Goal: Transaction & Acquisition: Book appointment/travel/reservation

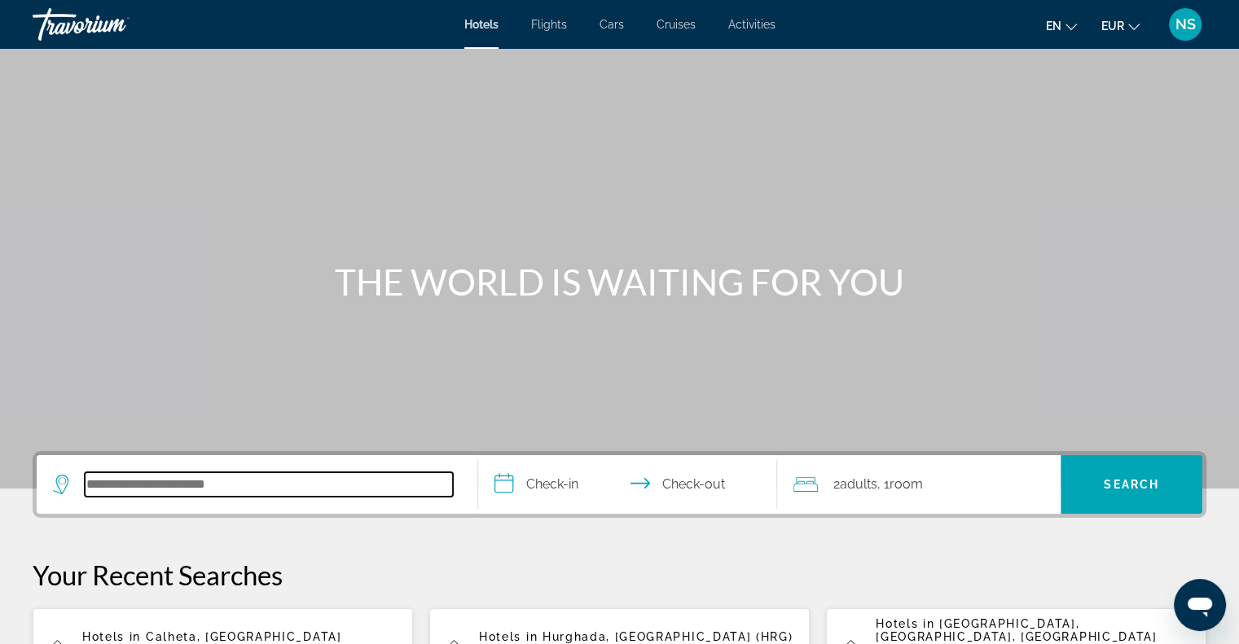
click at [139, 486] on input "Search hotel destination" at bounding box center [269, 485] width 368 height 24
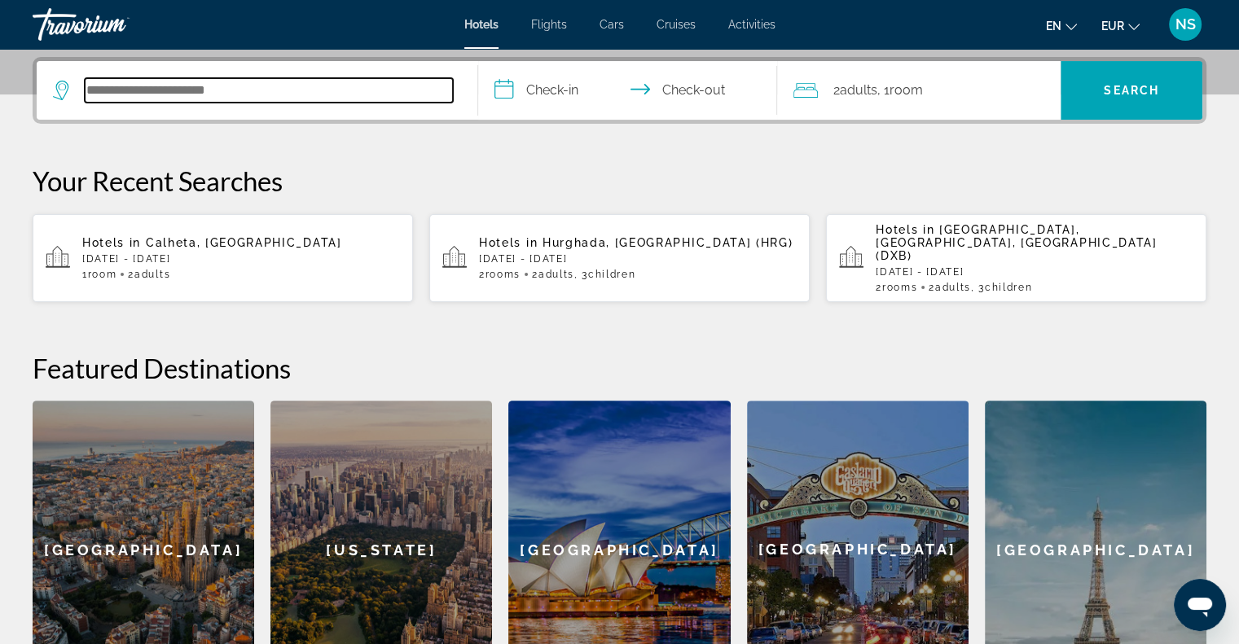
scroll to position [398, 0]
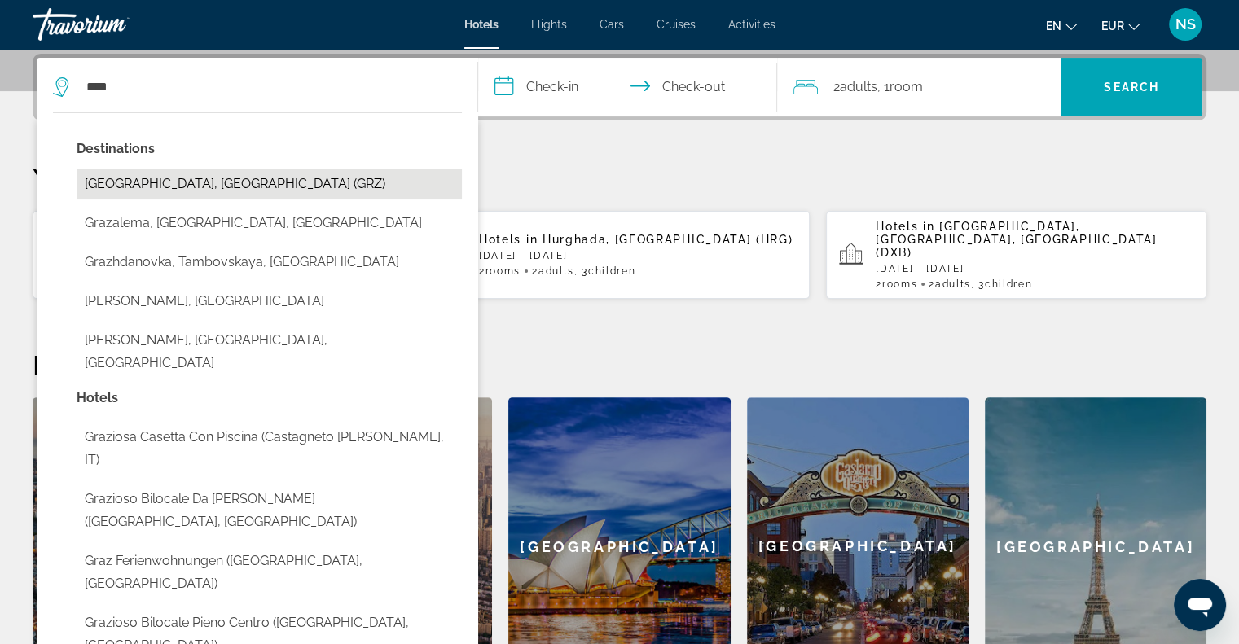
click at [267, 182] on button "[GEOGRAPHIC_DATA], [GEOGRAPHIC_DATA] (GRZ)" at bounding box center [269, 184] width 385 height 31
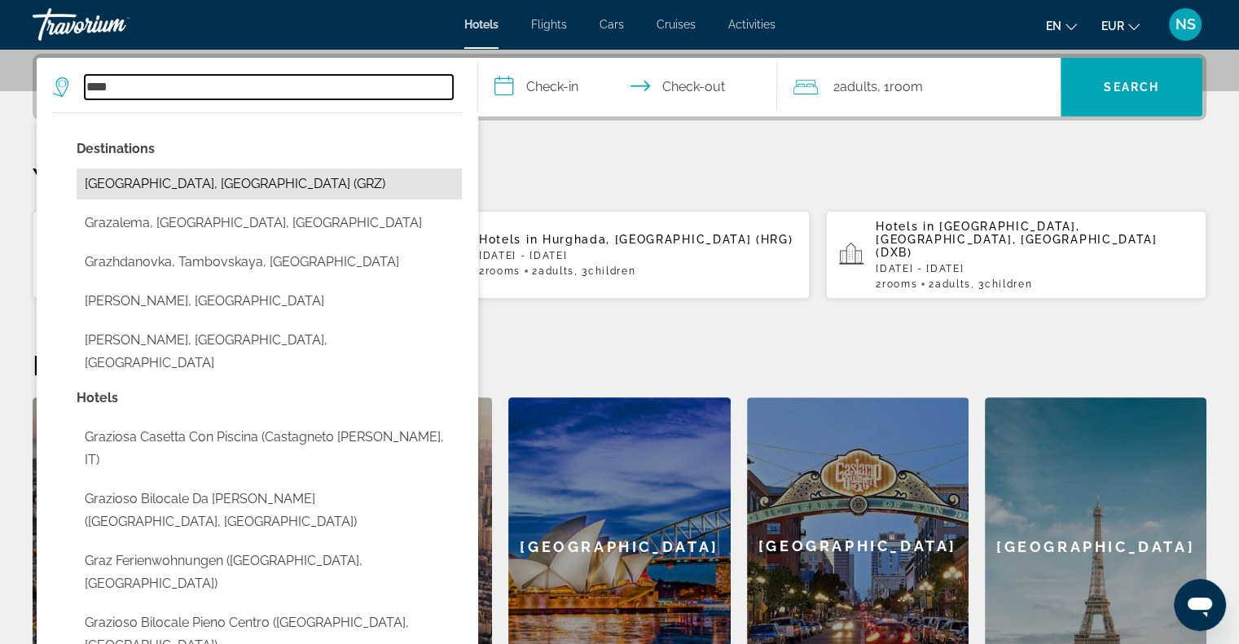
type input "**********"
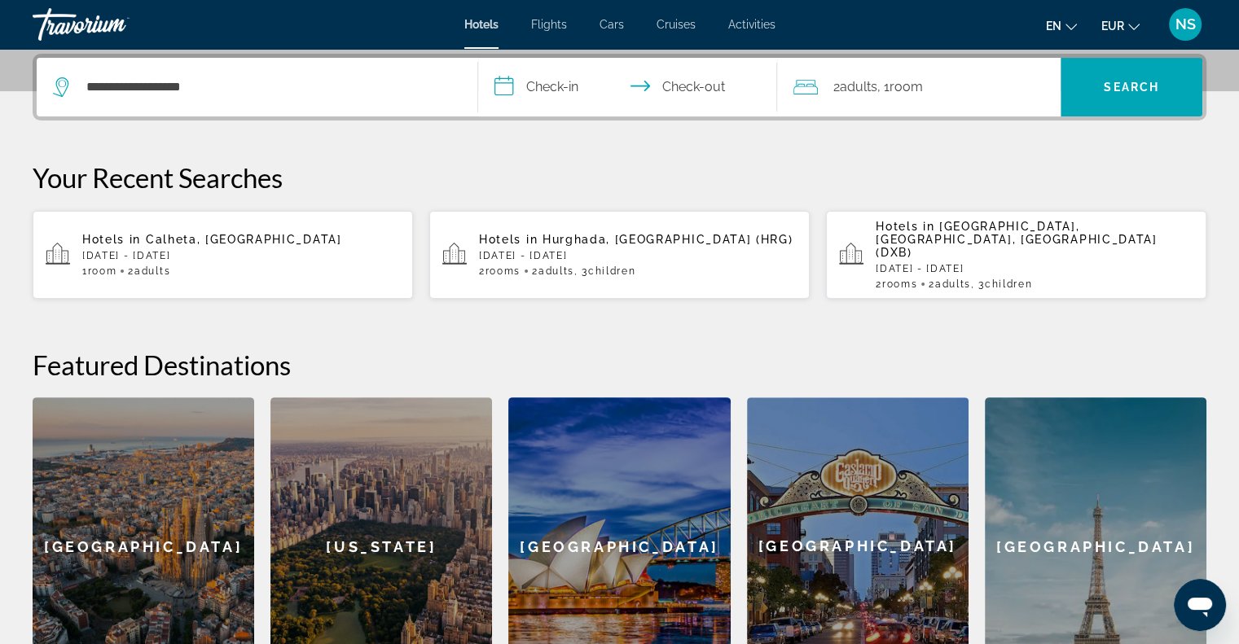
click at [513, 92] on input "**********" at bounding box center [631, 90] width 306 height 64
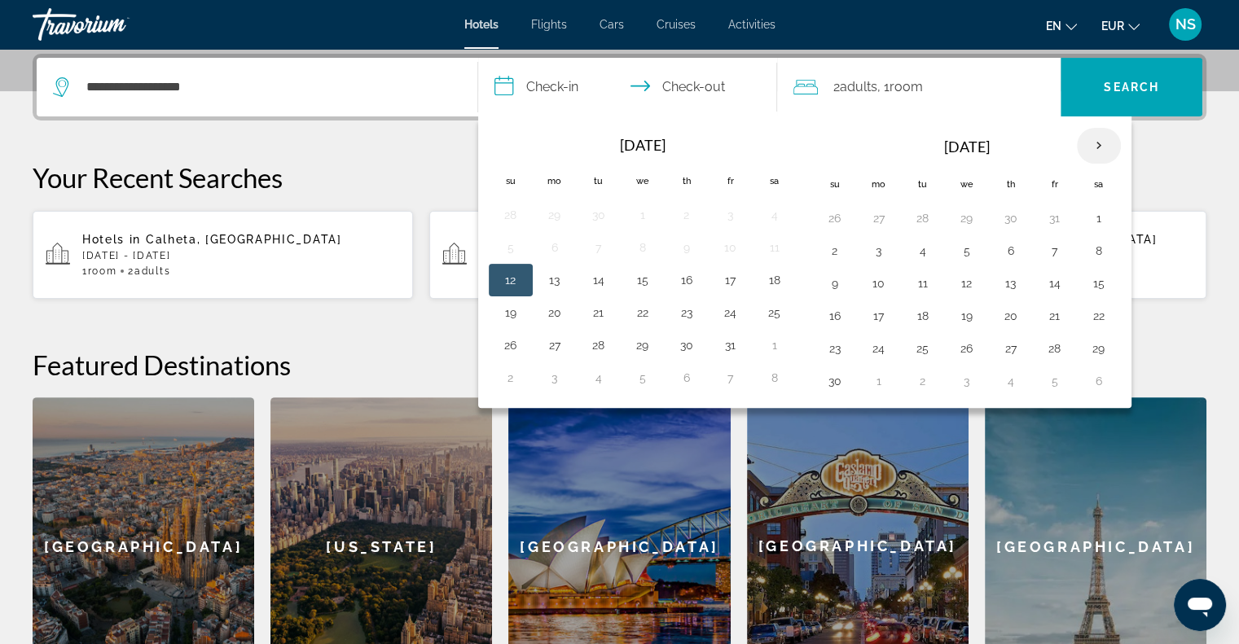
click at [1103, 145] on th "Next month" at bounding box center [1099, 146] width 44 height 36
click at [1043, 316] on button "26" at bounding box center [1055, 316] width 26 height 23
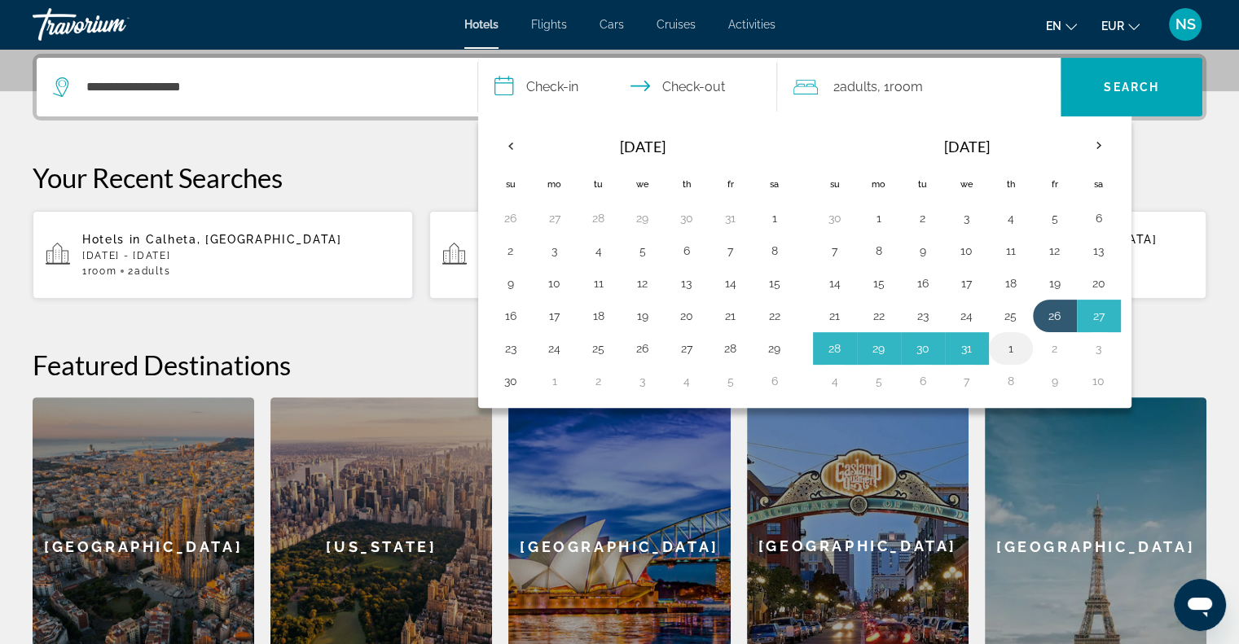
click at [1005, 346] on button "1" at bounding box center [1011, 348] width 26 height 23
type input "**********"
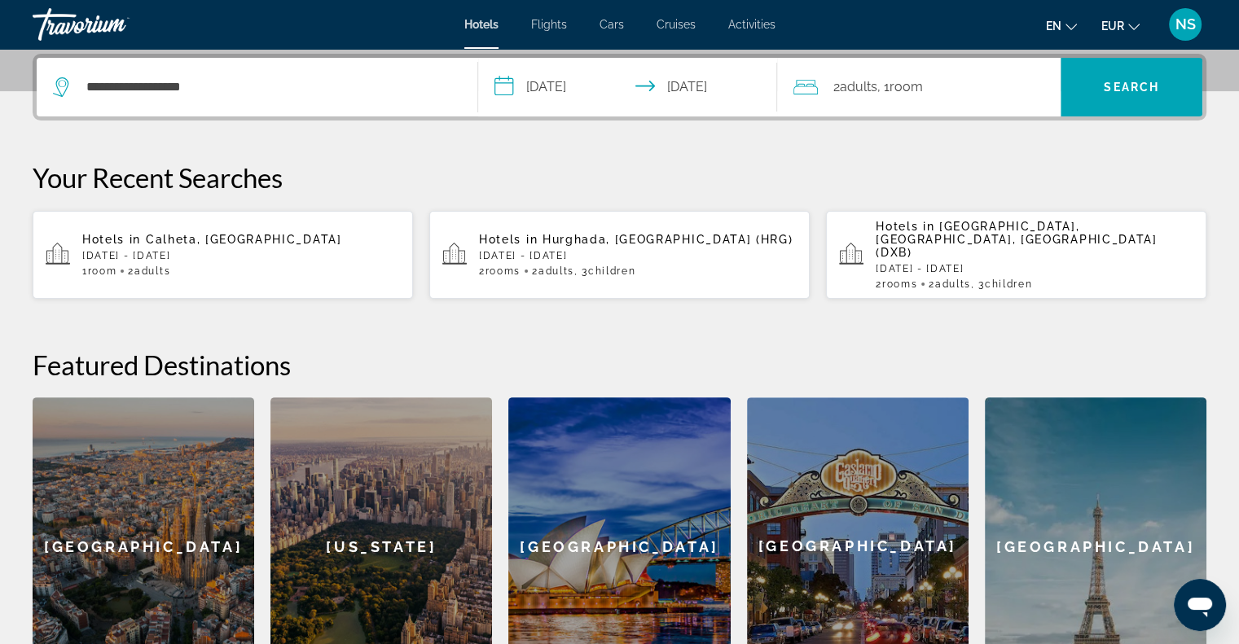
click at [935, 91] on div "2 Adult Adults , 1 Room rooms" at bounding box center [927, 87] width 267 height 23
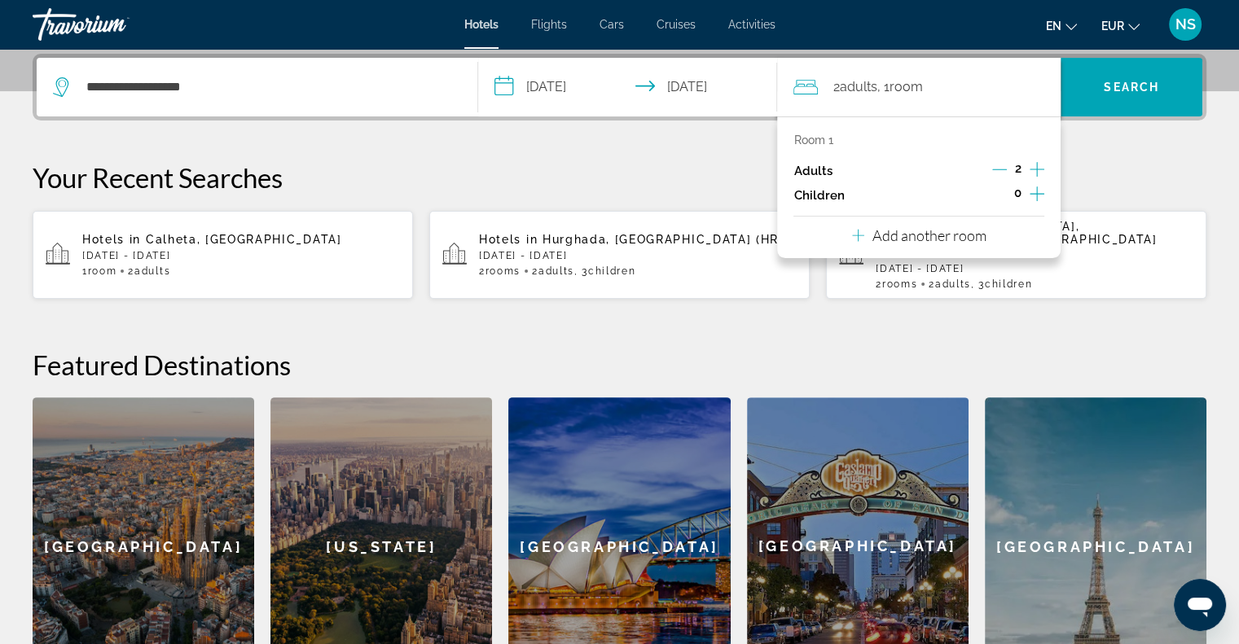
click at [1036, 181] on button "Increment adults" at bounding box center [1037, 171] width 15 height 24
click at [999, 166] on icon "Decrement adults" at bounding box center [999, 169] width 15 height 15
click at [1032, 191] on icon "Increment children" at bounding box center [1037, 194] width 15 height 20
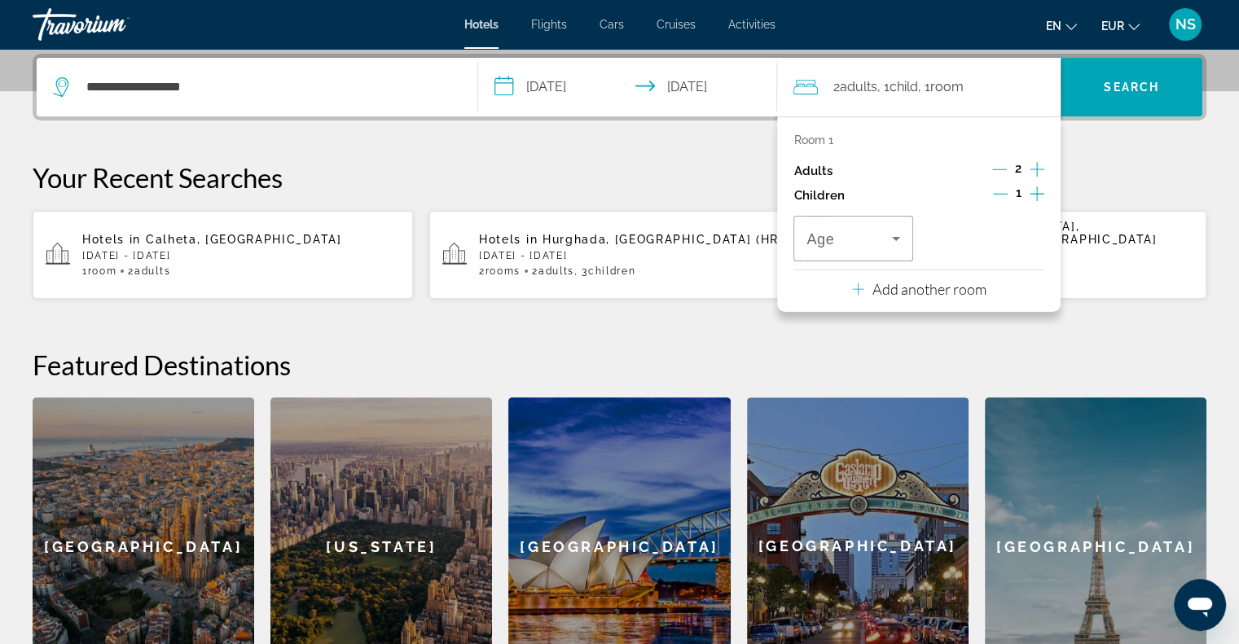
click at [1032, 191] on icon "Increment children" at bounding box center [1037, 194] width 15 height 20
click at [895, 237] on icon "Travelers: 2 adults, 2 children" at bounding box center [896, 239] width 8 height 4
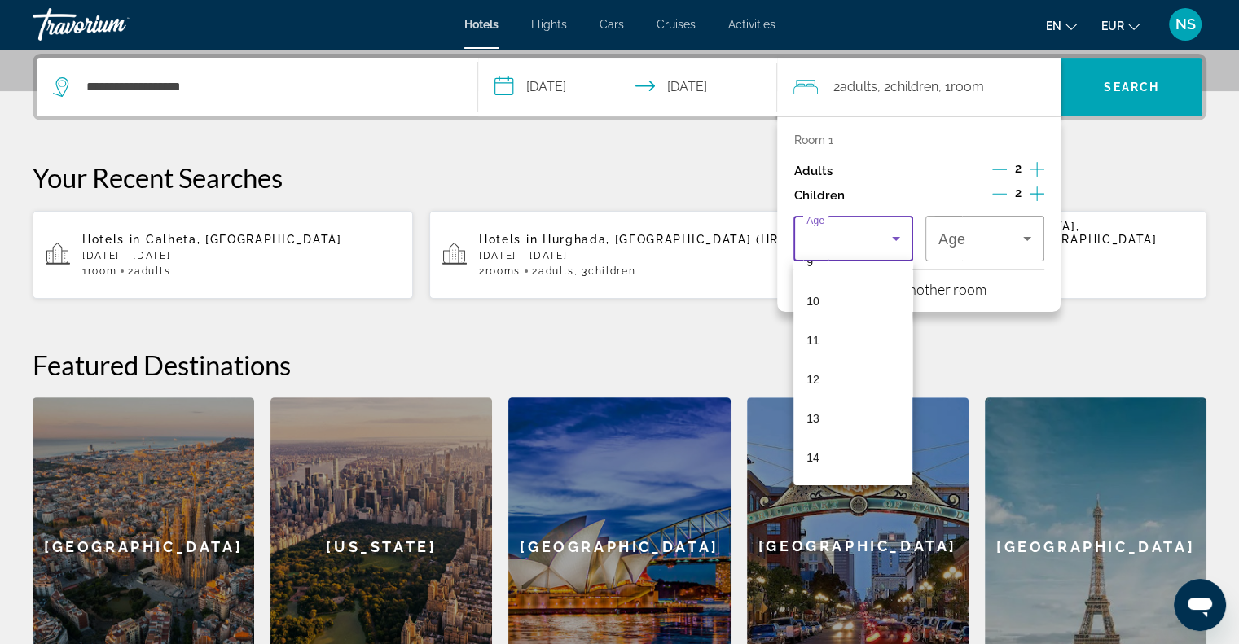
scroll to position [407, 0]
click at [970, 152] on div at bounding box center [619, 322] width 1239 height 644
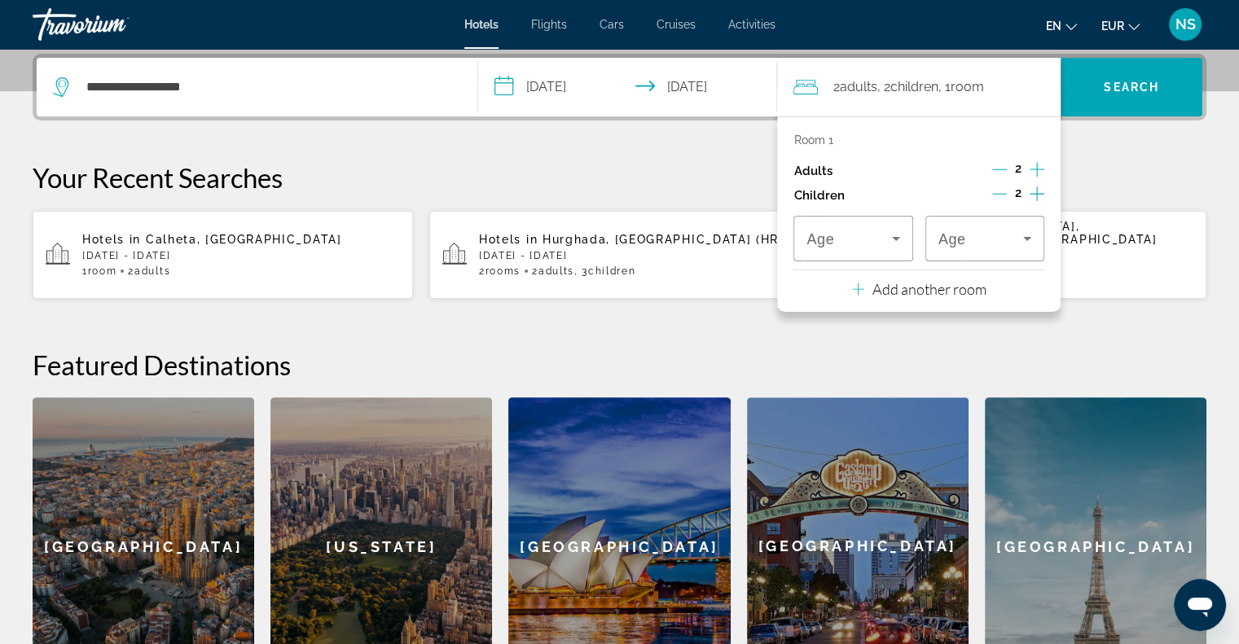
click at [991, 164] on div "Adults 2" at bounding box center [919, 171] width 251 height 24
click at [1003, 169] on icon "Decrement adults" at bounding box center [999, 169] width 15 height 15
click at [1004, 196] on icon "Decrement children" at bounding box center [999, 194] width 15 height 15
click at [889, 238] on icon "Travelers: 1 adult, 1 child" at bounding box center [896, 239] width 20 height 20
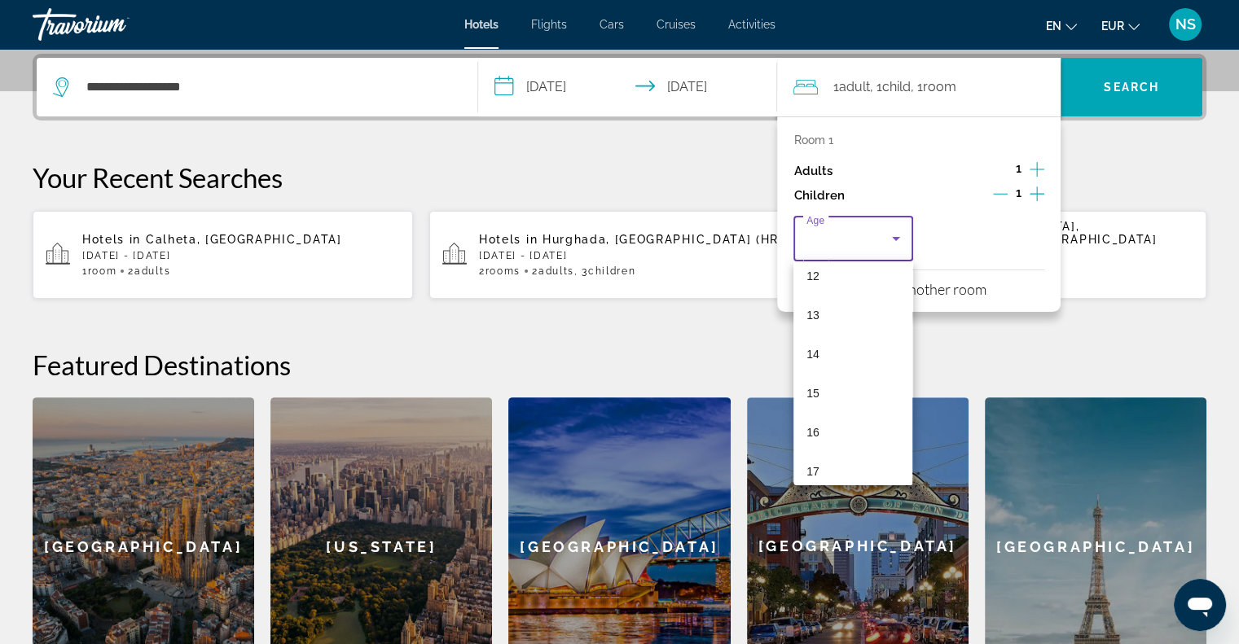
scroll to position [492, 0]
click at [833, 341] on mat-option "14" at bounding box center [853, 342] width 119 height 39
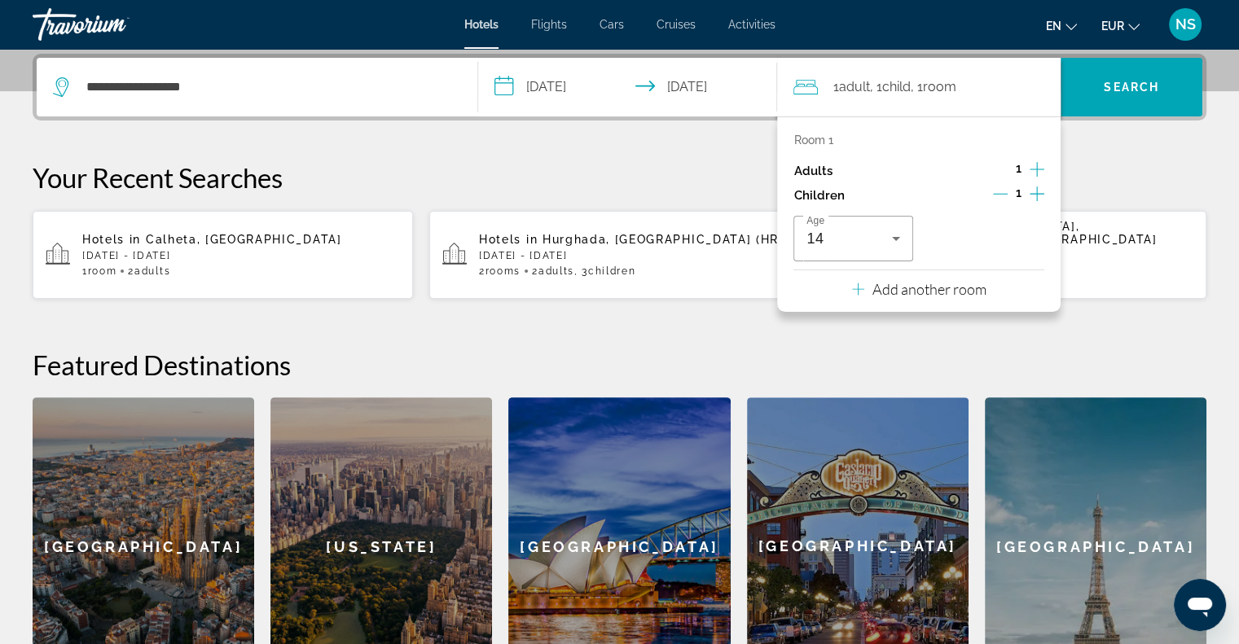
click at [901, 287] on p "Add another room" at bounding box center [930, 289] width 114 height 18
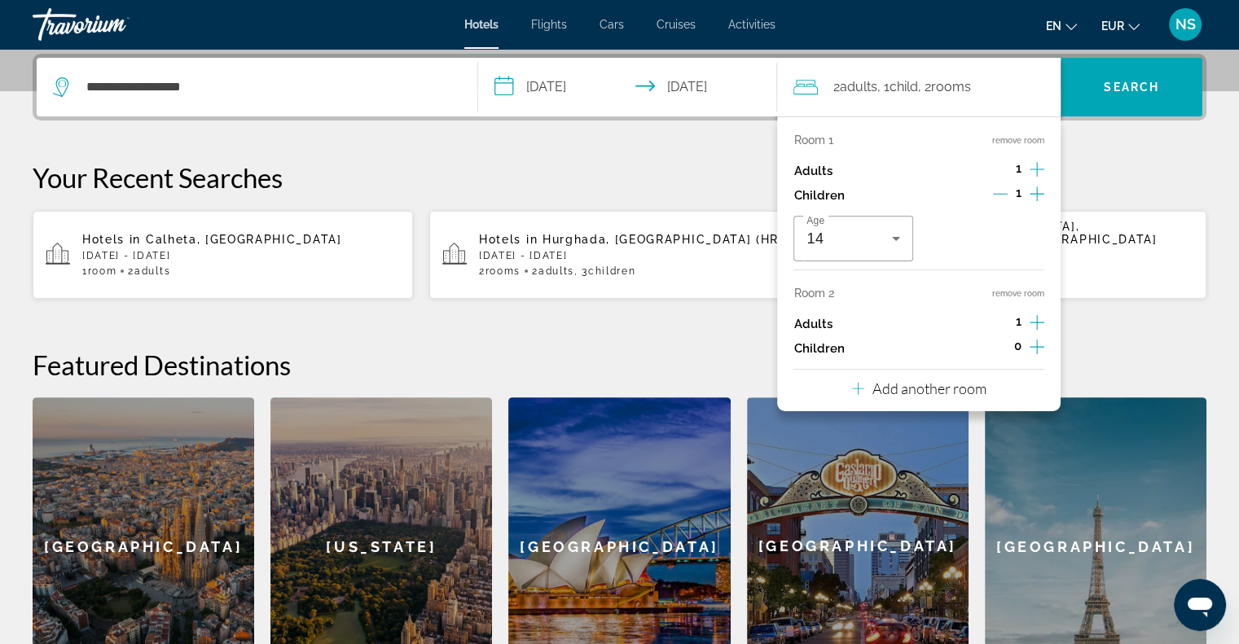
click at [1036, 341] on icon "Increment children" at bounding box center [1037, 347] width 15 height 20
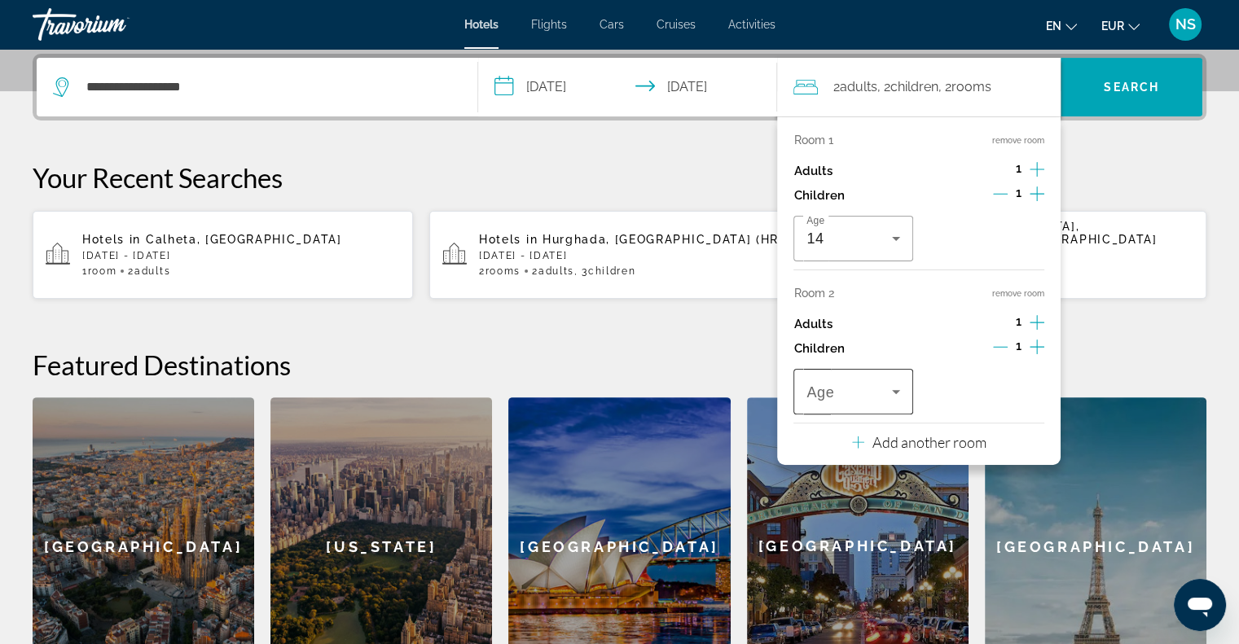
click at [906, 386] on div "Age" at bounding box center [853, 392] width 119 height 46
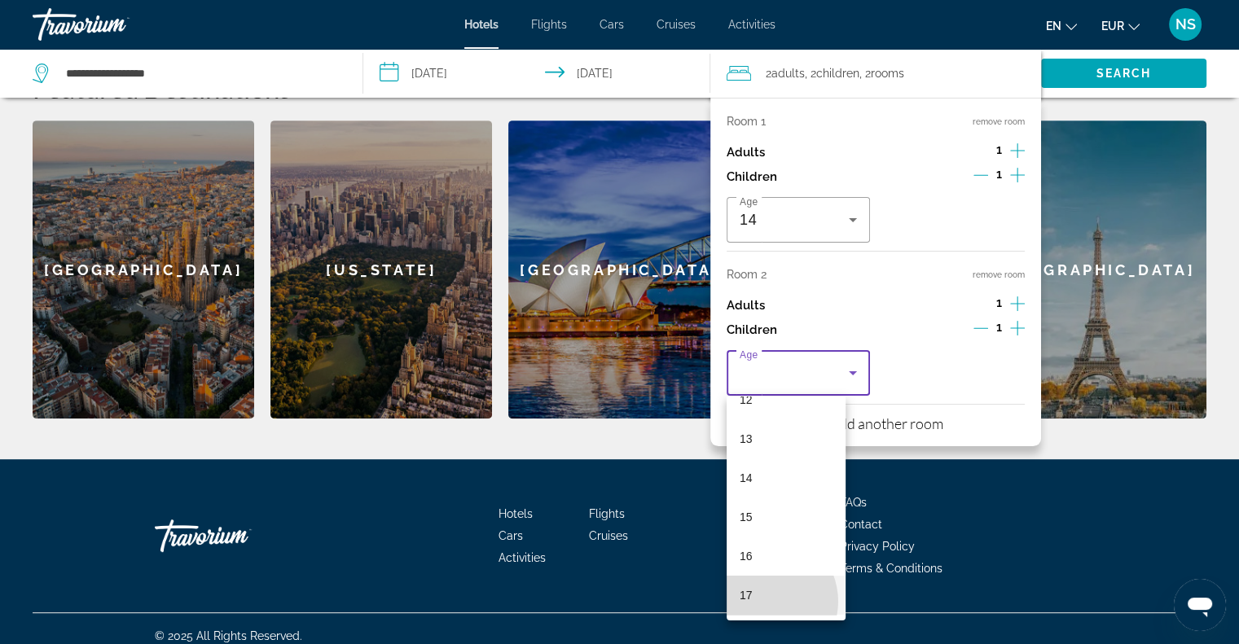
click at [763, 601] on mat-option "17" at bounding box center [786, 595] width 119 height 39
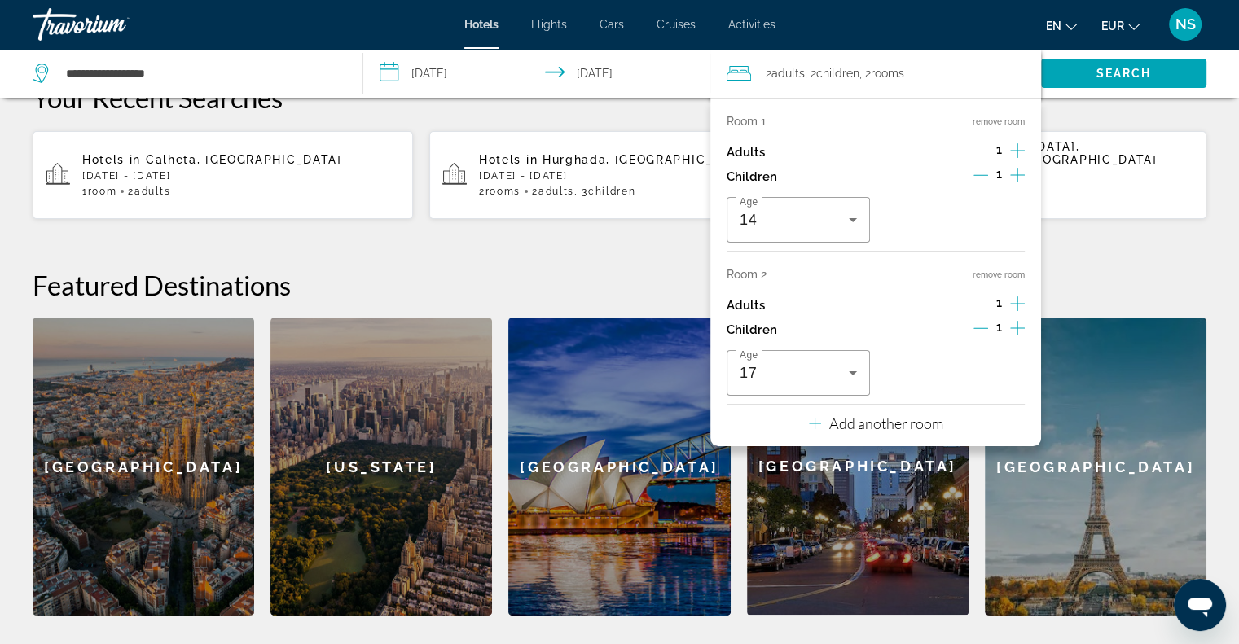
scroll to position [430, 0]
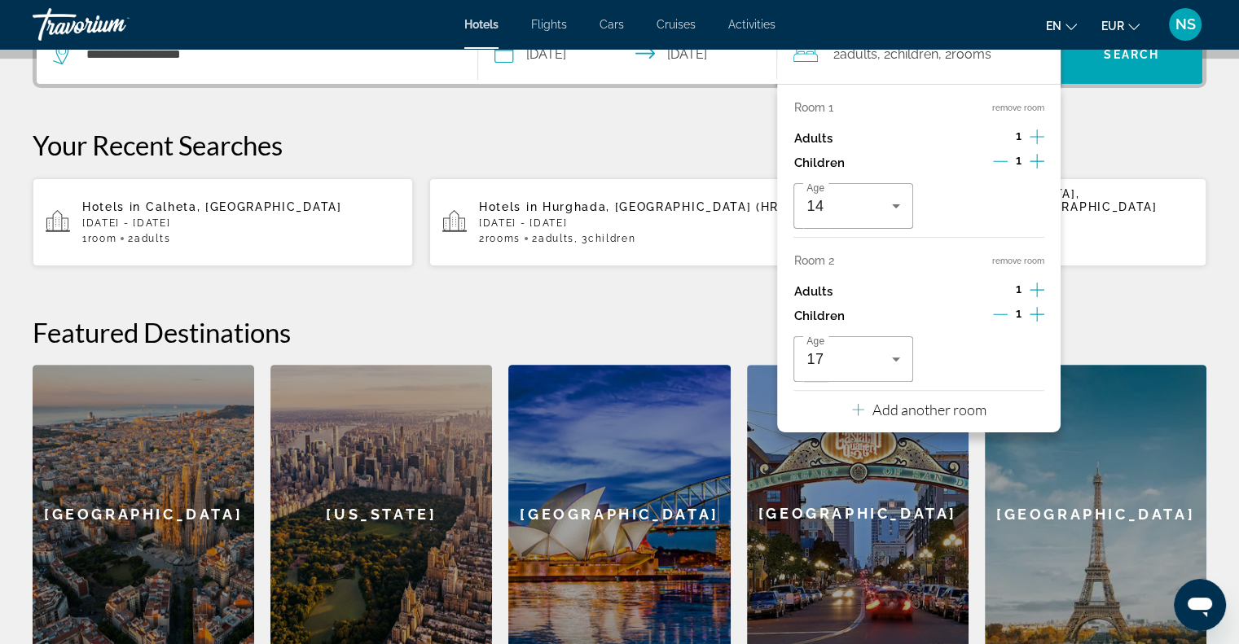
click at [1173, 152] on p "Your Recent Searches" at bounding box center [620, 145] width 1174 height 33
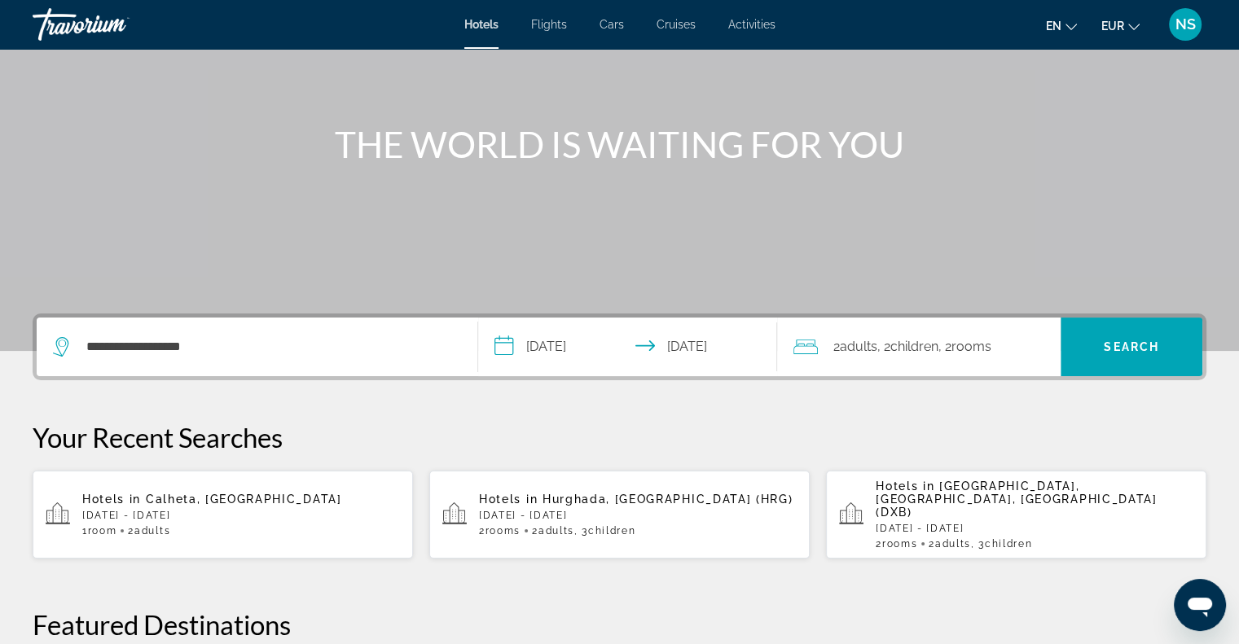
scroll to position [104, 0]
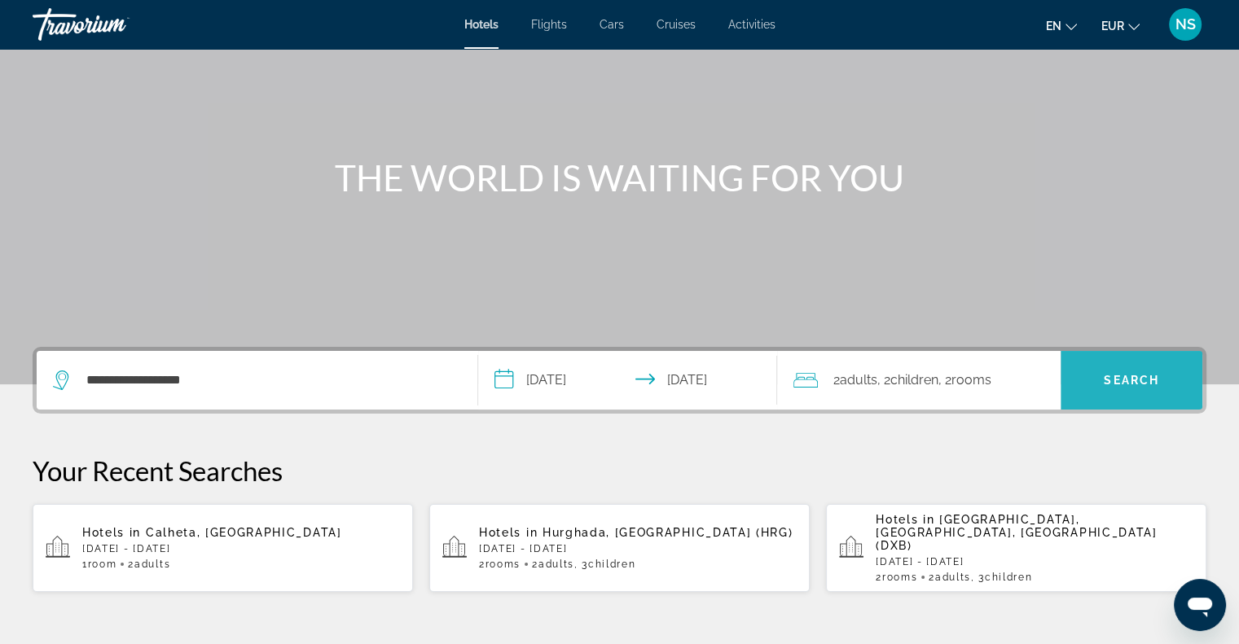
click at [1125, 374] on span "Search" at bounding box center [1131, 380] width 55 height 13
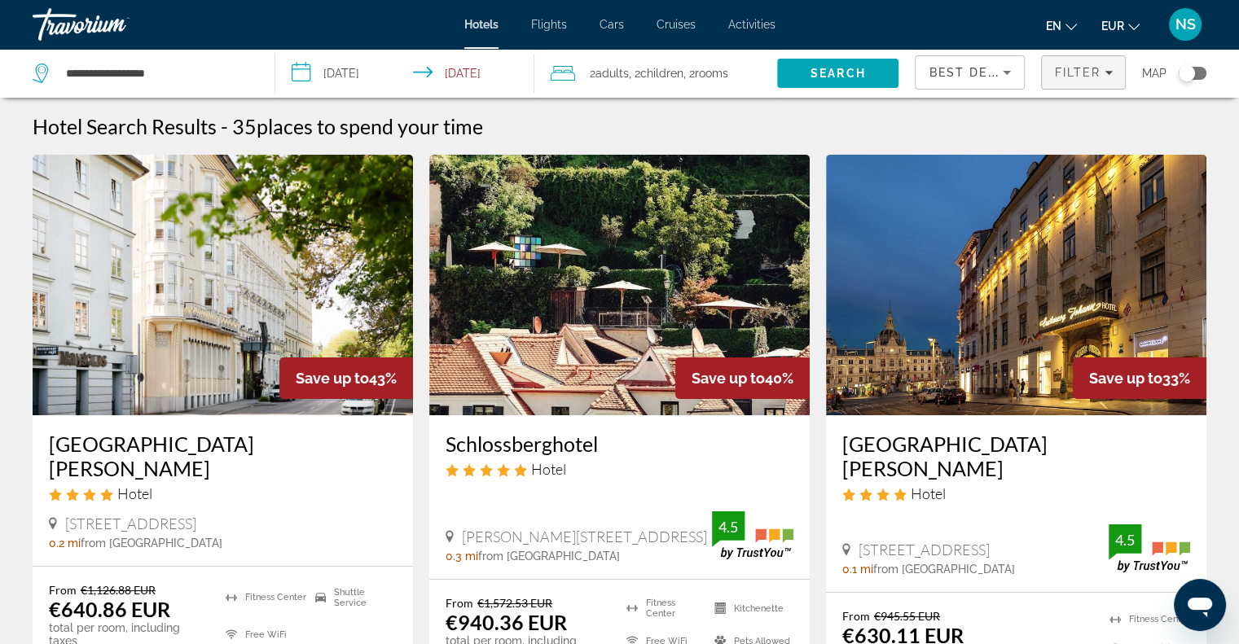
click at [1105, 71] on icon "Filters" at bounding box center [1109, 72] width 8 height 8
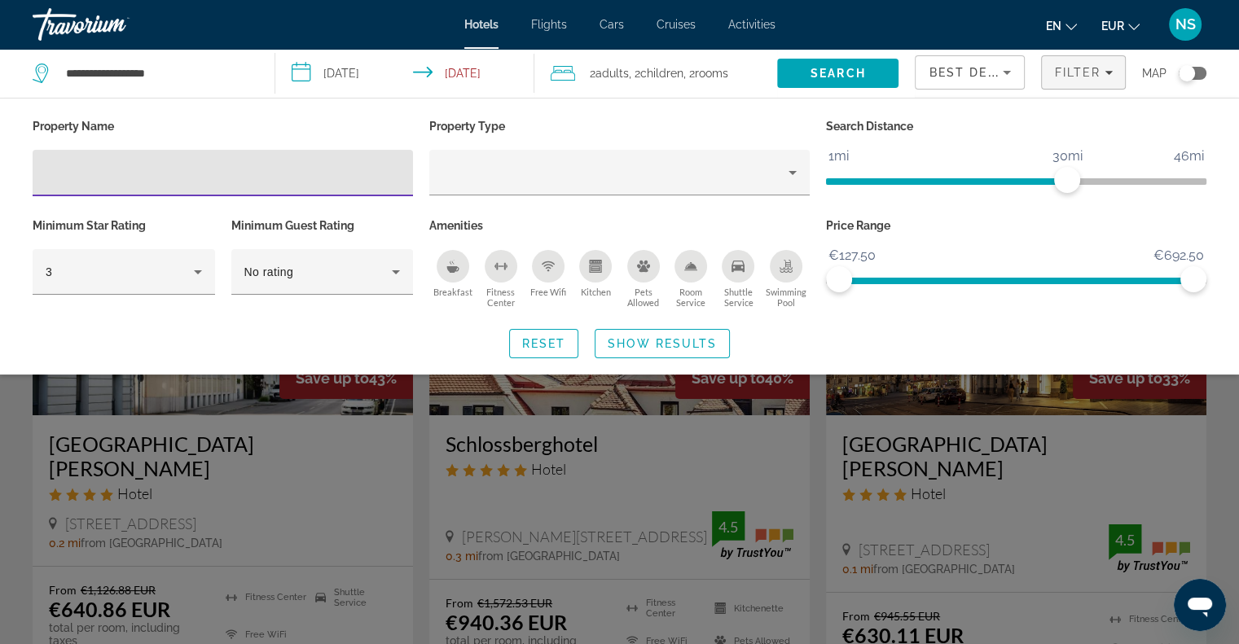
click at [585, 277] on div "Kitchen" at bounding box center [595, 266] width 33 height 33
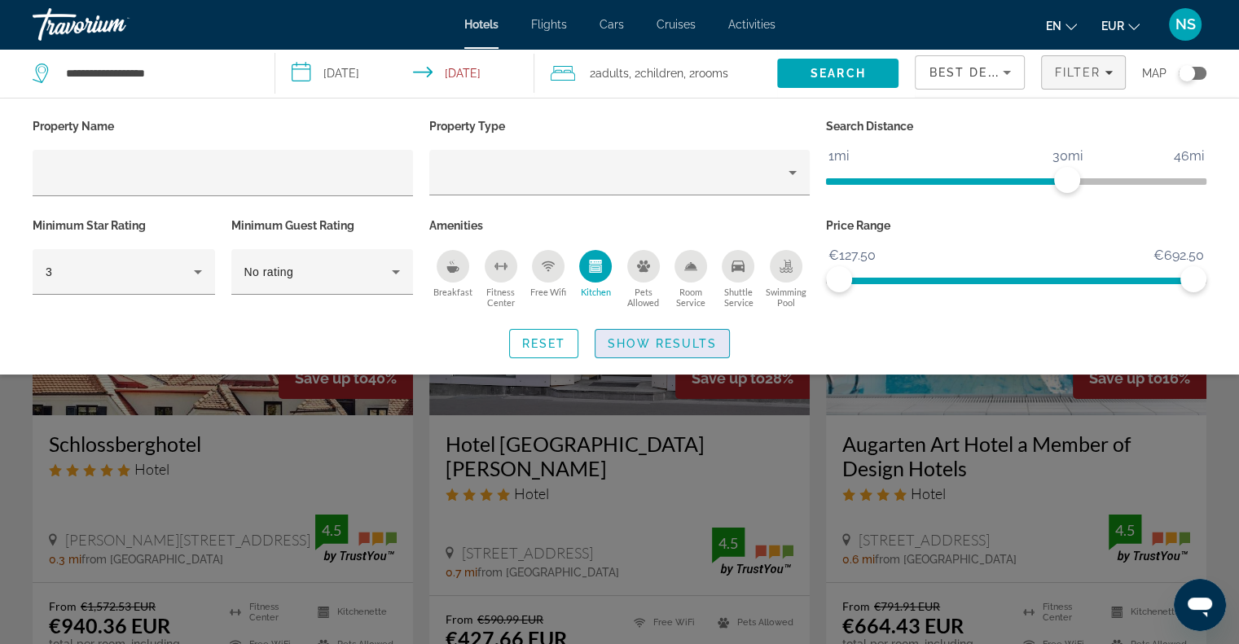
click at [653, 334] on span "Search widget" at bounding box center [663, 343] width 134 height 39
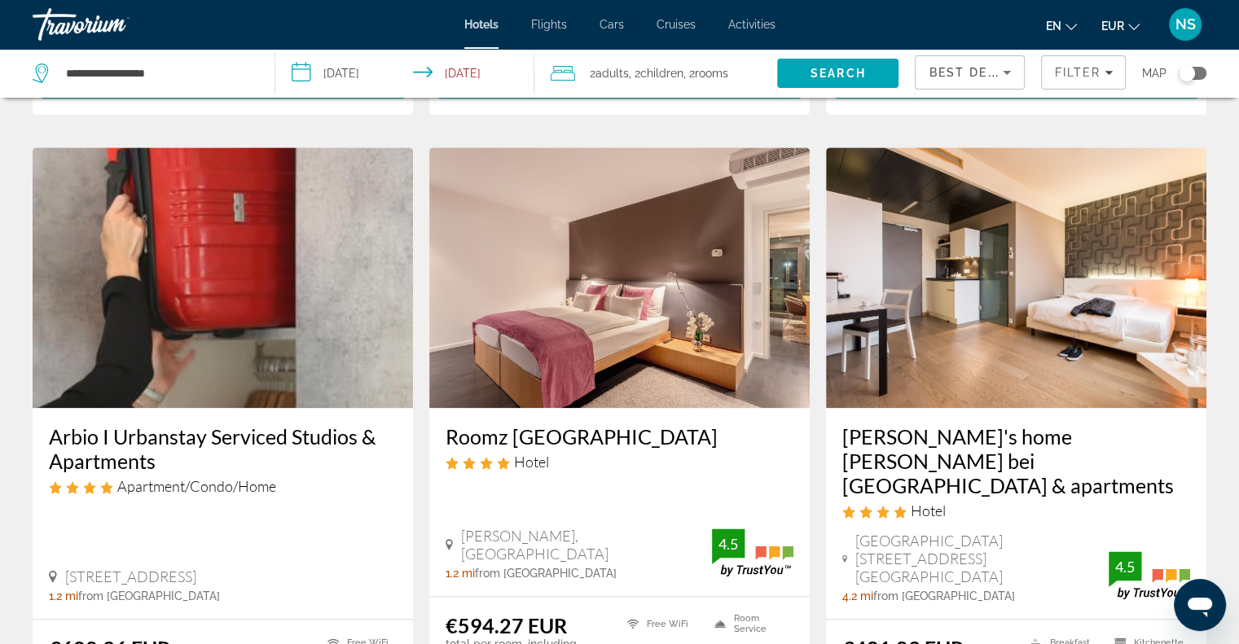
scroll to position [1955, 0]
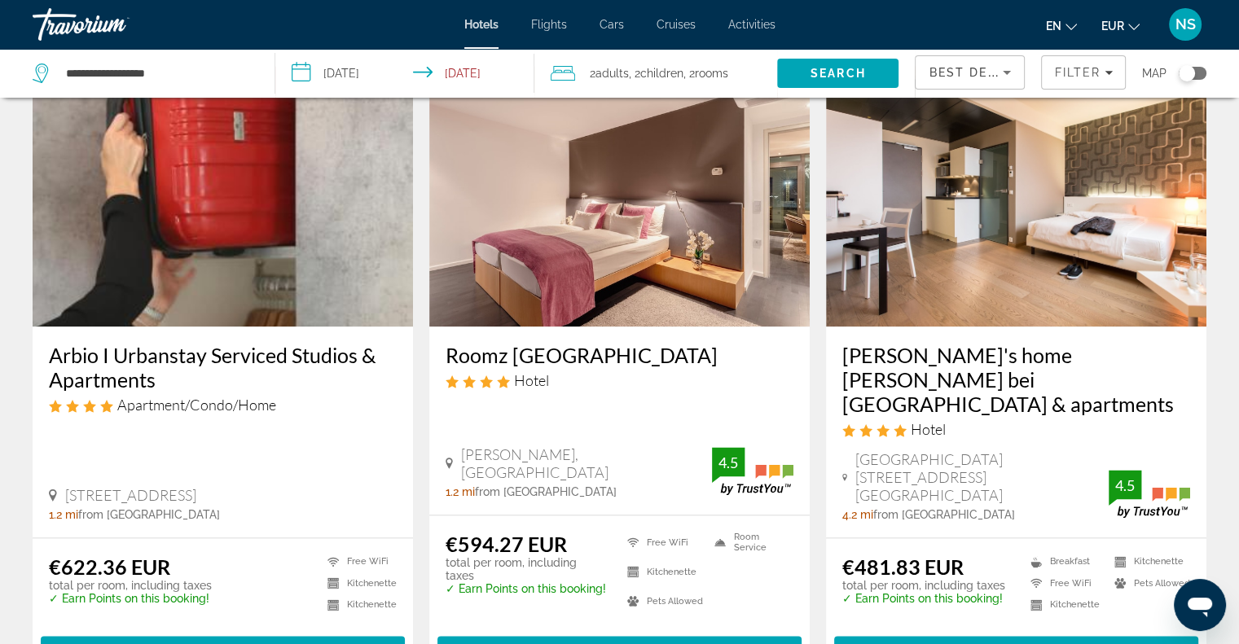
click at [1018, 299] on img "Main content" at bounding box center [1016, 196] width 380 height 261
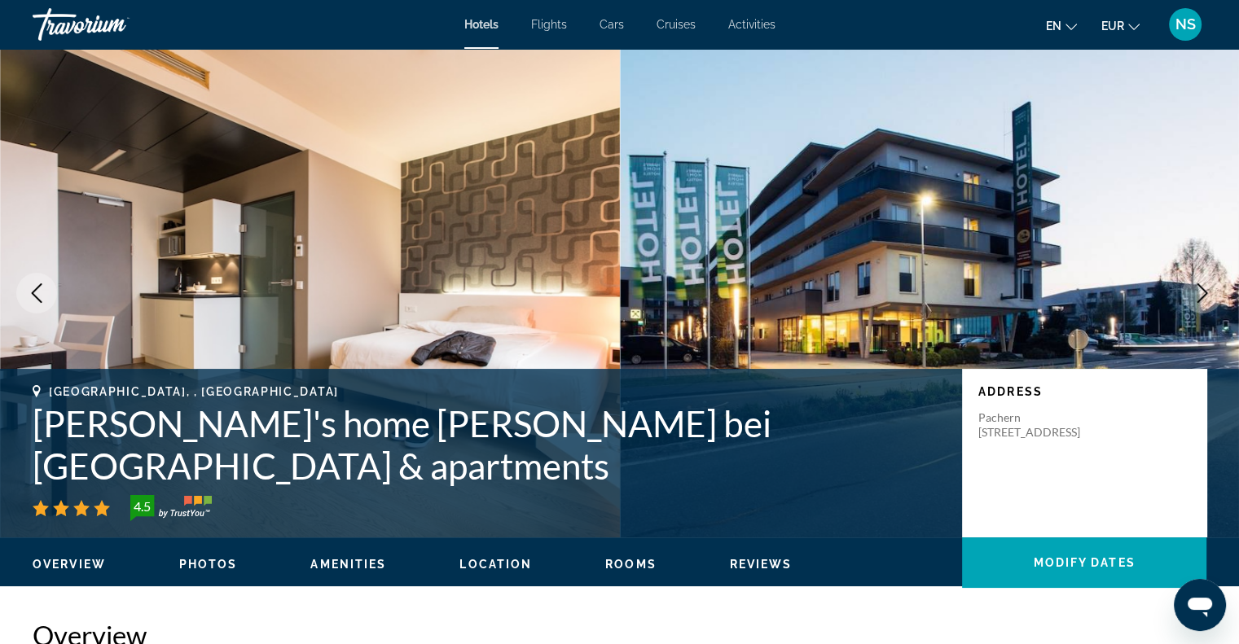
click at [1201, 296] on icon "Next image" at bounding box center [1203, 294] width 20 height 20
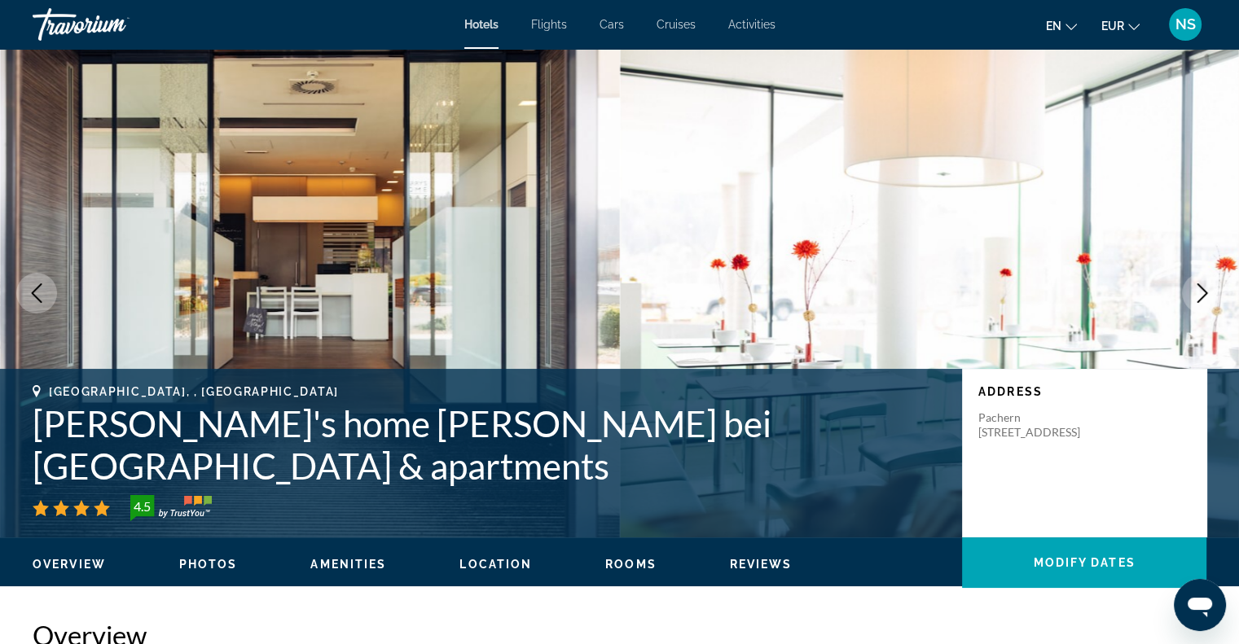
click at [1201, 296] on icon "Next image" at bounding box center [1203, 294] width 20 height 20
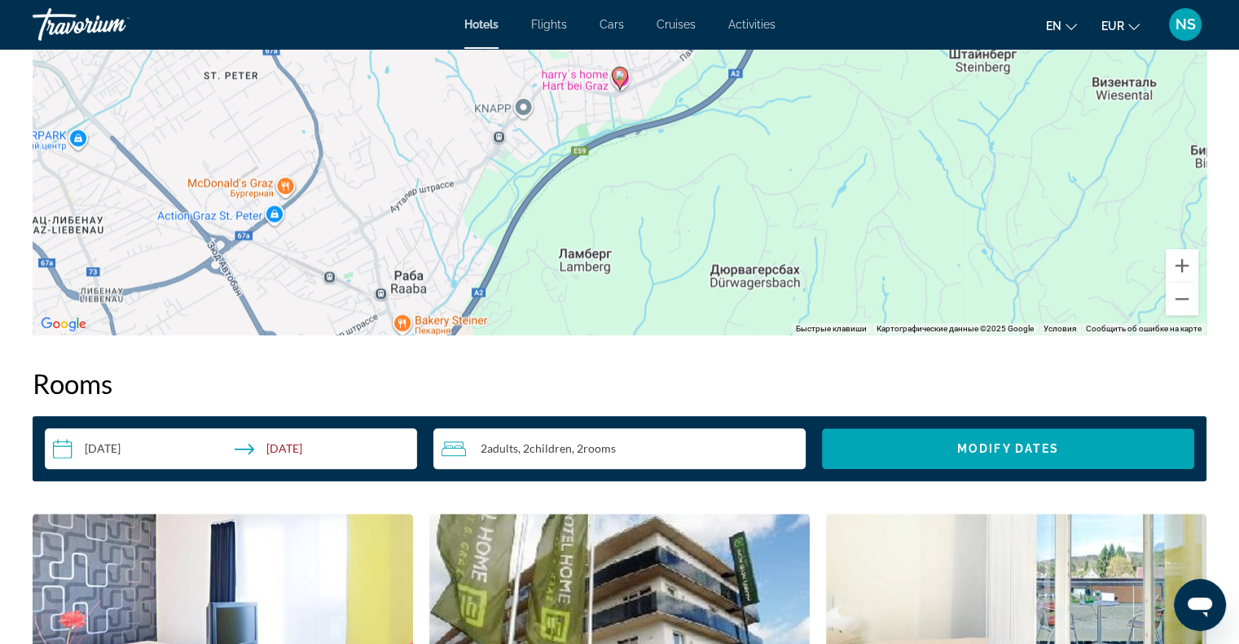
scroll to position [2118, 0]
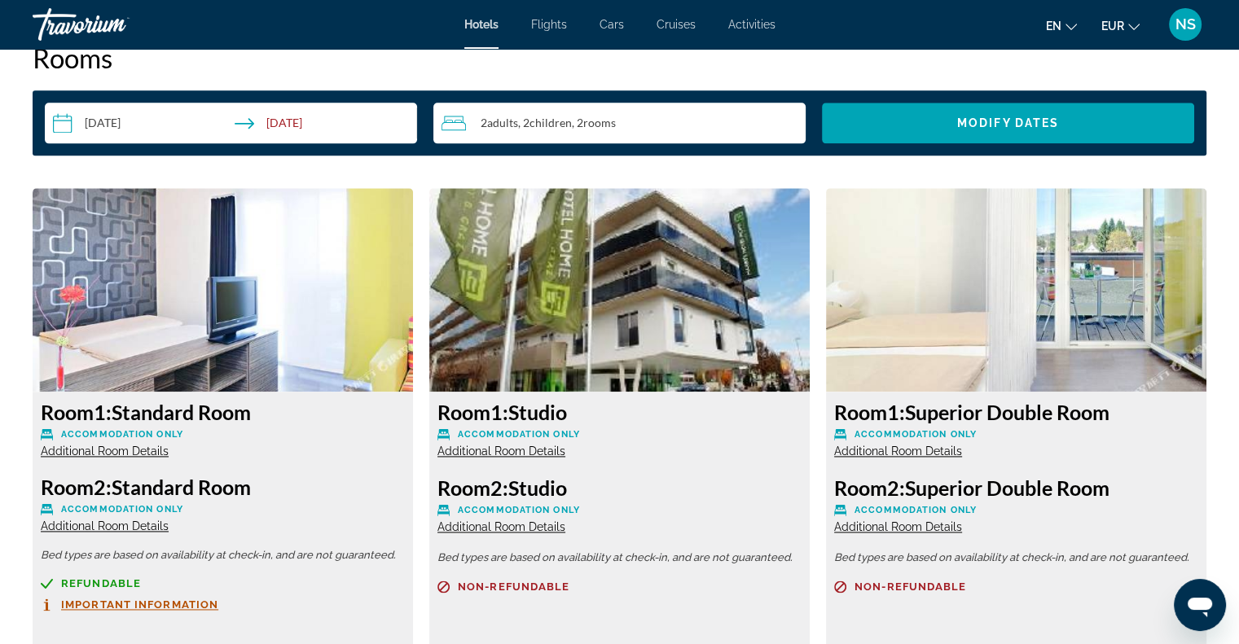
click at [526, 123] on span ", 2 Child Children" at bounding box center [545, 123] width 54 height 13
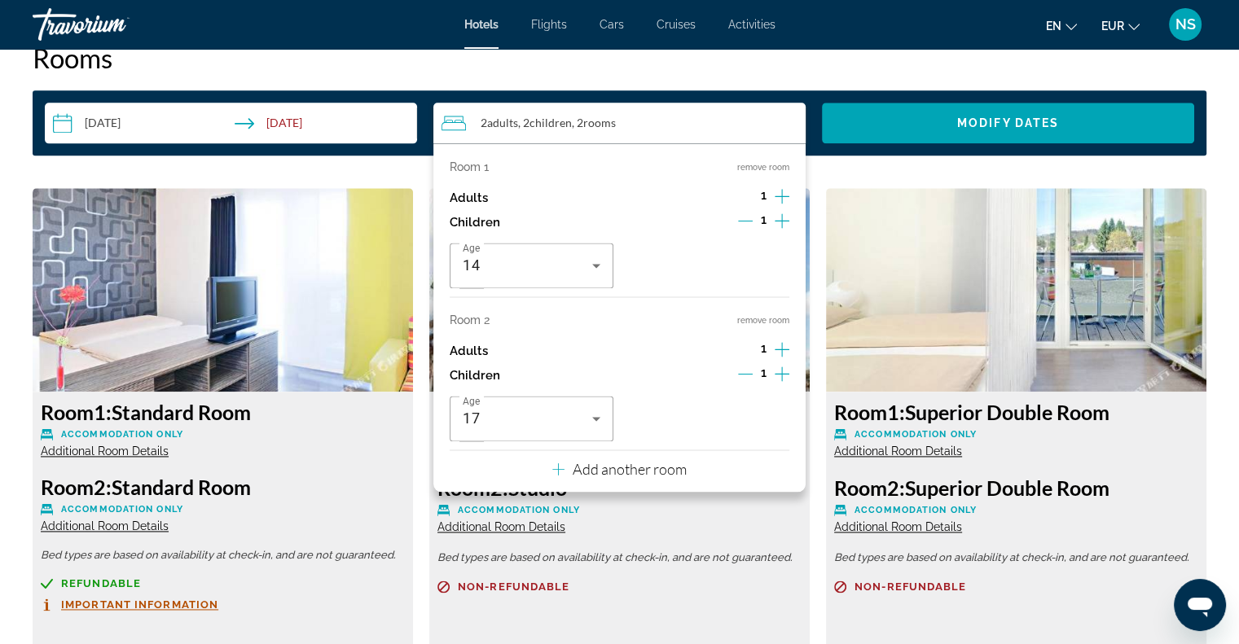
click at [779, 198] on icon "Increment adults" at bounding box center [782, 197] width 15 height 20
click at [779, 213] on icon "Increment children" at bounding box center [782, 221] width 15 height 20
click at [753, 374] on div "1" at bounding box center [763, 375] width 51 height 24
click at [746, 376] on icon "Decrement children" at bounding box center [745, 374] width 15 height 15
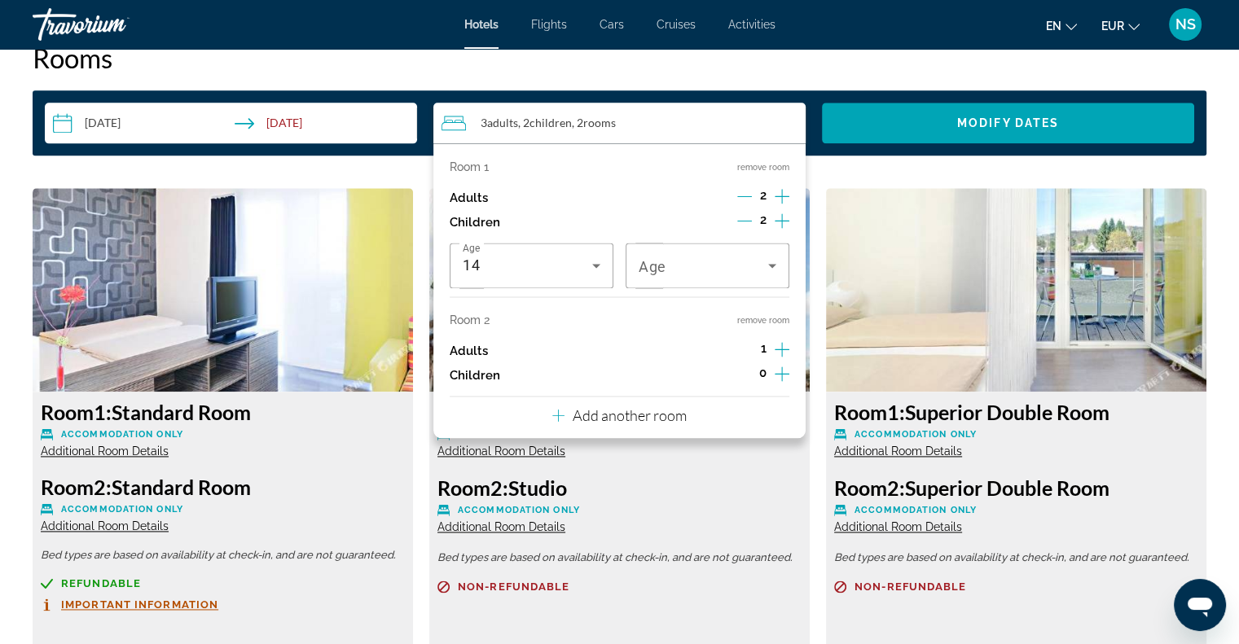
click at [761, 354] on span "1" at bounding box center [764, 348] width 6 height 13
click at [766, 351] on span "1" at bounding box center [764, 348] width 6 height 13
click at [776, 323] on button "remove room" at bounding box center [763, 320] width 52 height 11
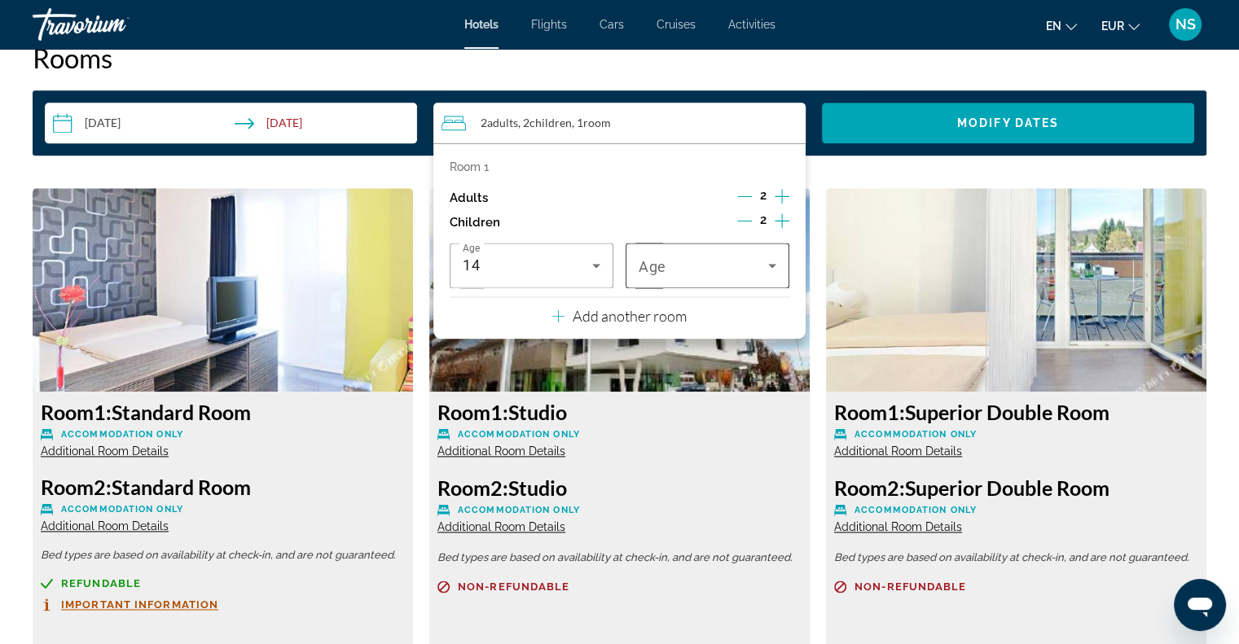
click at [776, 271] on icon "Travelers: 2 adults, 2 children" at bounding box center [773, 266] width 20 height 20
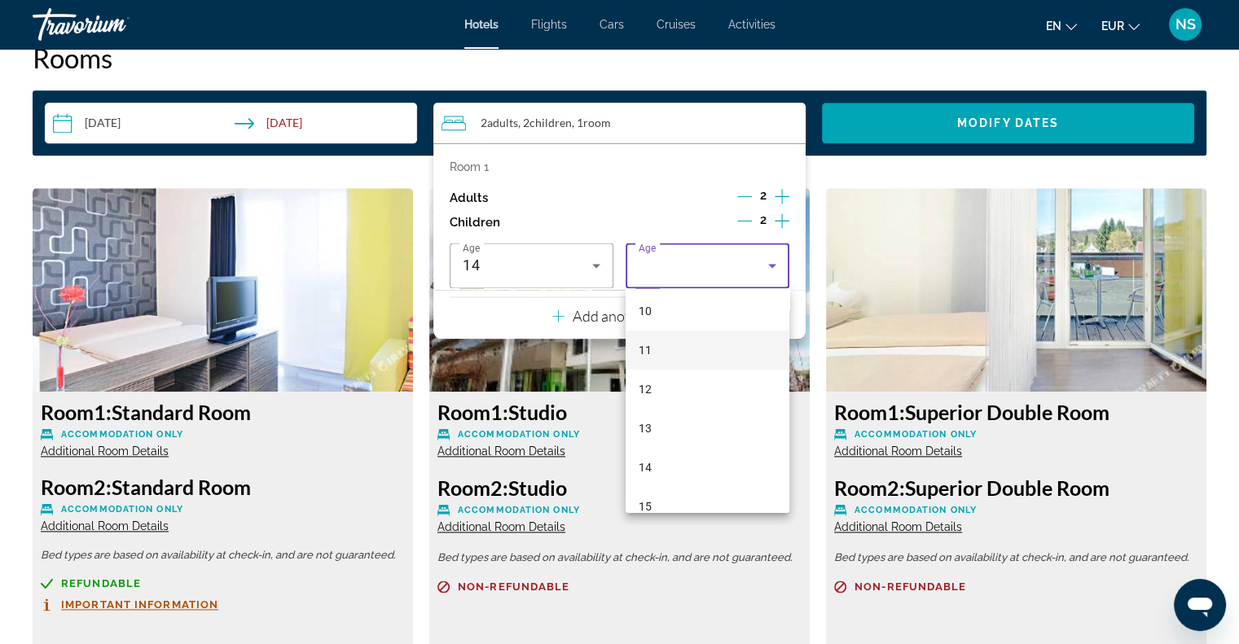
scroll to position [492, 0]
click at [713, 495] on mat-option "17" at bounding box center [708, 487] width 164 height 39
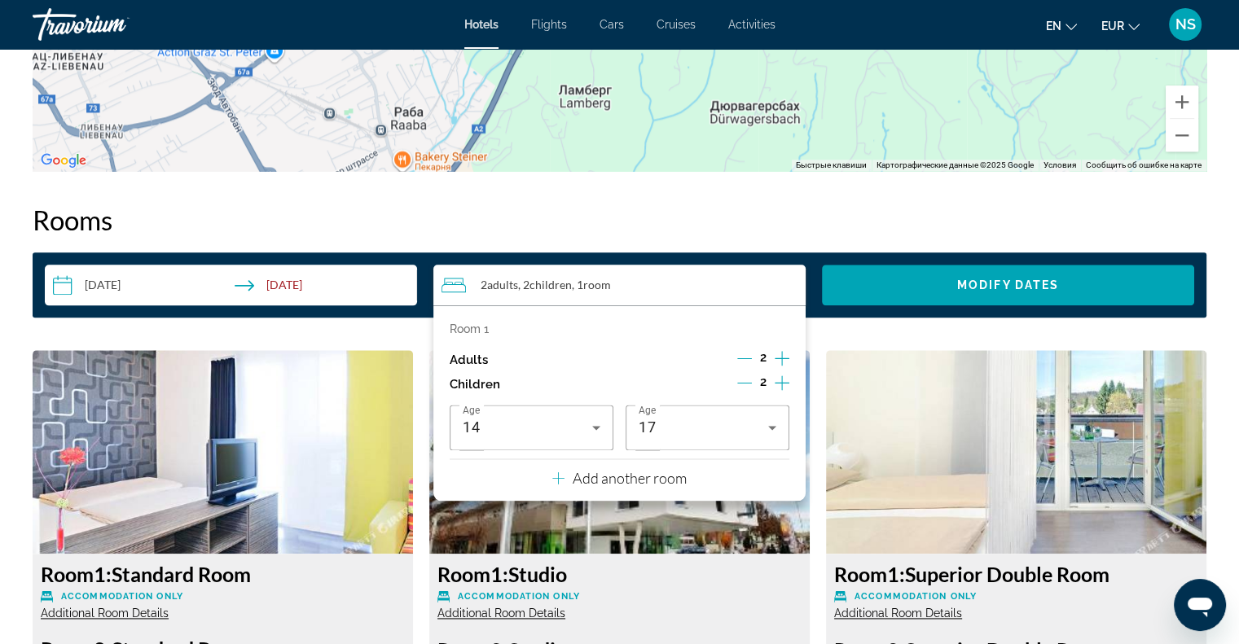
scroll to position [1955, 0]
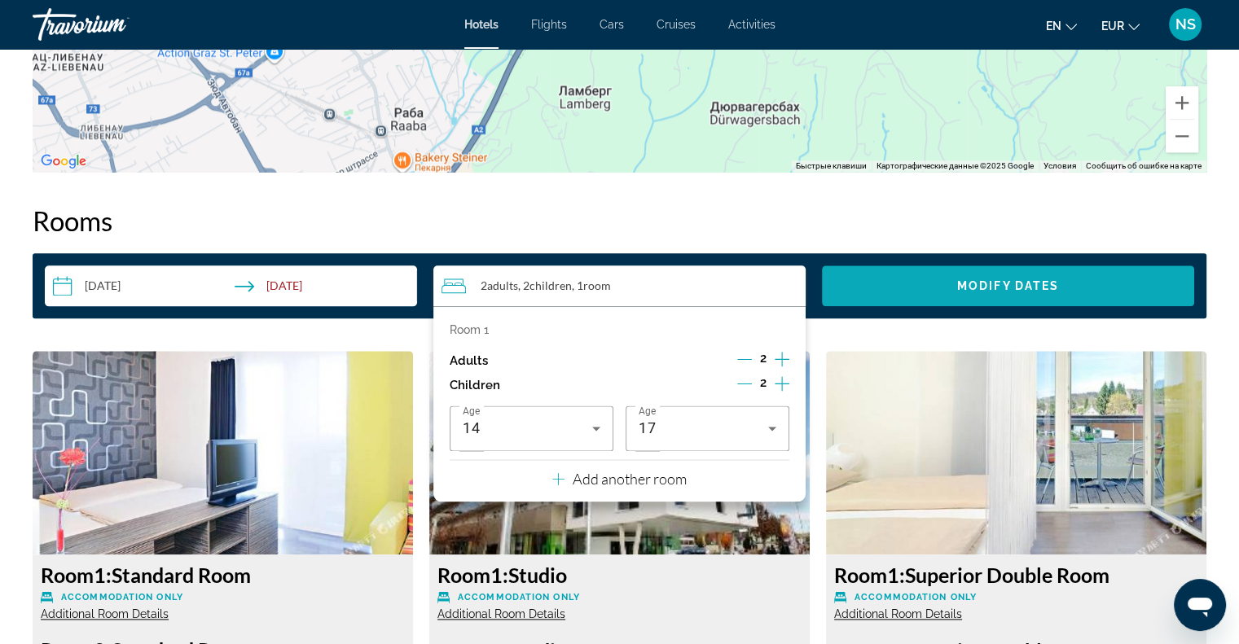
click at [935, 290] on span "Search widget" at bounding box center [1008, 285] width 372 height 39
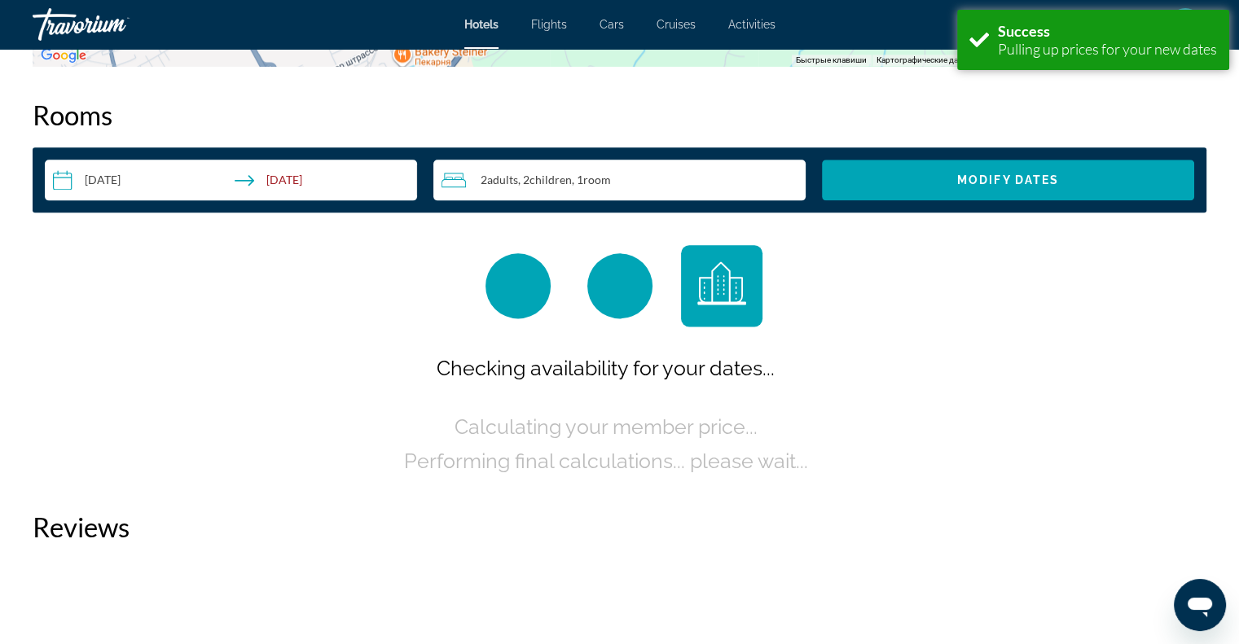
scroll to position [2062, 0]
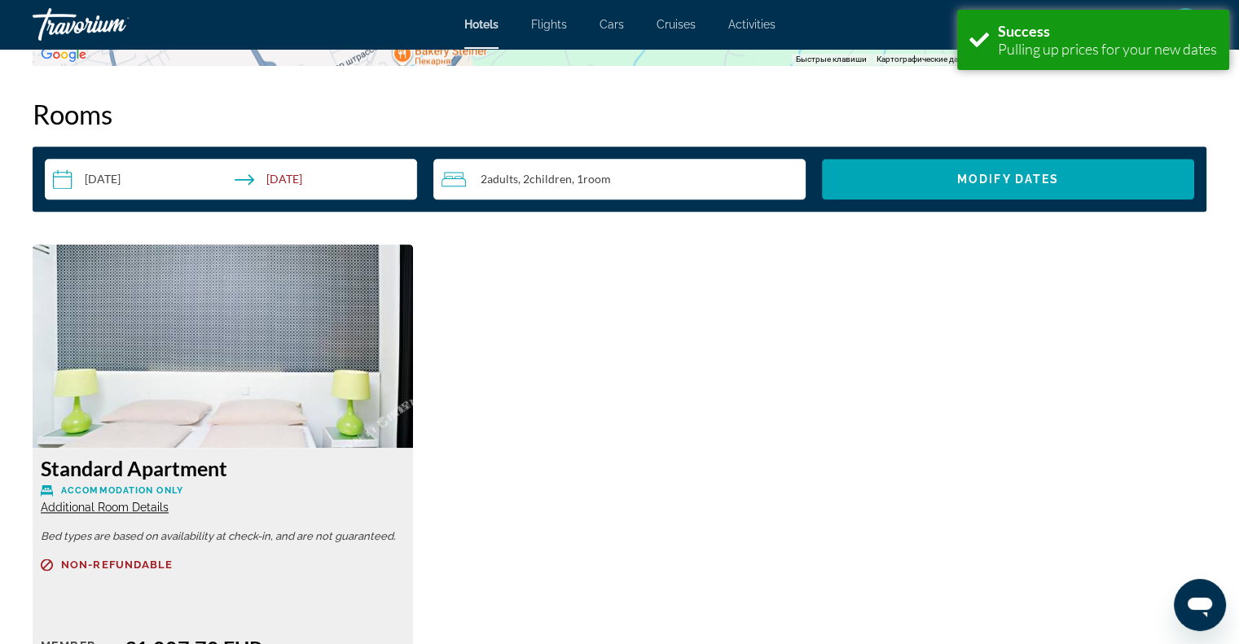
click at [130, 510] on span "Additional Room Details" at bounding box center [105, 507] width 128 height 13
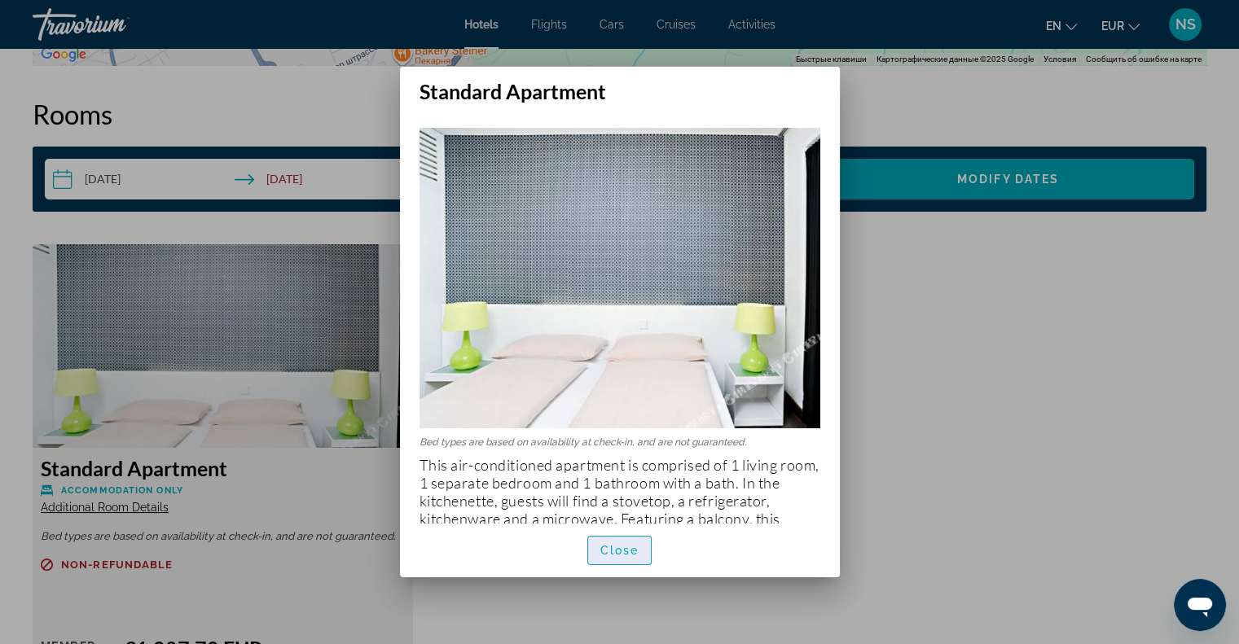
click at [606, 545] on span "Close" at bounding box center [619, 550] width 39 height 13
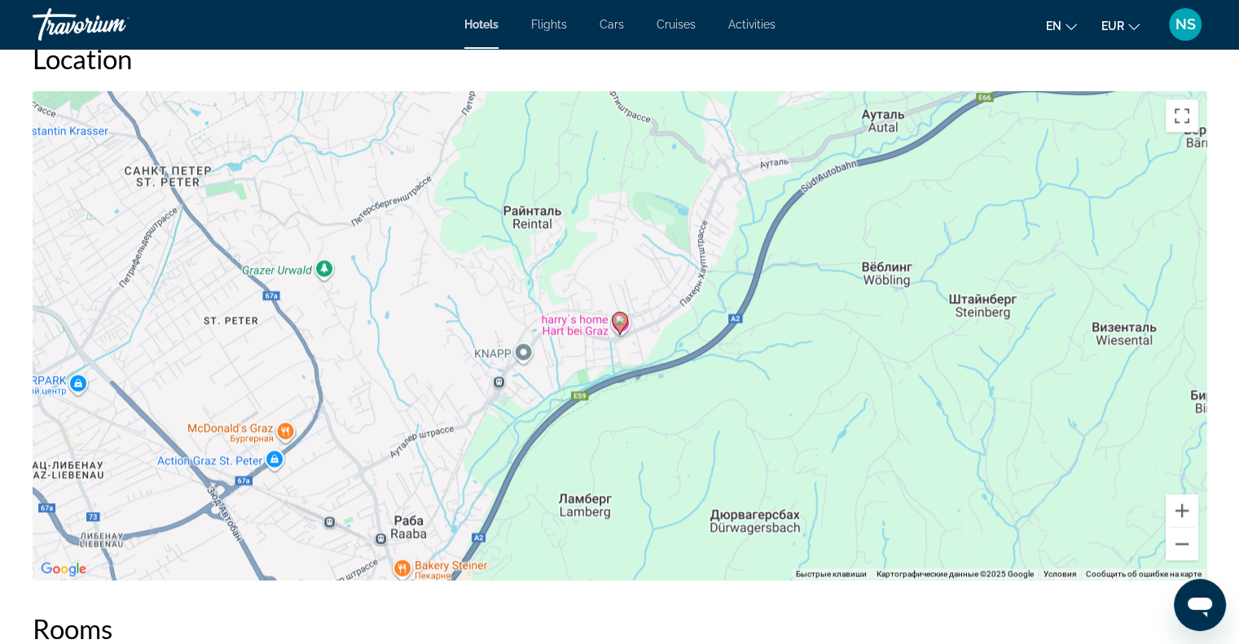
scroll to position [1410, 0]
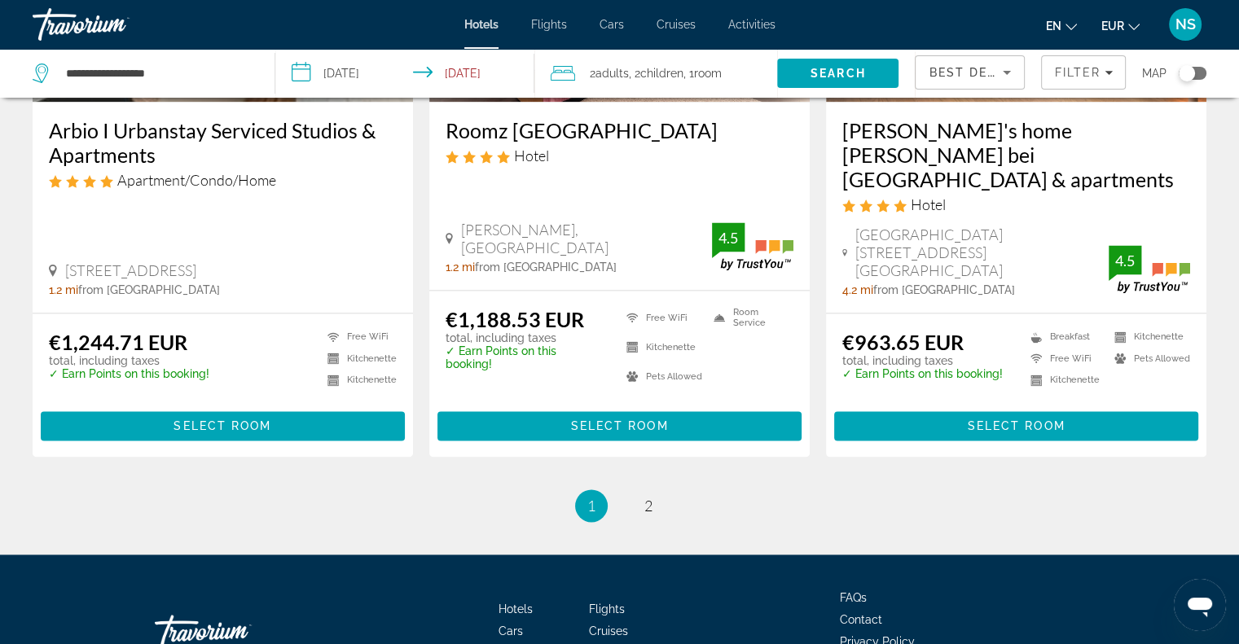
scroll to position [2187, 0]
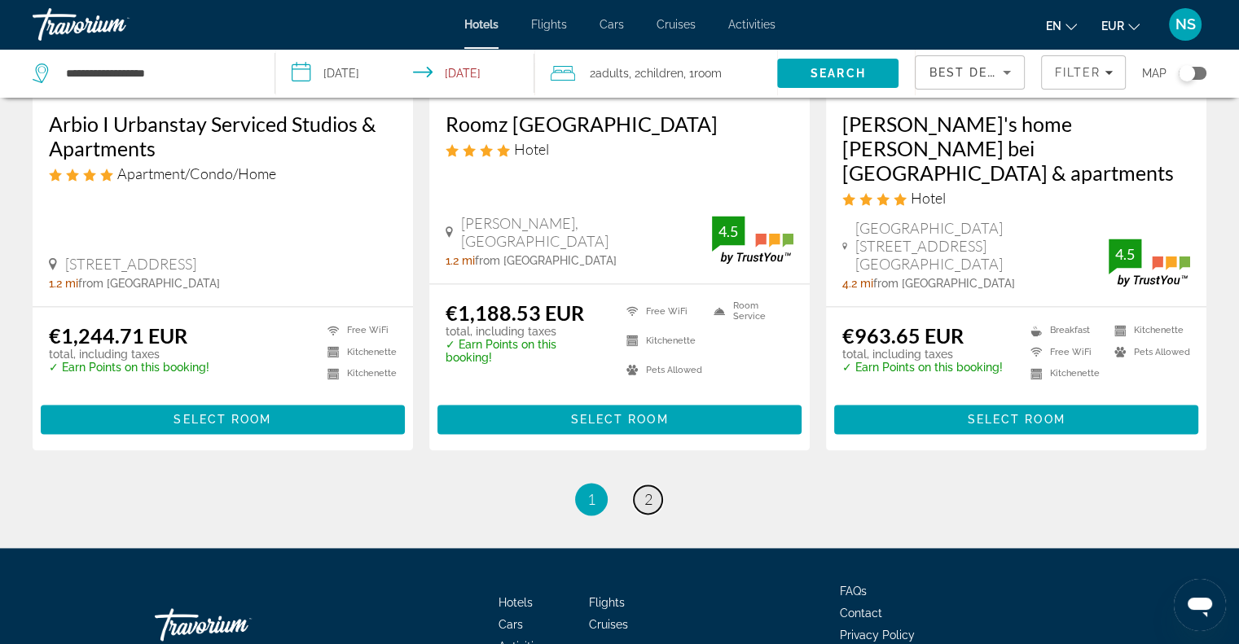
click at [652, 490] on span "2" at bounding box center [648, 499] width 8 height 18
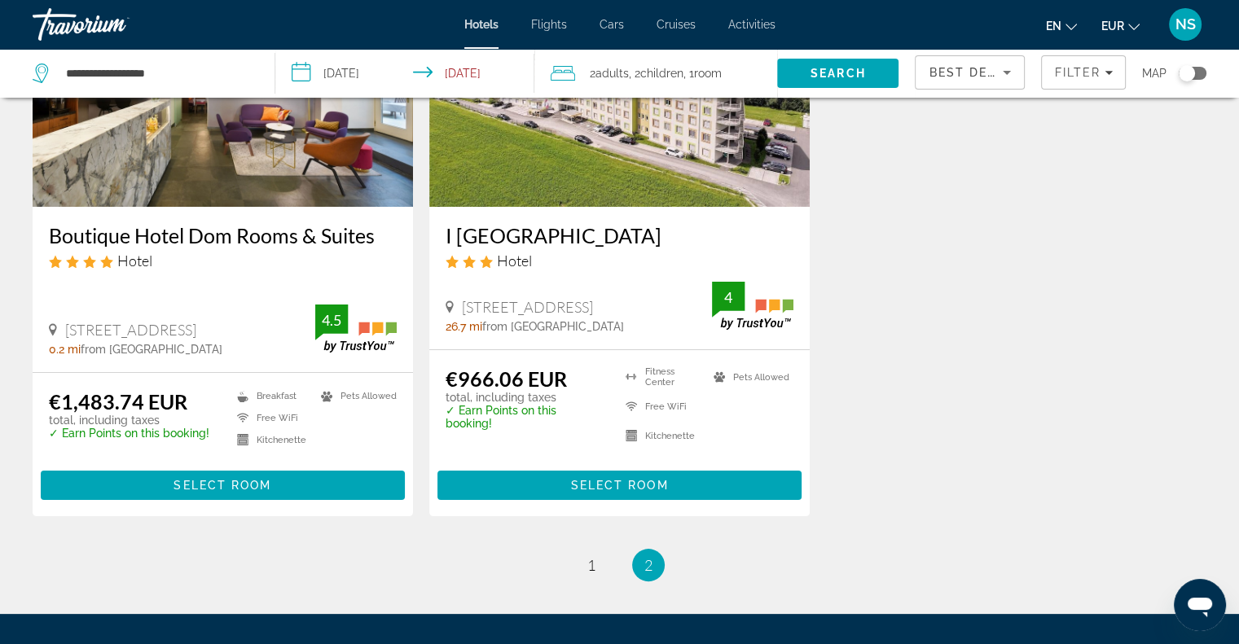
scroll to position [355, 0]
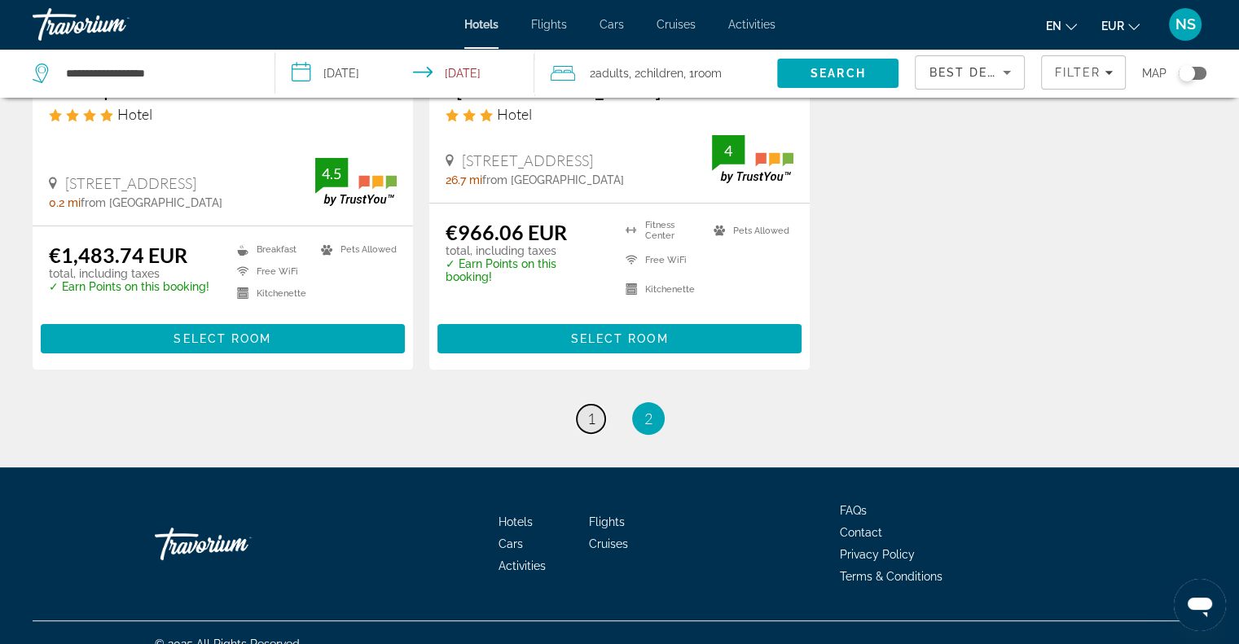
click at [600, 405] on link "page 1" at bounding box center [591, 419] width 29 height 29
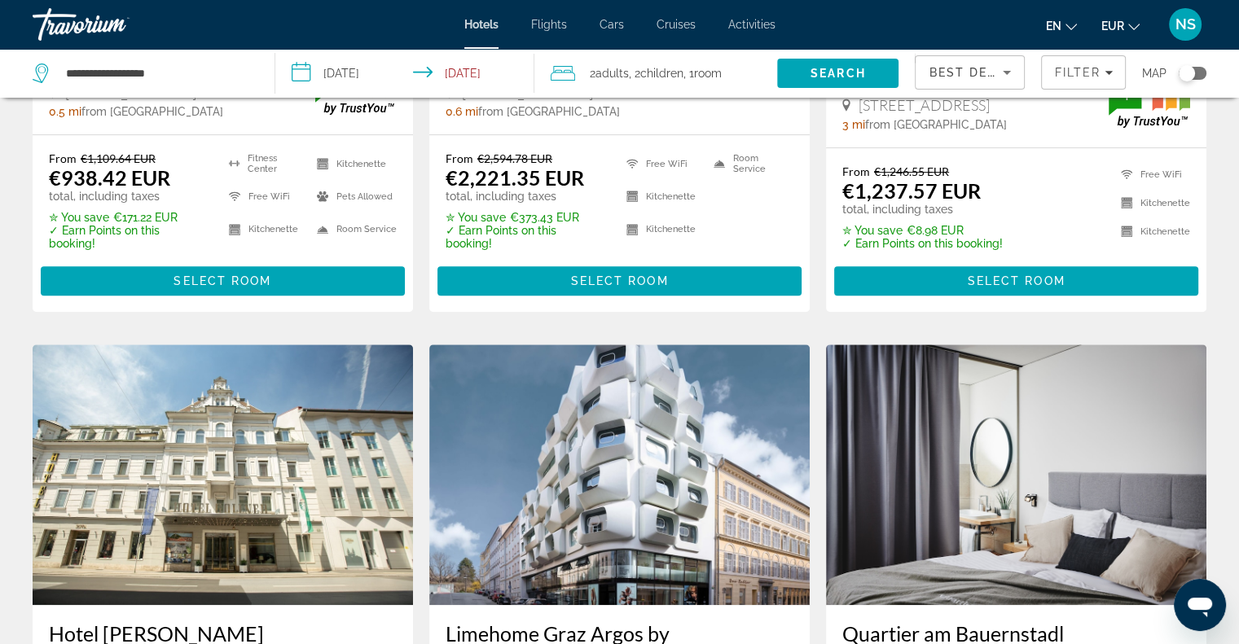
scroll to position [1222, 0]
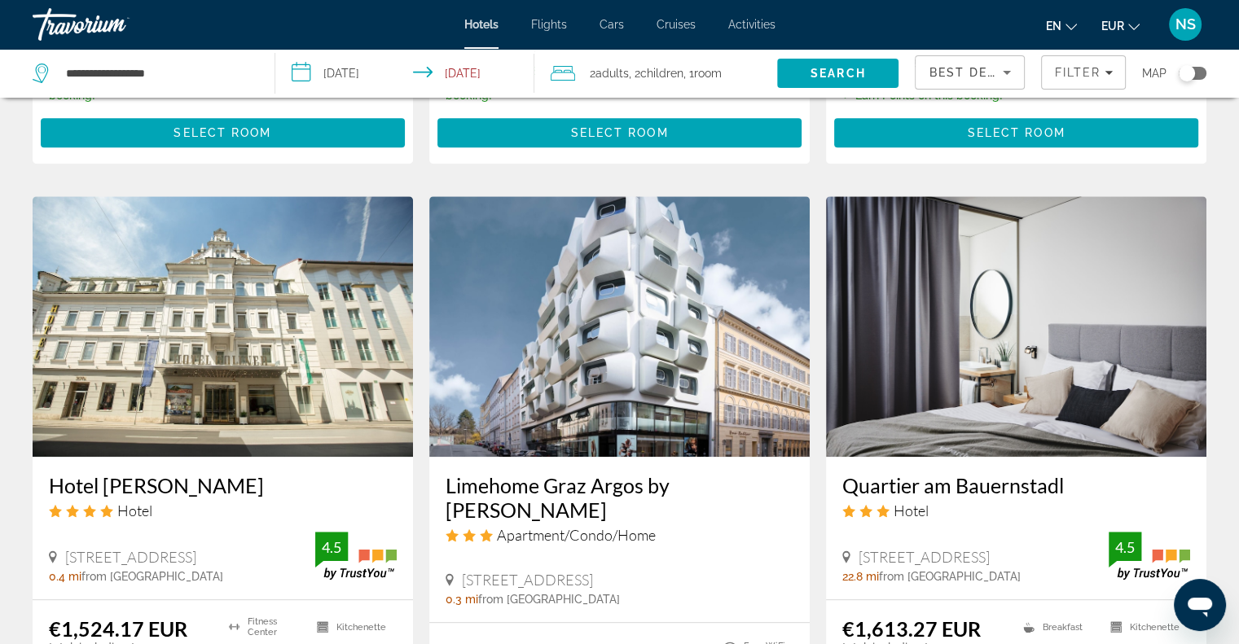
click at [492, 326] on img "Main content" at bounding box center [619, 326] width 380 height 261
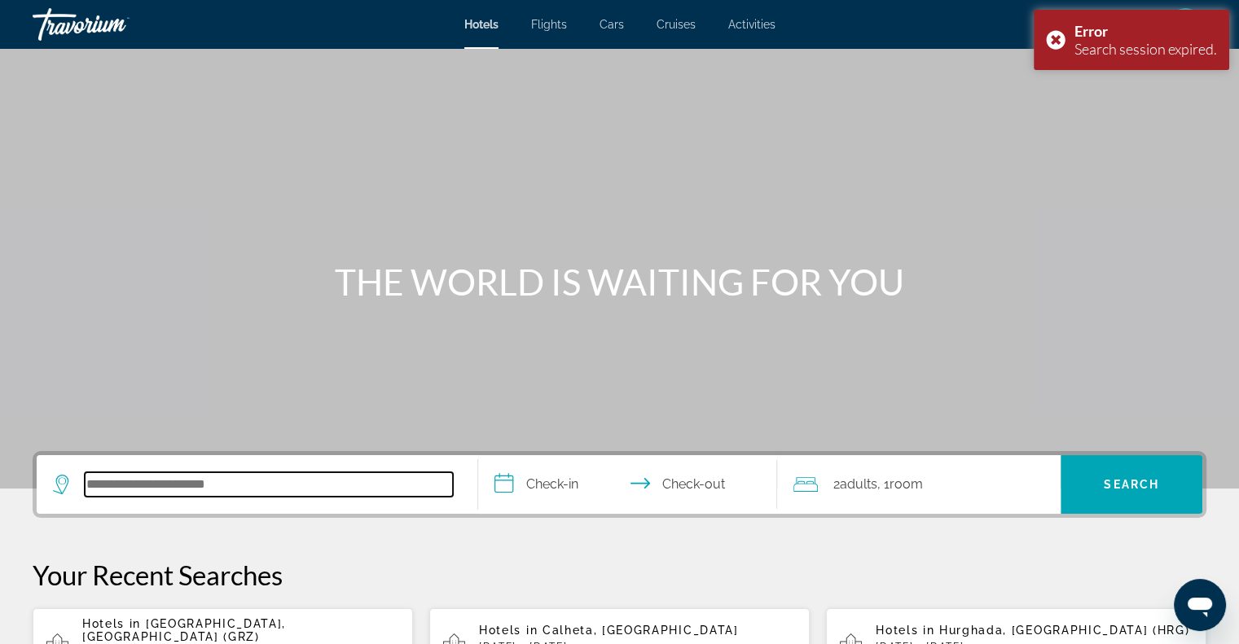
click at [213, 485] on input "Search hotel destination" at bounding box center [269, 485] width 368 height 24
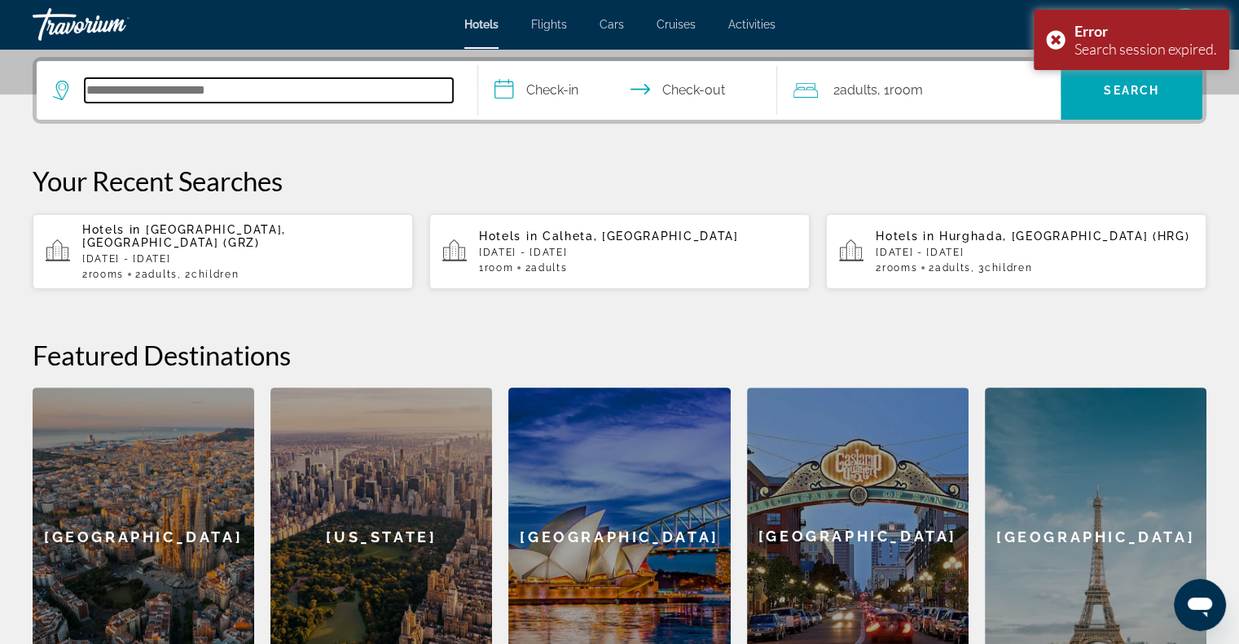
scroll to position [398, 0]
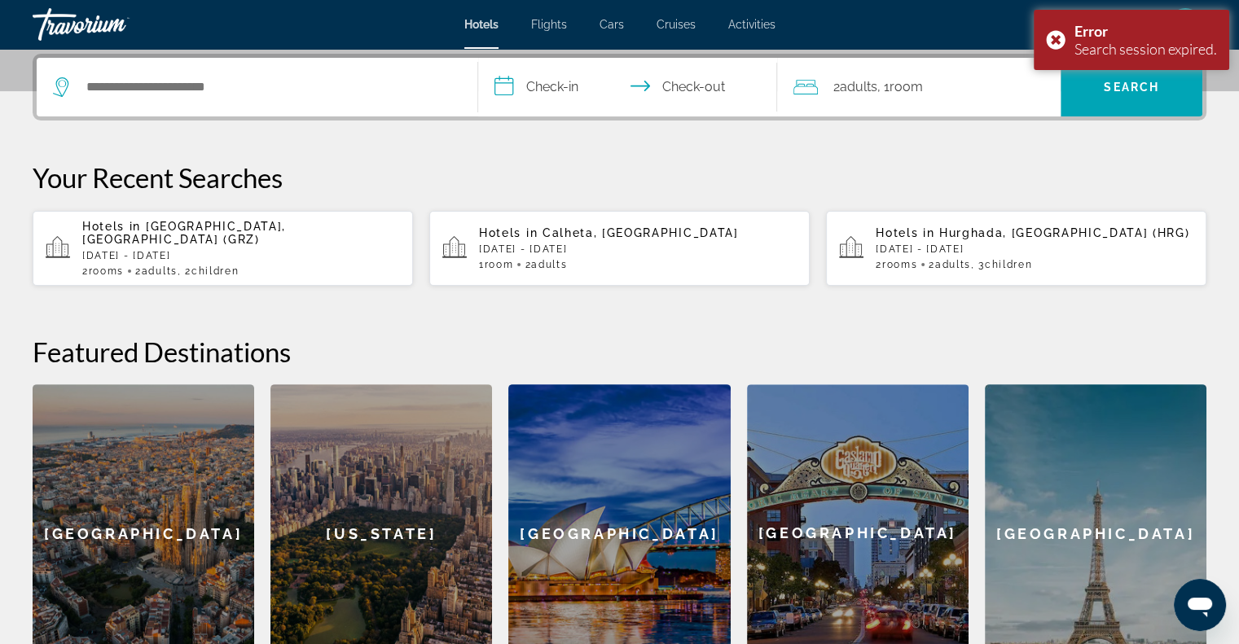
click at [246, 231] on div "Hotels in [GEOGRAPHIC_DATA], [GEOGRAPHIC_DATA] (GRZ) [DATE] - [DATE] 2 Room roo…" at bounding box center [241, 248] width 318 height 57
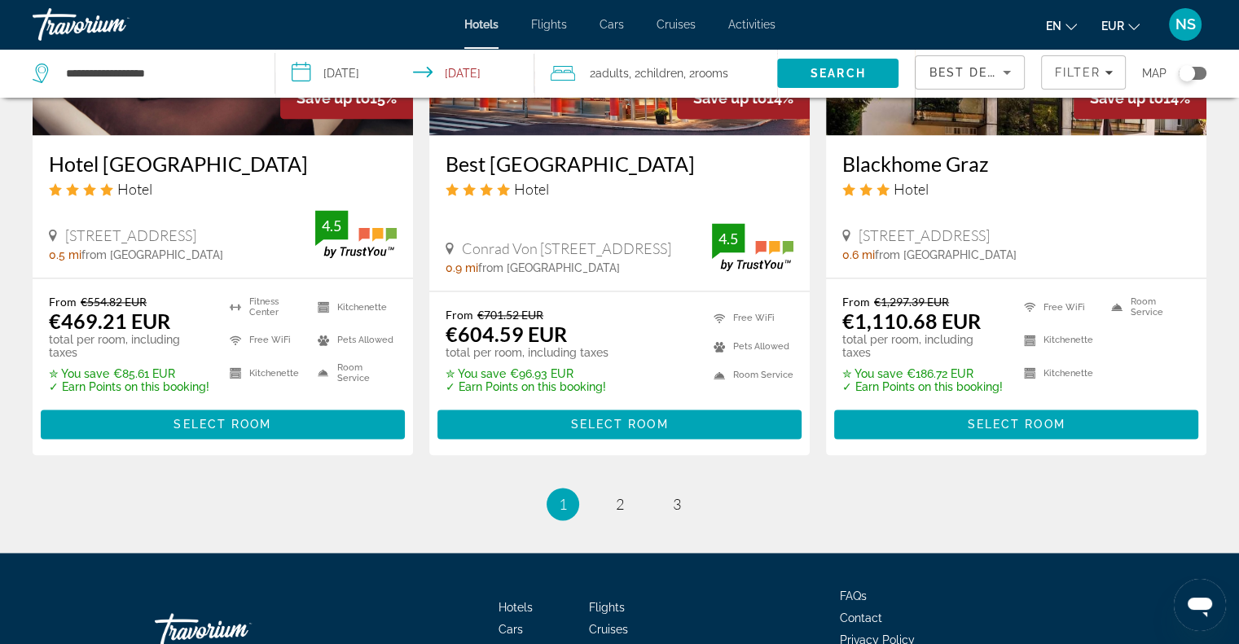
scroll to position [2200, 0]
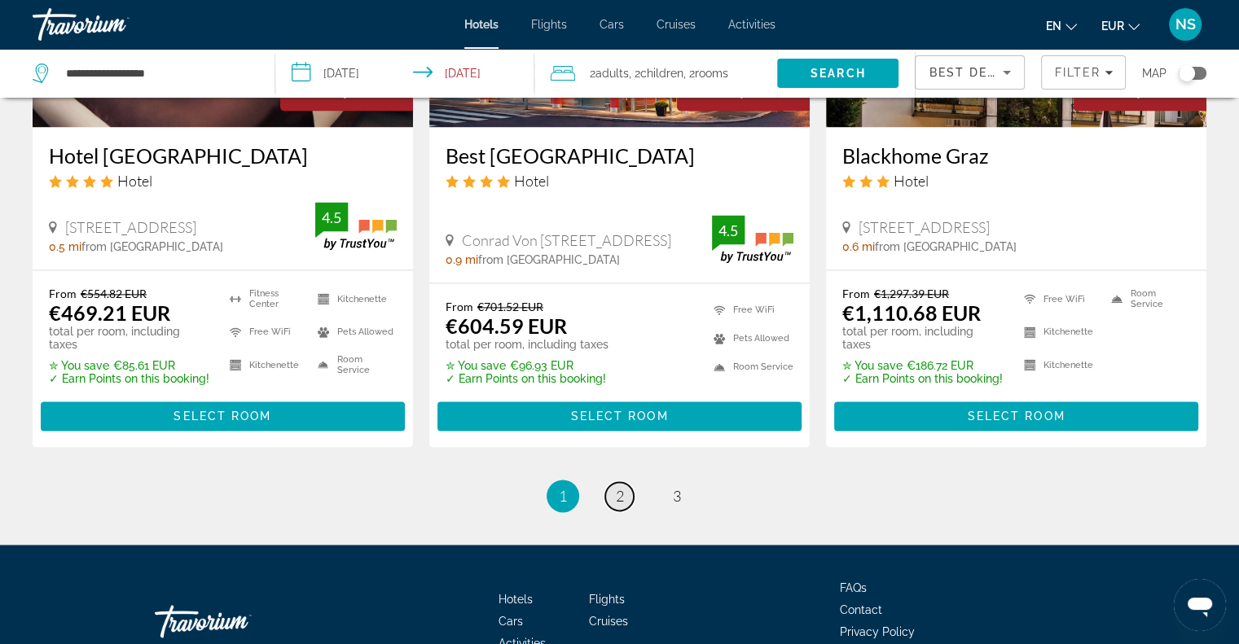
click at [613, 482] on link "page 2" at bounding box center [619, 496] width 29 height 29
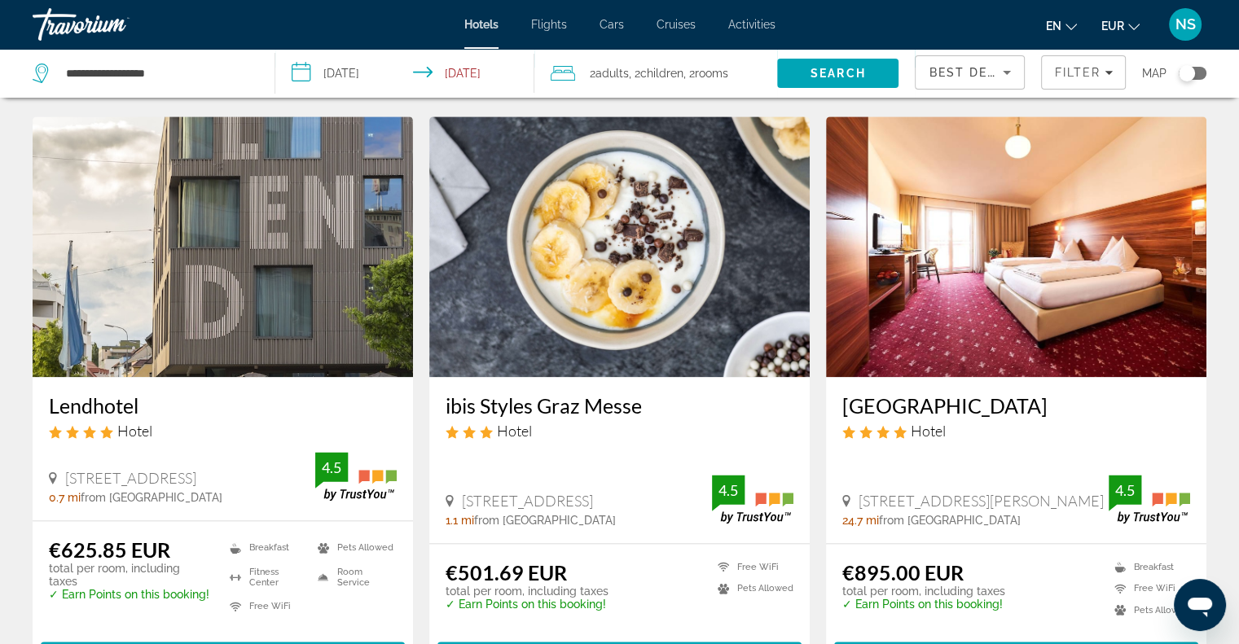
scroll to position [2118, 0]
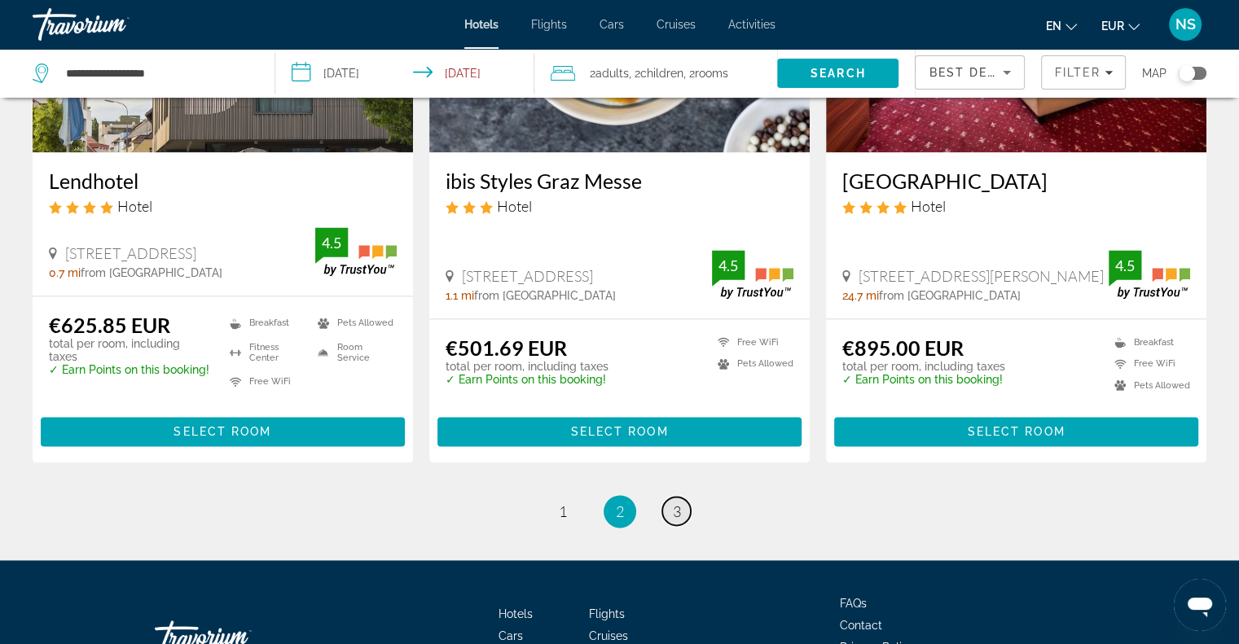
click at [670, 497] on link "page 3" at bounding box center [676, 511] width 29 height 29
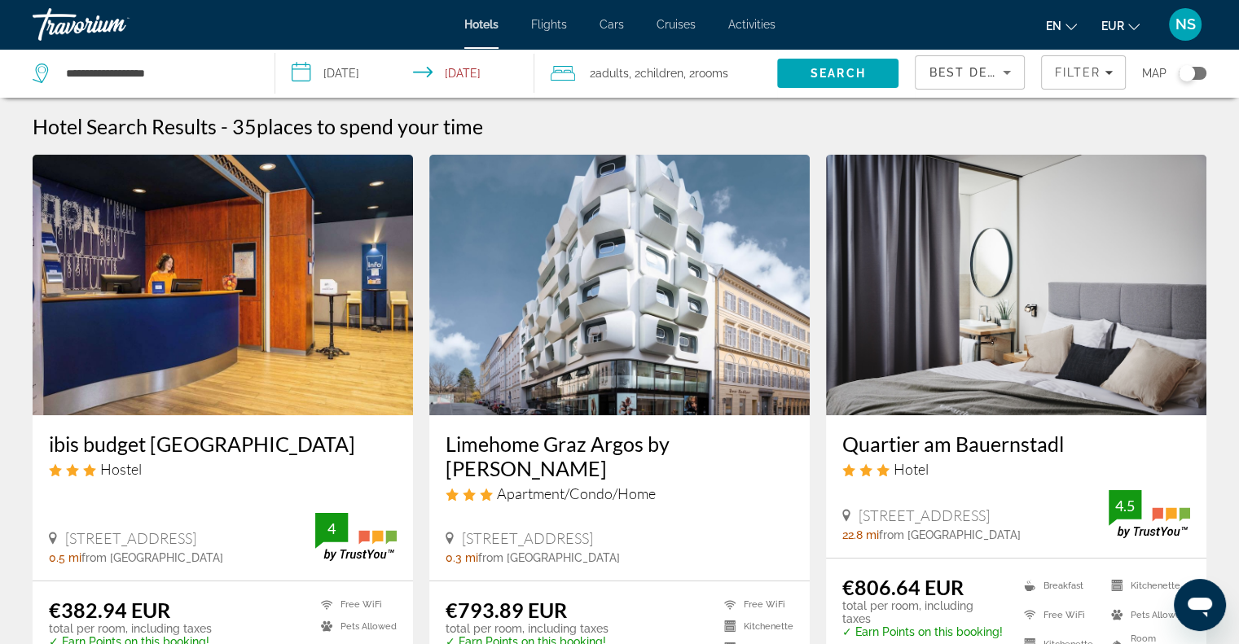
click at [572, 352] on img "Main content" at bounding box center [619, 285] width 380 height 261
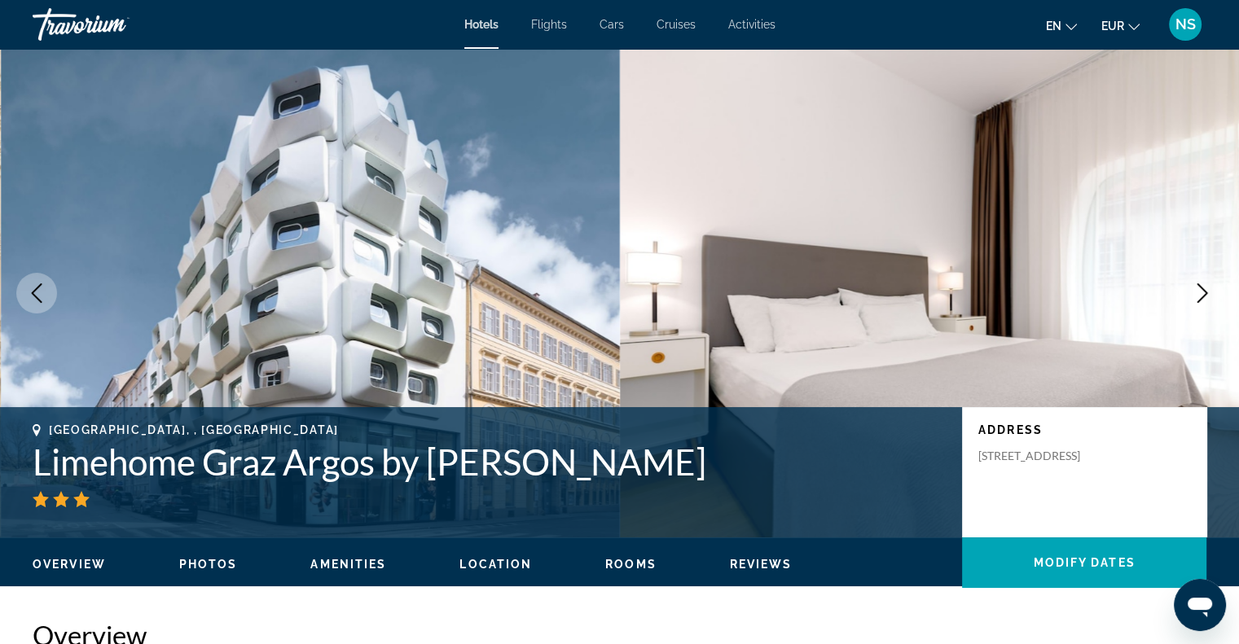
click at [1199, 294] on icon "Next image" at bounding box center [1203, 294] width 20 height 20
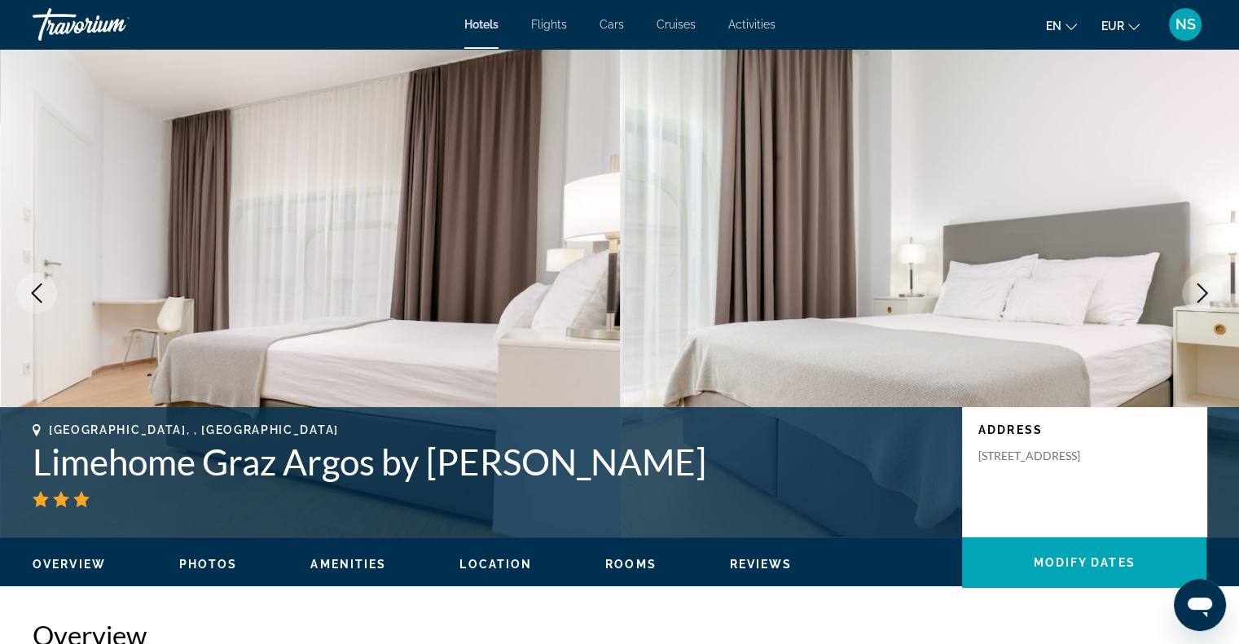
click at [1199, 294] on icon "Next image" at bounding box center [1203, 294] width 20 height 20
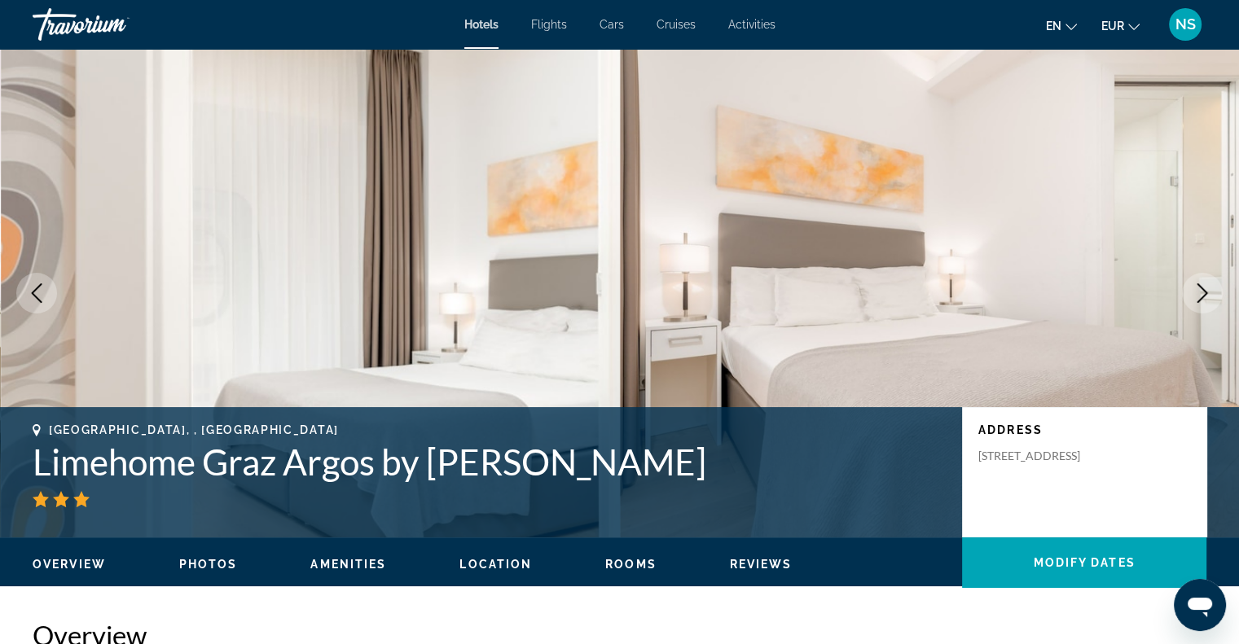
click at [1199, 294] on icon "Next image" at bounding box center [1203, 294] width 20 height 20
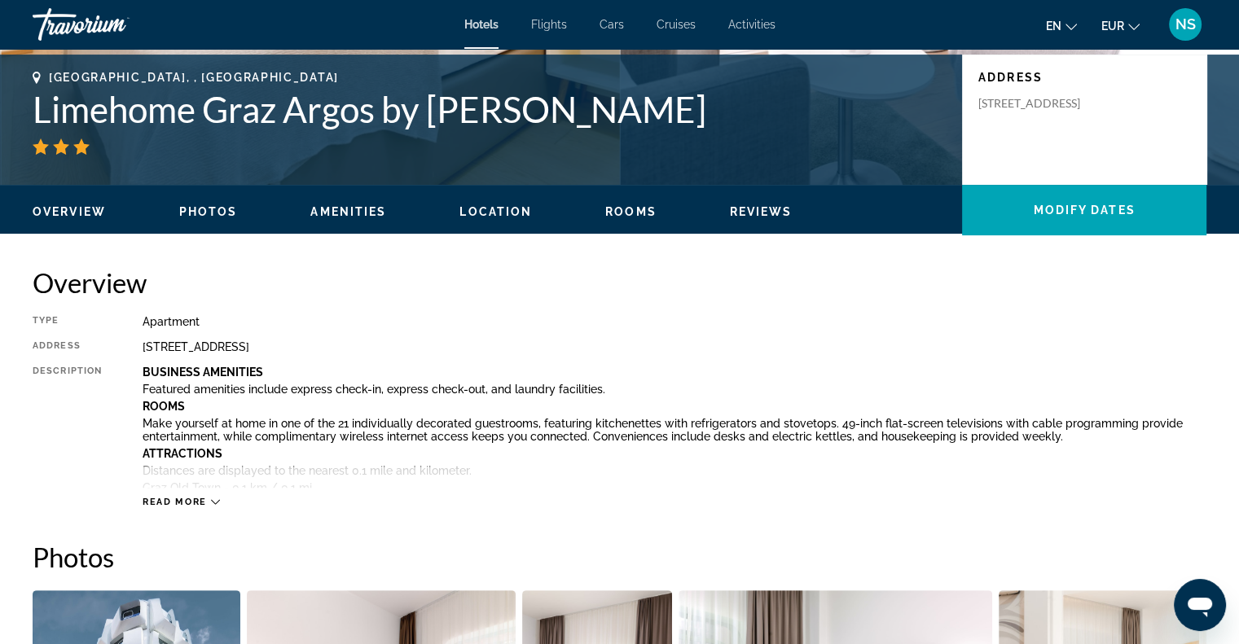
scroll to position [407, 0]
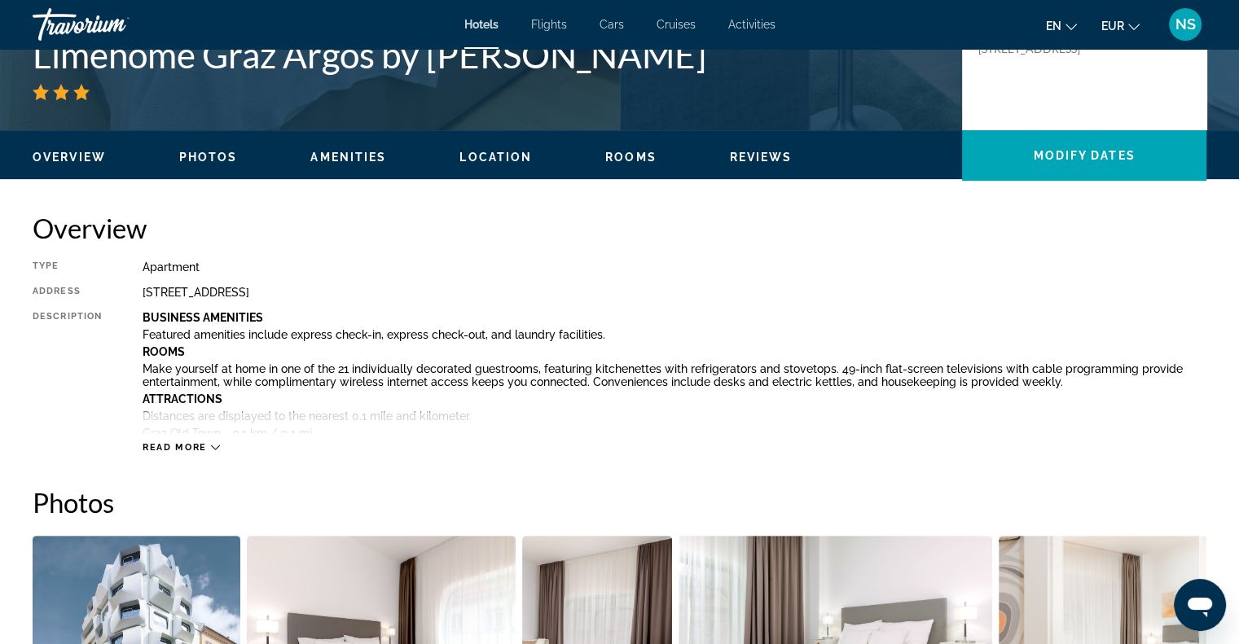
click at [211, 443] on icon "Main content" at bounding box center [215, 447] width 9 height 9
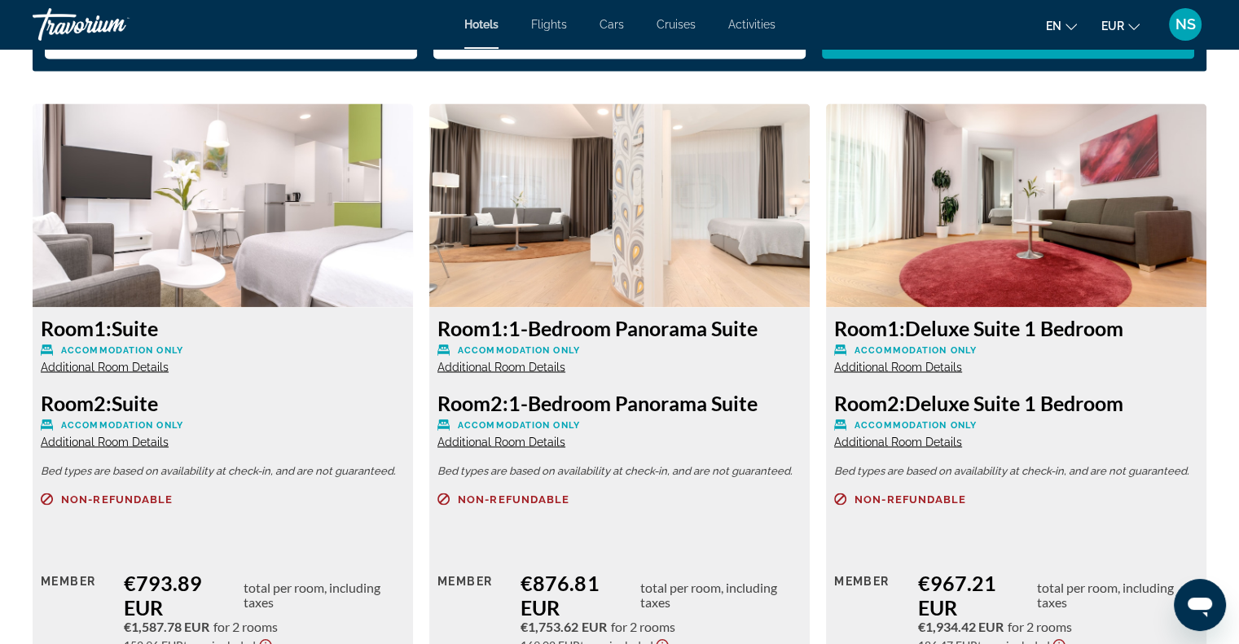
scroll to position [2852, 0]
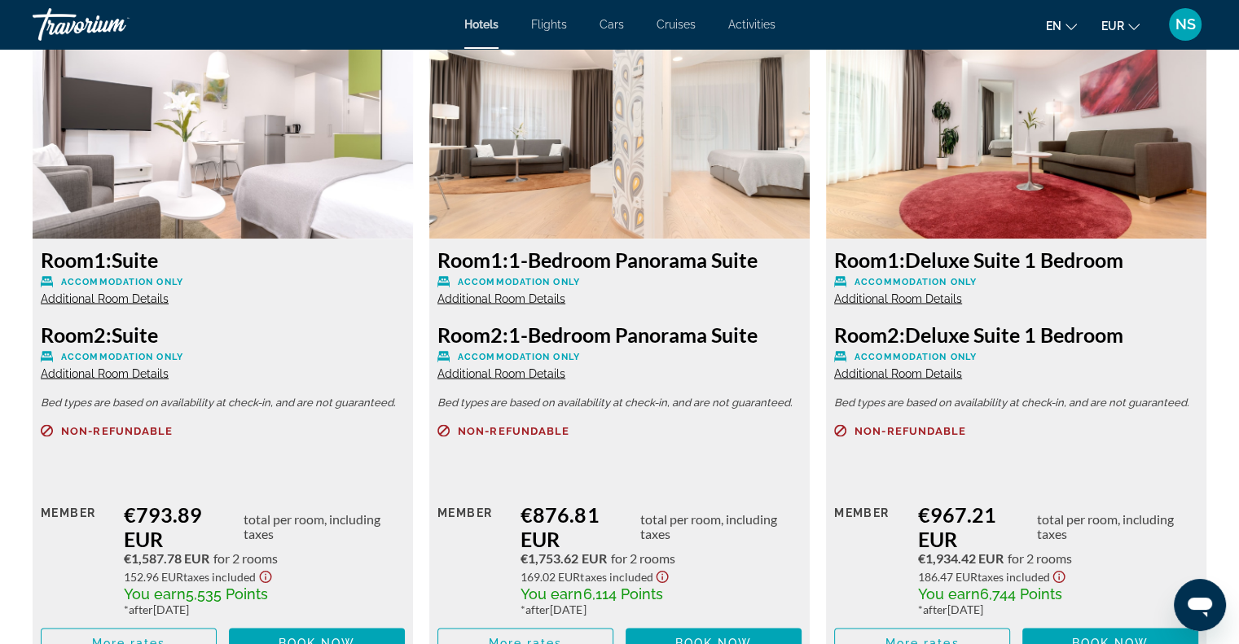
click at [153, 301] on span "Additional Room Details" at bounding box center [105, 298] width 128 height 13
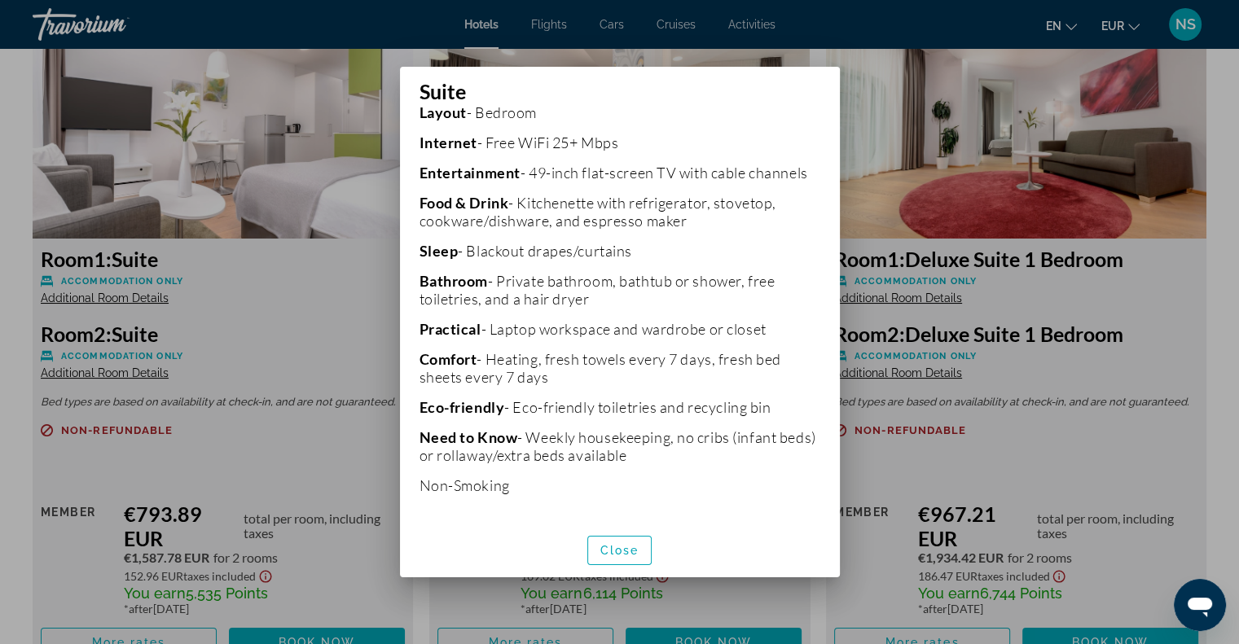
scroll to position [407, 0]
click at [620, 541] on span "button" at bounding box center [620, 550] width 64 height 39
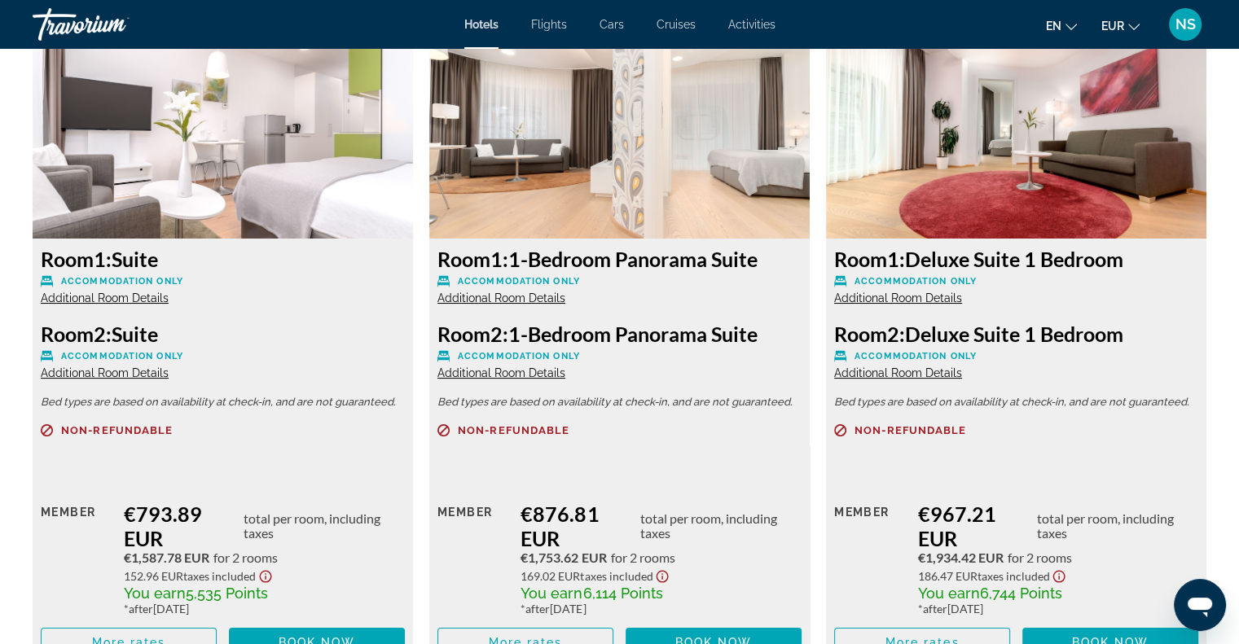
scroll to position [2852, 0]
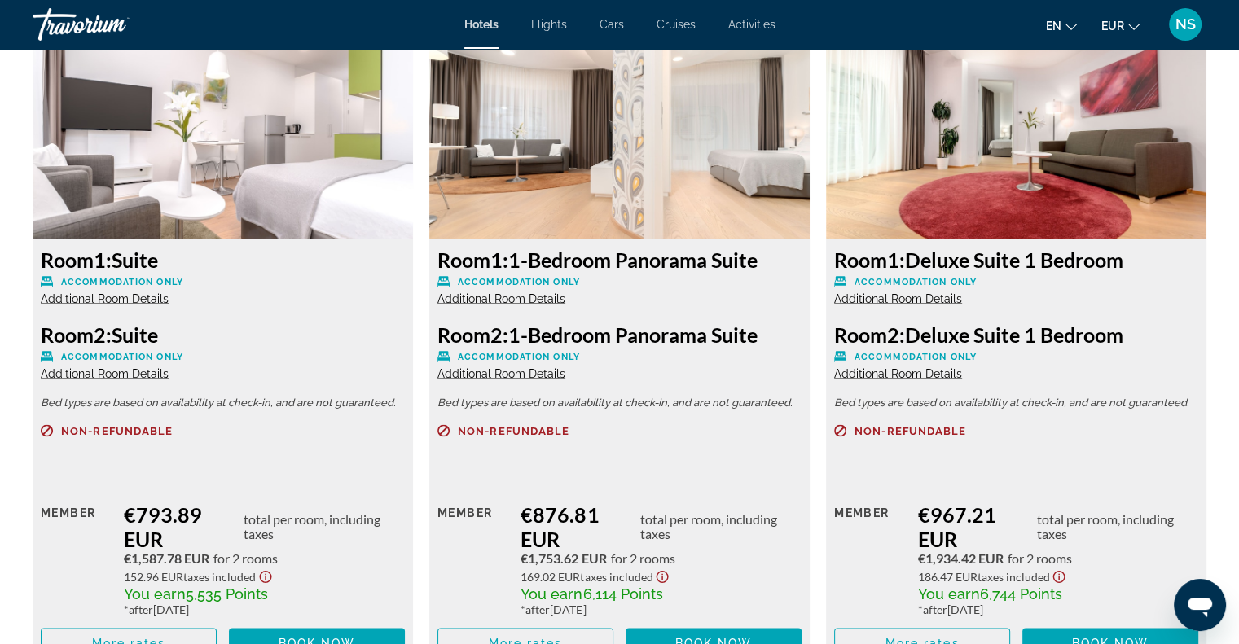
click at [929, 297] on span "Additional Room Details" at bounding box center [898, 298] width 128 height 13
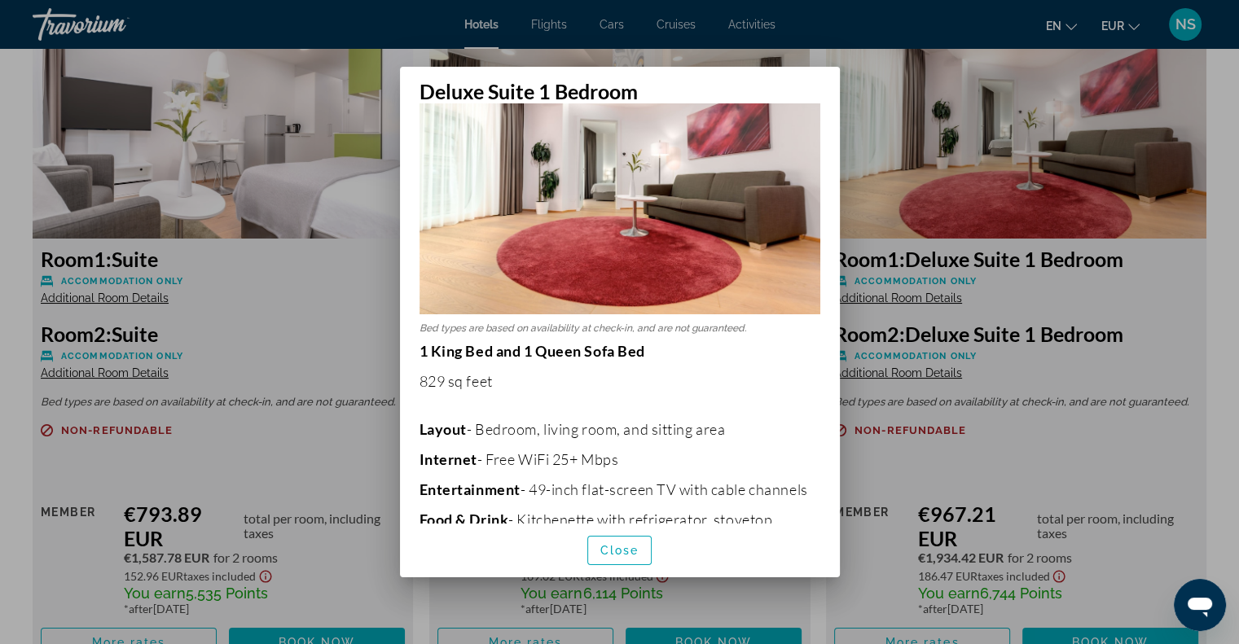
scroll to position [163, 0]
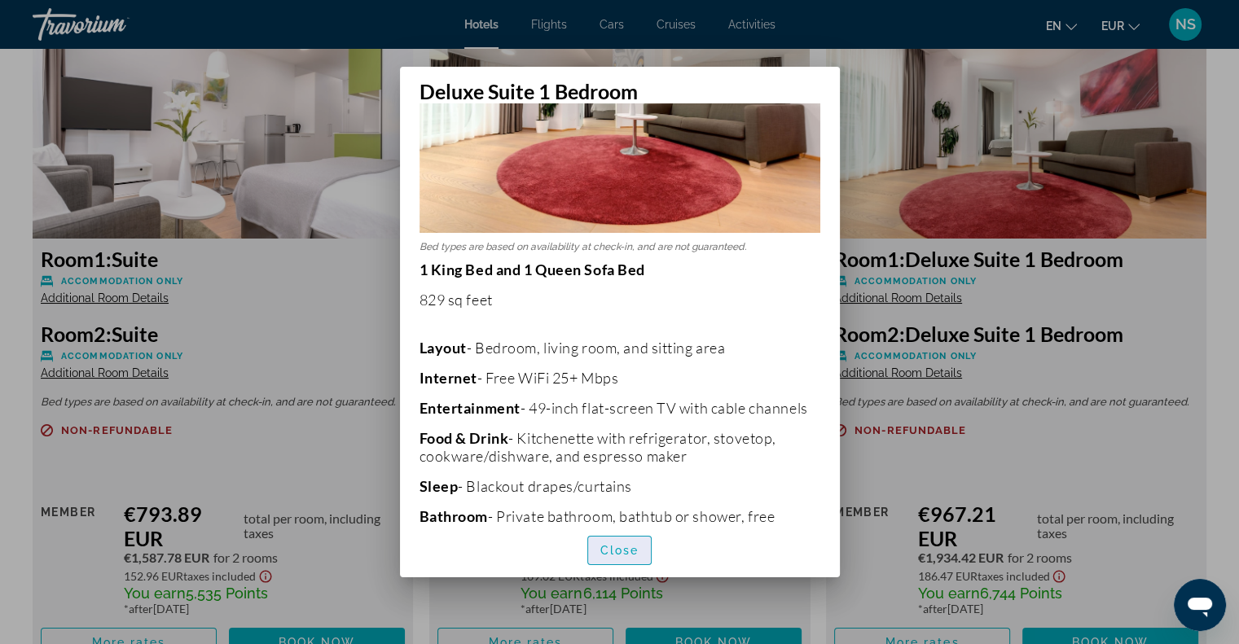
click at [625, 539] on span "button" at bounding box center [620, 550] width 64 height 39
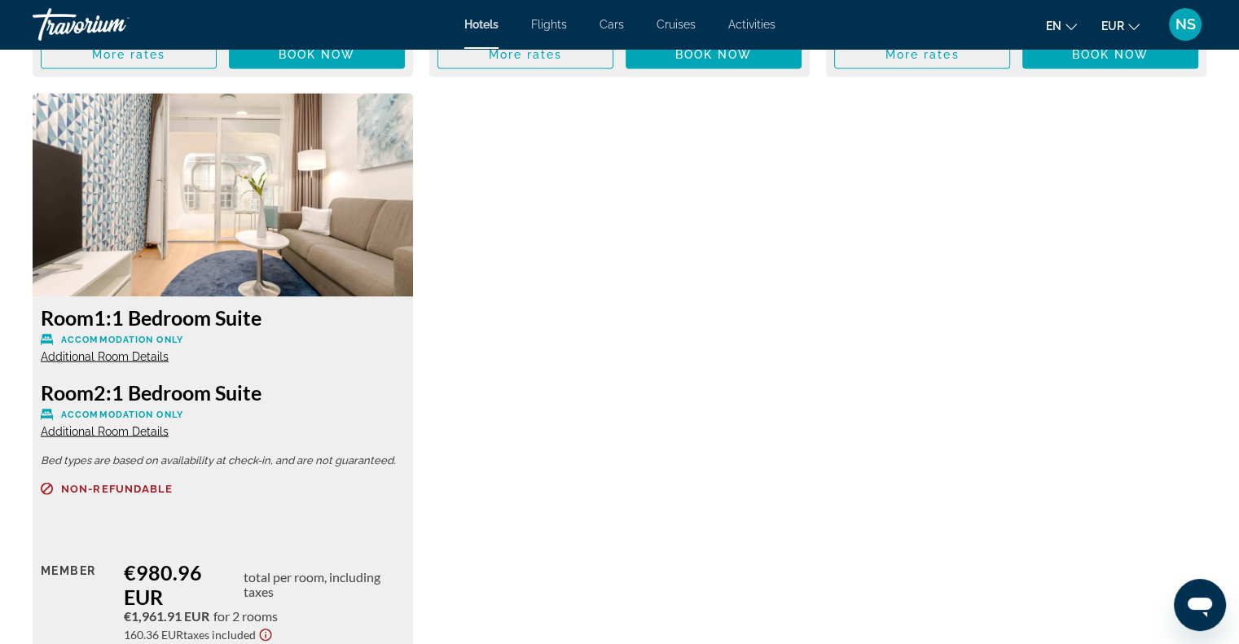
scroll to position [3503, 0]
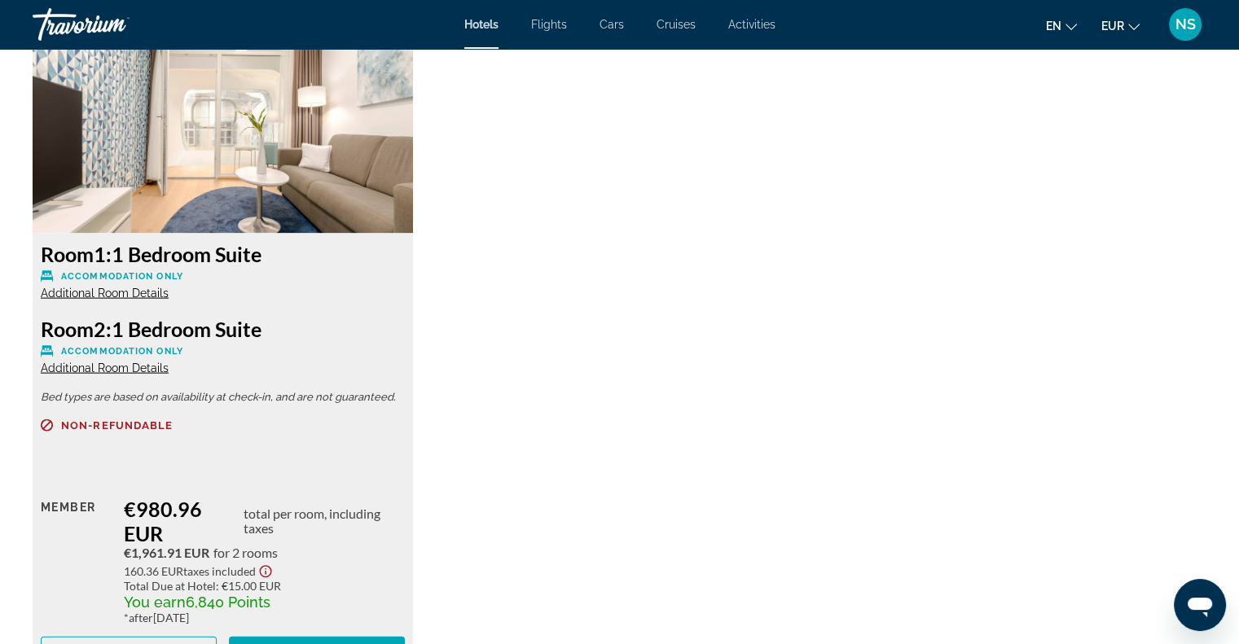
click at [155, 296] on span "Additional Room Details" at bounding box center [105, 293] width 128 height 13
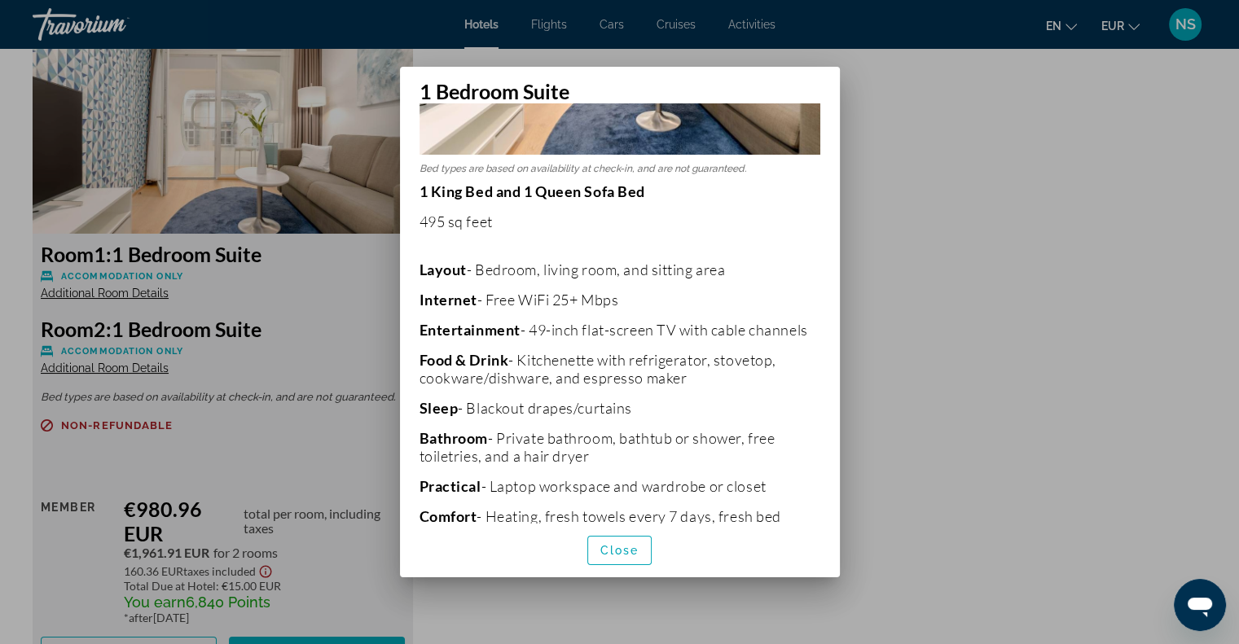
scroll to position [244, 0]
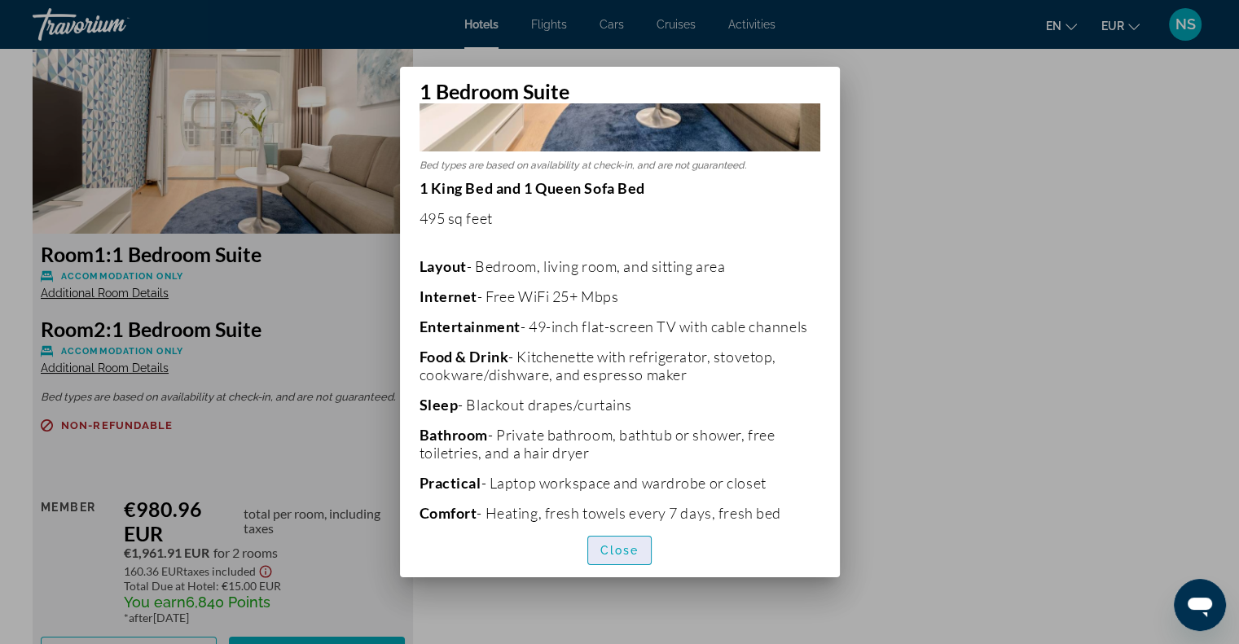
click at [636, 544] on span "Close" at bounding box center [619, 550] width 39 height 13
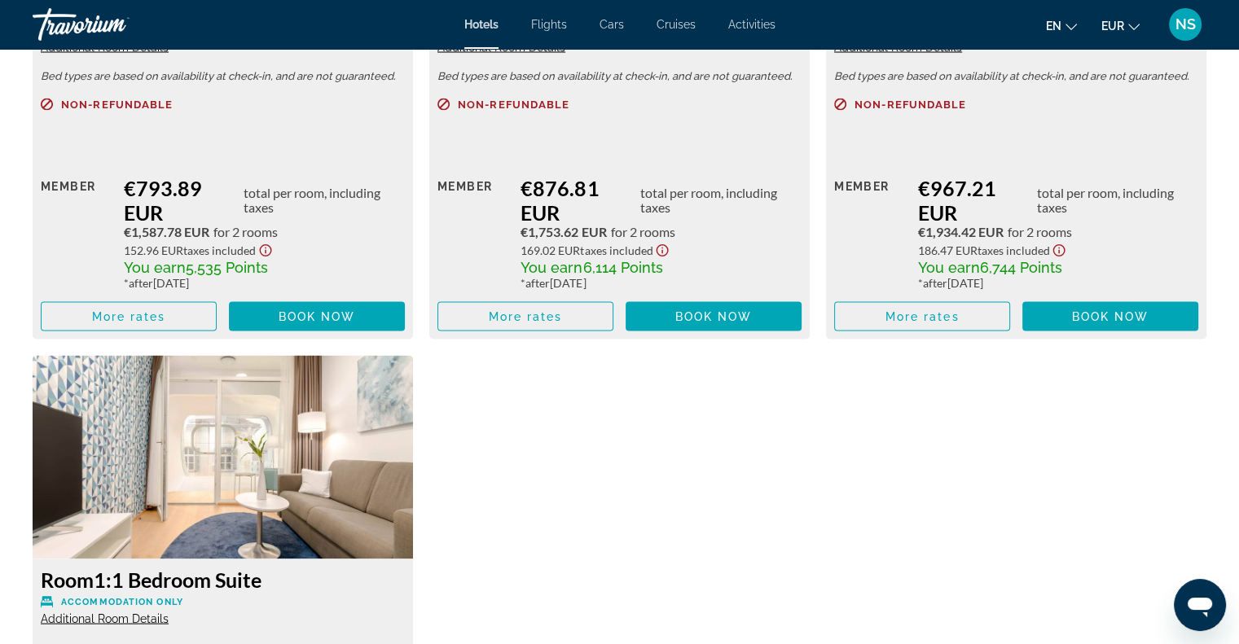
scroll to position [2852, 0]
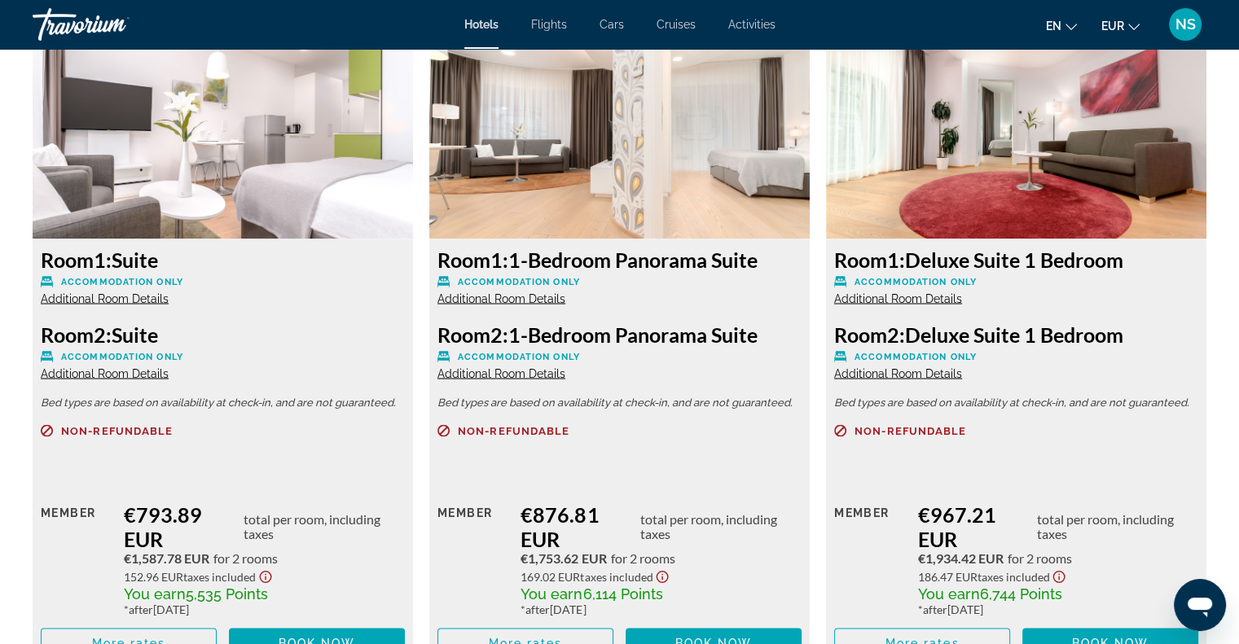
click at [497, 377] on span "Additional Room Details" at bounding box center [502, 373] width 128 height 13
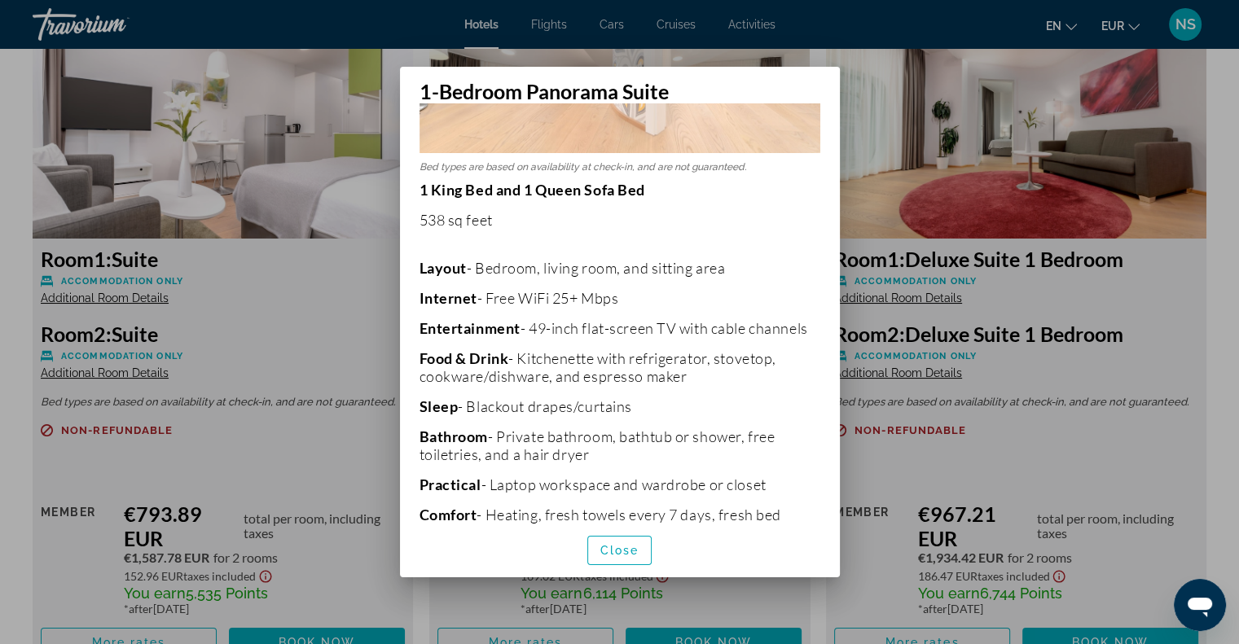
scroll to position [244, 0]
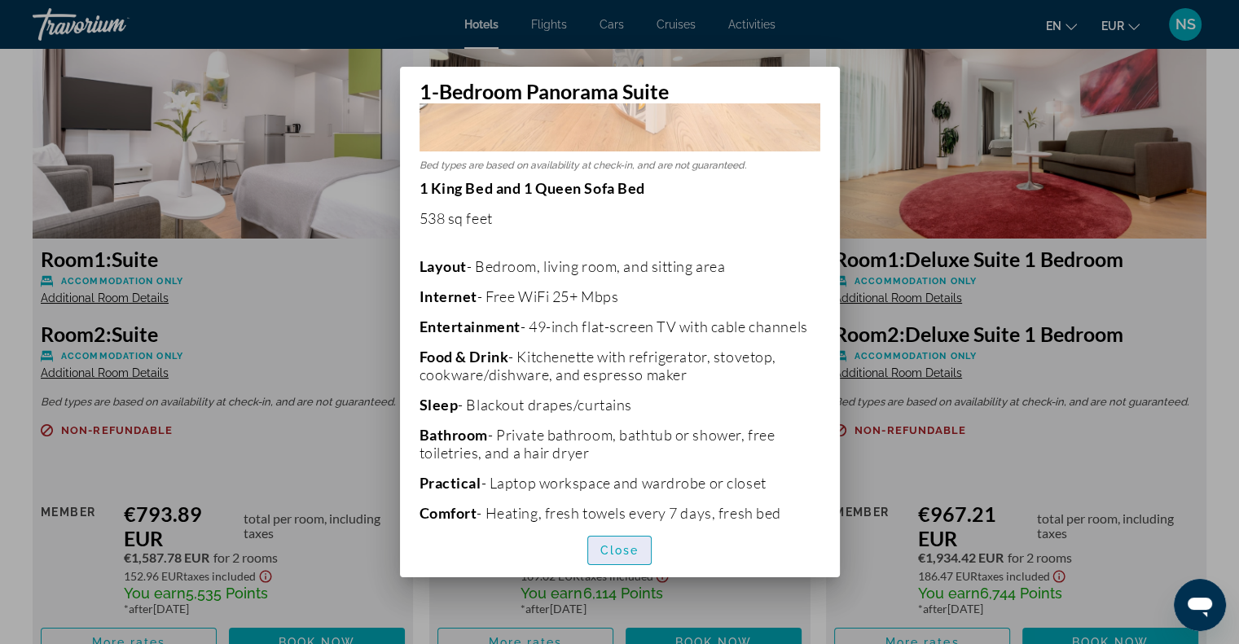
click at [607, 553] on span "Close" at bounding box center [619, 550] width 39 height 13
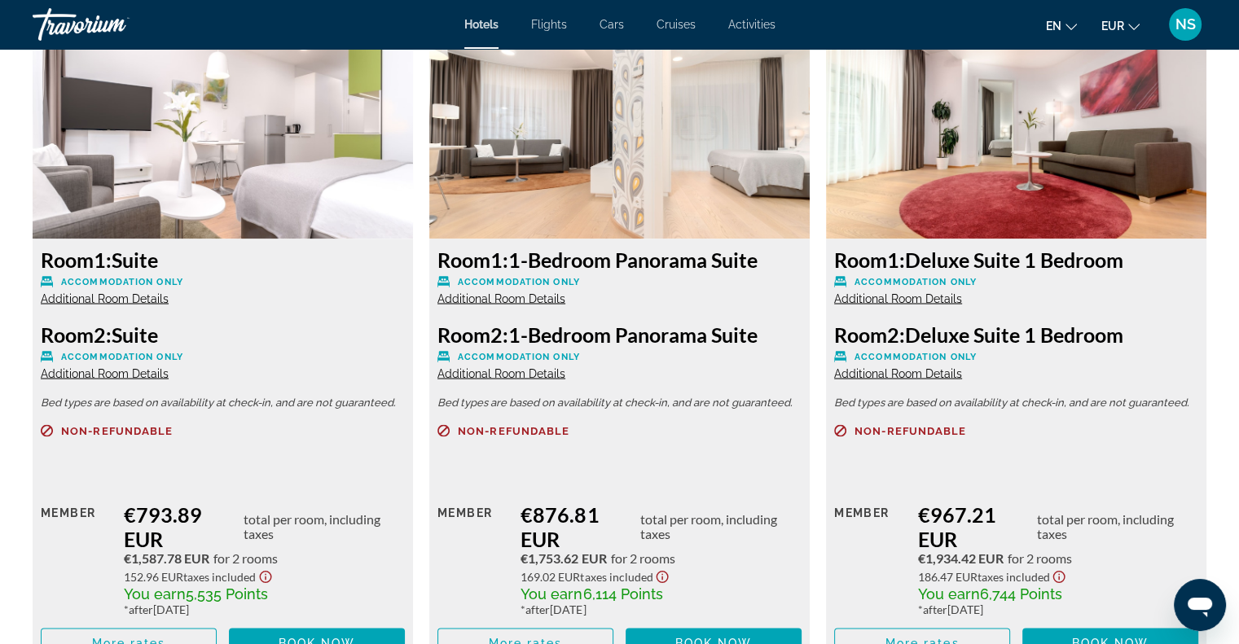
click at [519, 296] on span "Additional Room Details" at bounding box center [502, 298] width 128 height 13
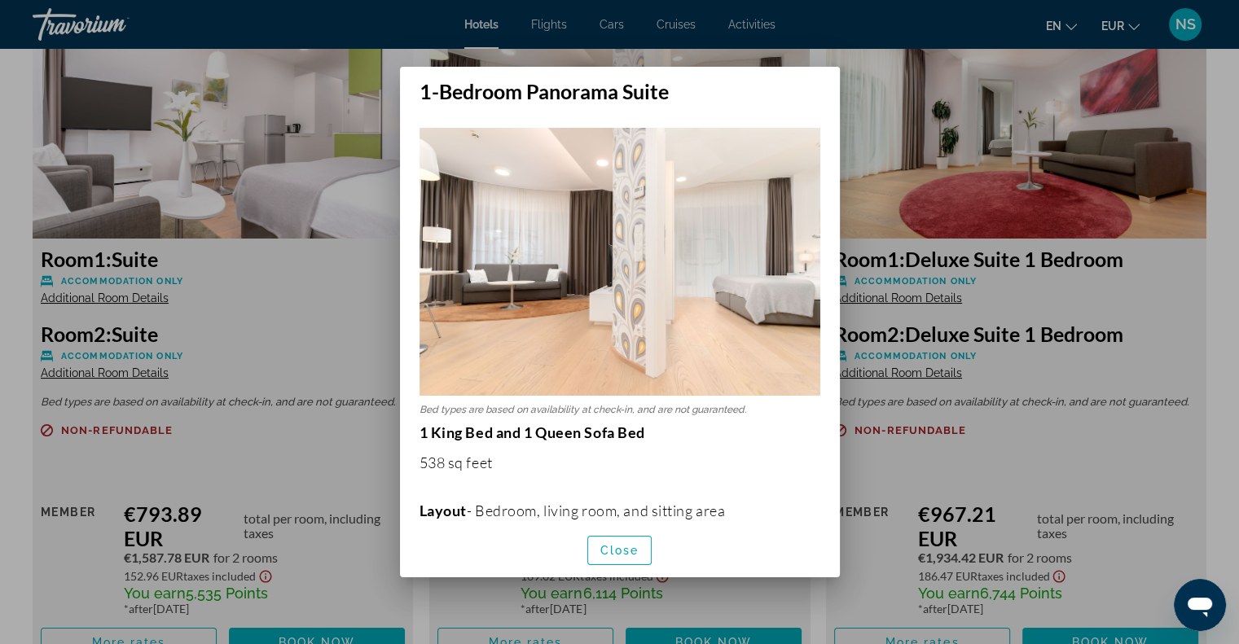
scroll to position [0, 0]
click at [616, 561] on span "button" at bounding box center [620, 550] width 64 height 39
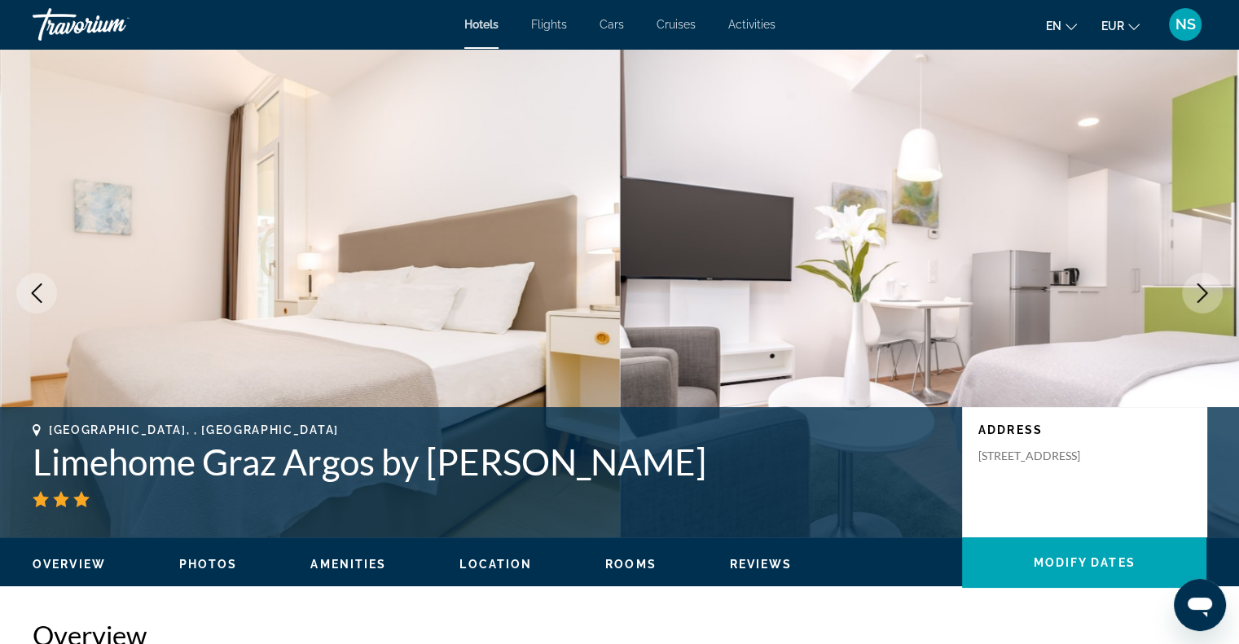
scroll to position [2852, 0]
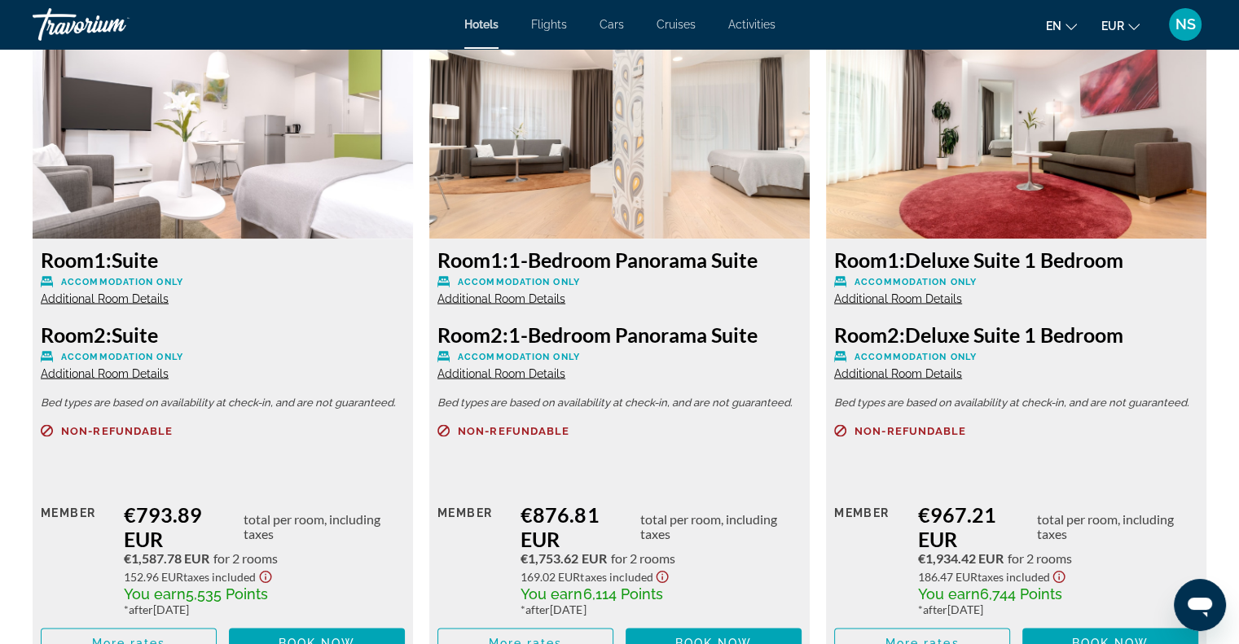
click at [933, 290] on div "Room 1: Deluxe Suite 1 Bedroom Accommodation Only Additional Room Details" at bounding box center [1016, 276] width 364 height 59
click at [933, 293] on span "Additional Room Details" at bounding box center [898, 298] width 128 height 13
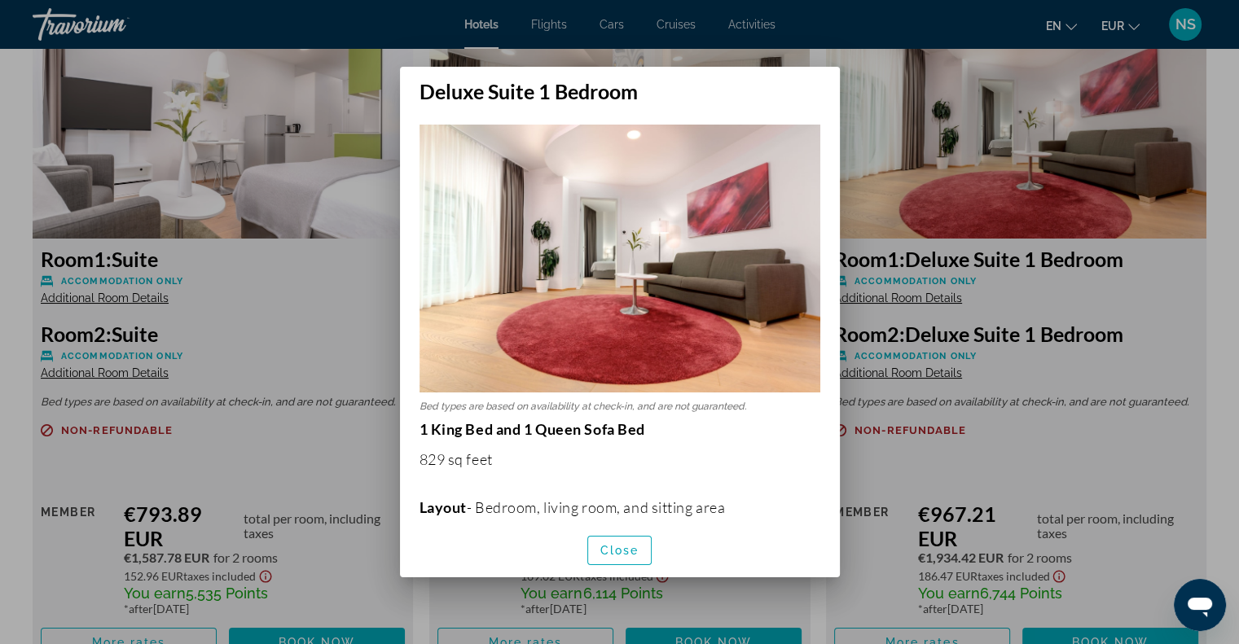
scroll to position [0, 0]
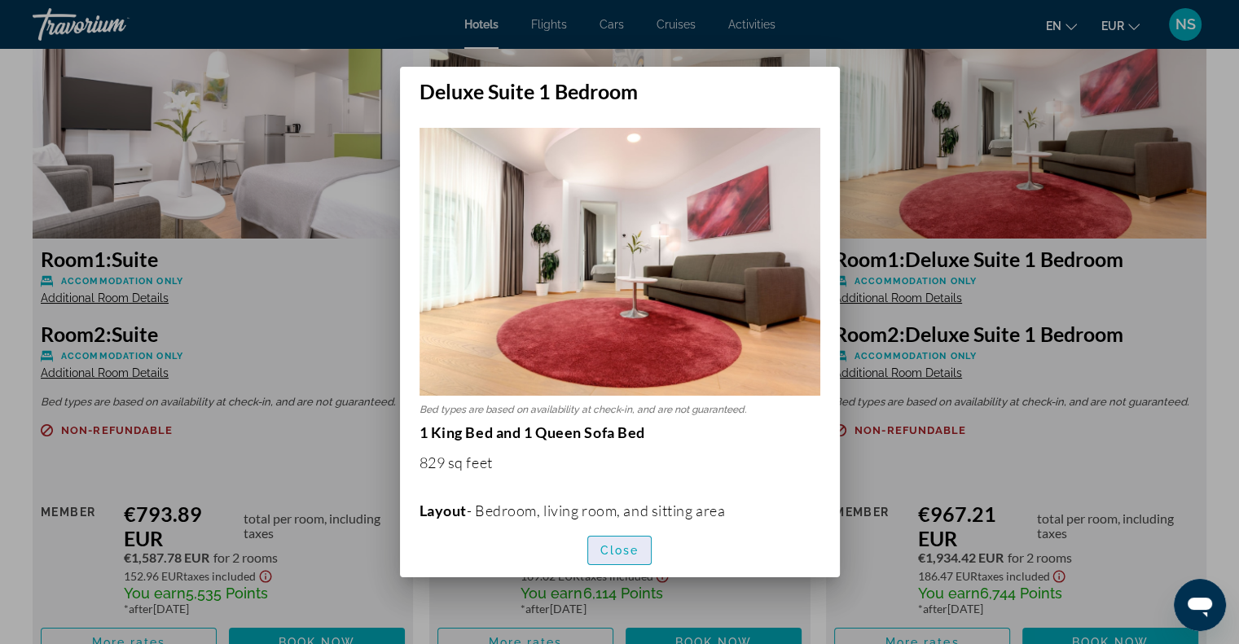
click at [616, 548] on span "Close" at bounding box center [619, 550] width 39 height 13
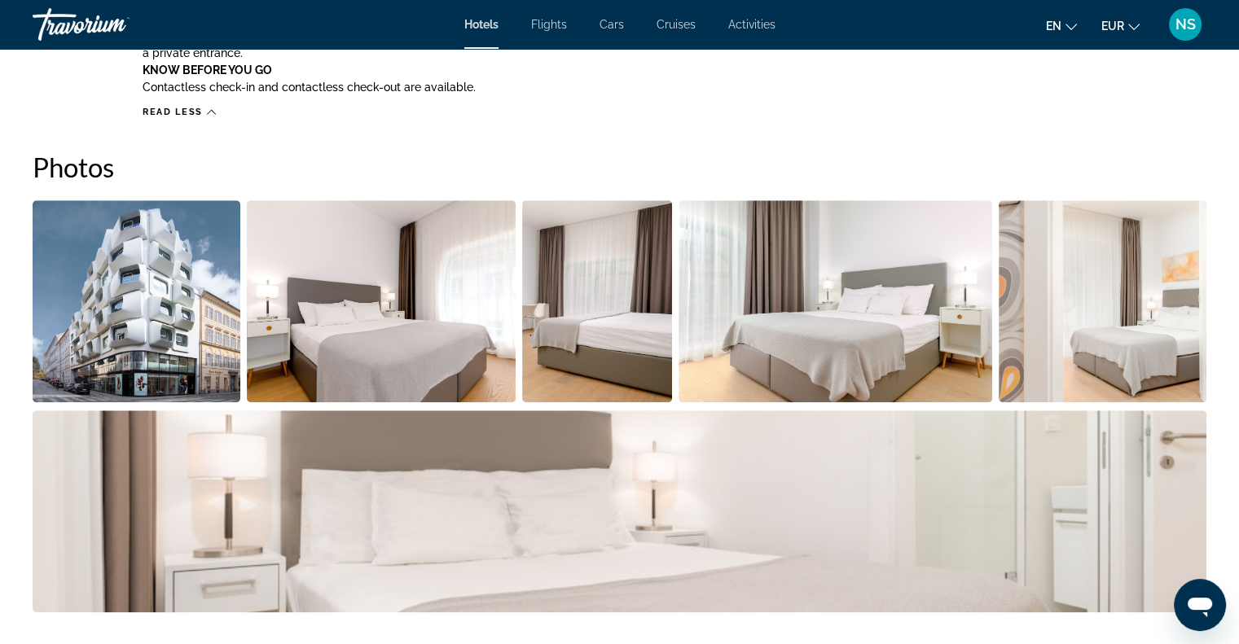
scroll to position [1222, 0]
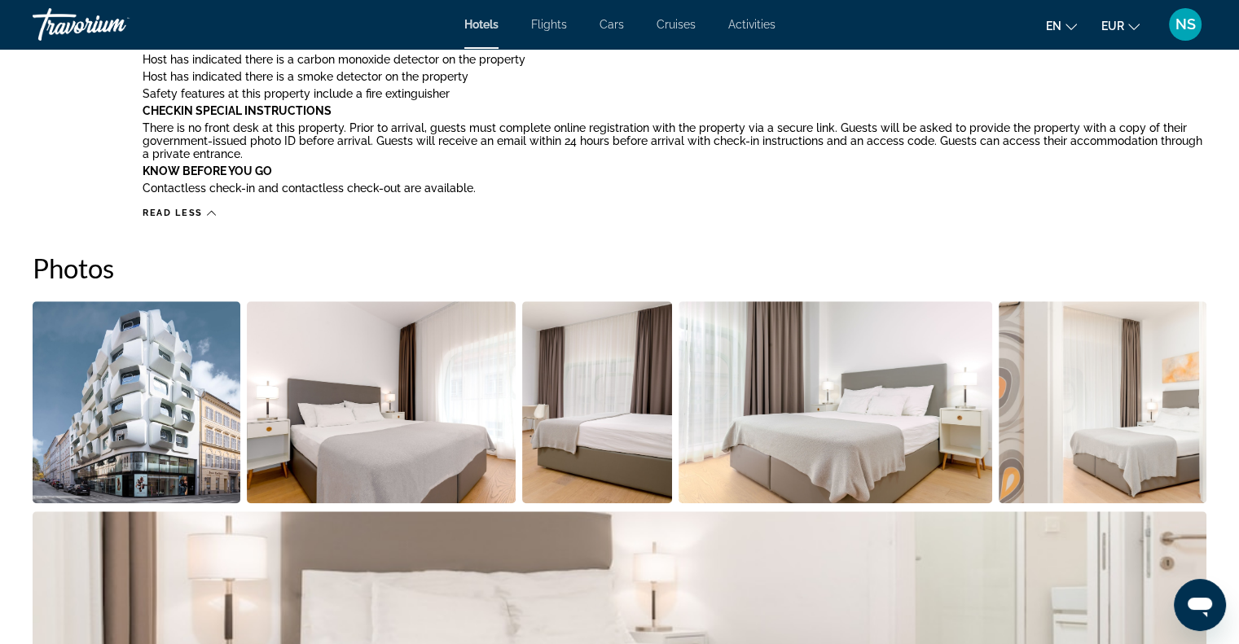
click at [157, 417] on img "Open full-screen image slider" at bounding box center [137, 402] width 208 height 202
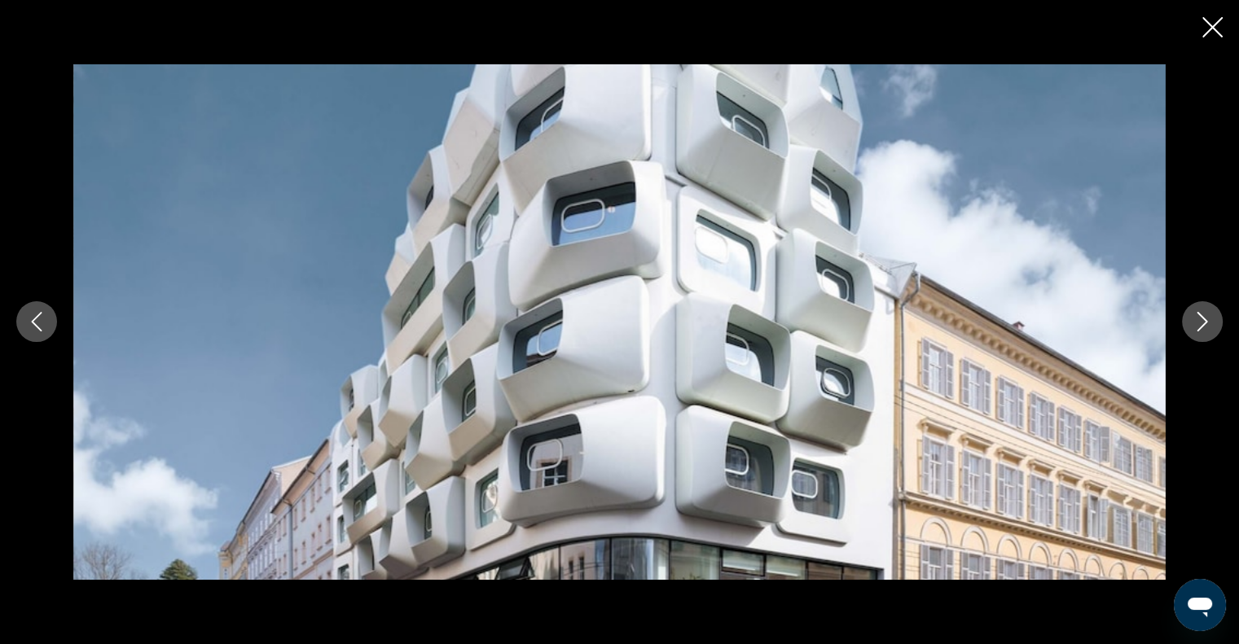
click at [1219, 26] on icon "Close slideshow" at bounding box center [1213, 27] width 20 height 20
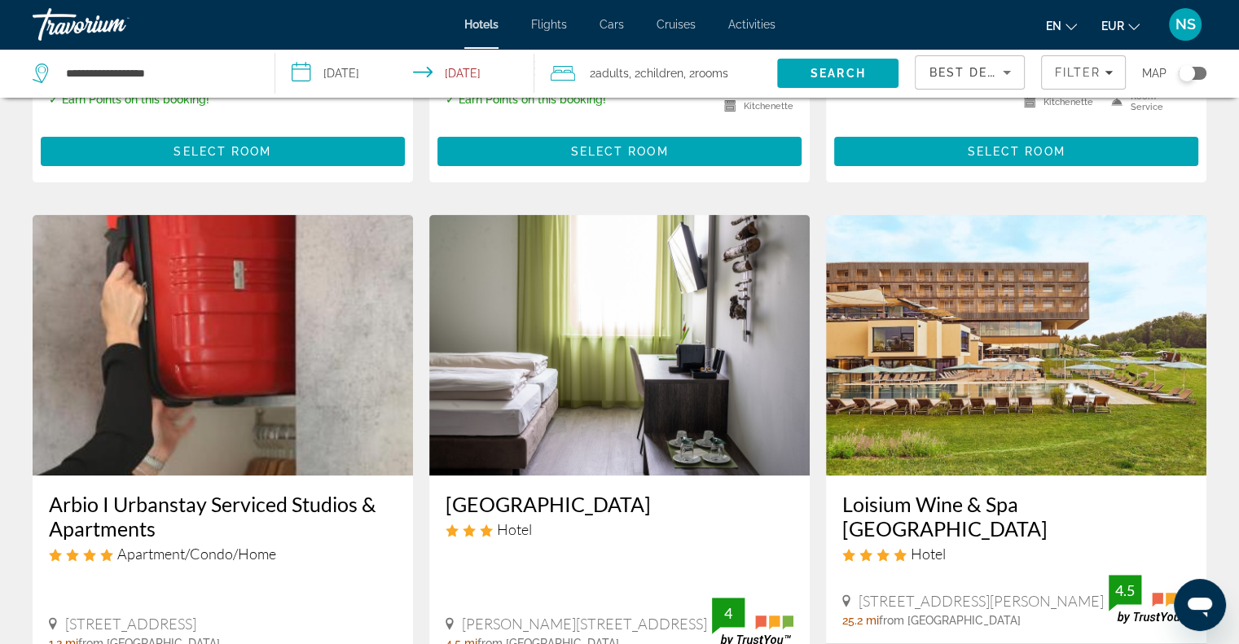
scroll to position [652, 0]
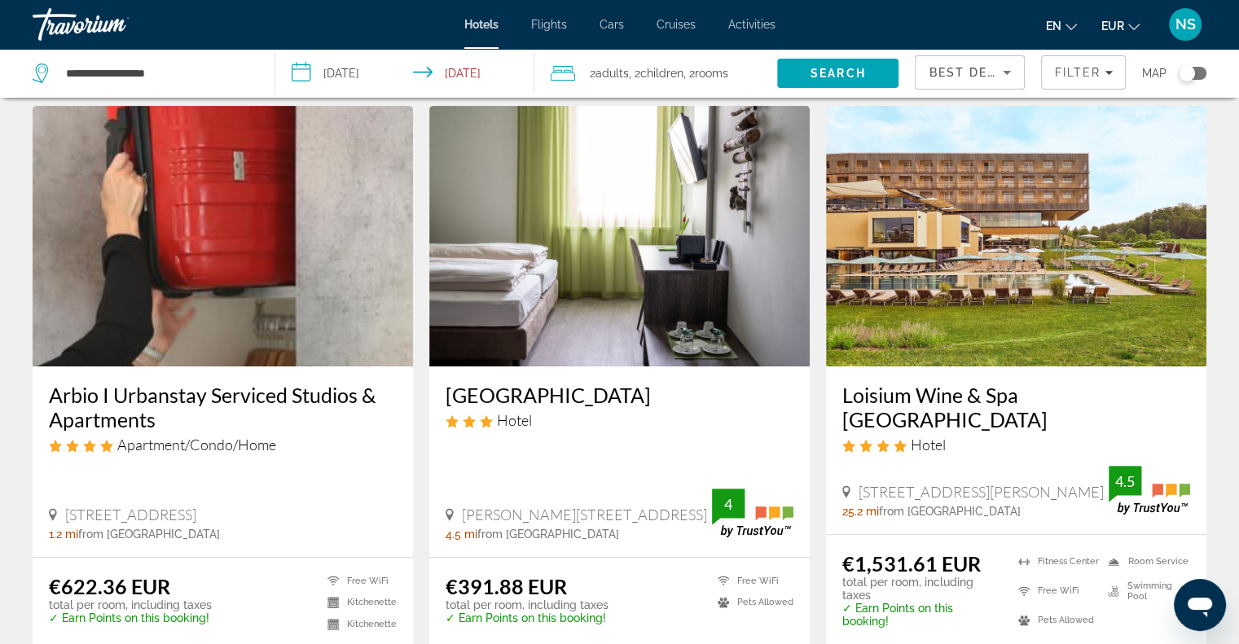
click at [257, 310] on img "Main content" at bounding box center [223, 236] width 380 height 261
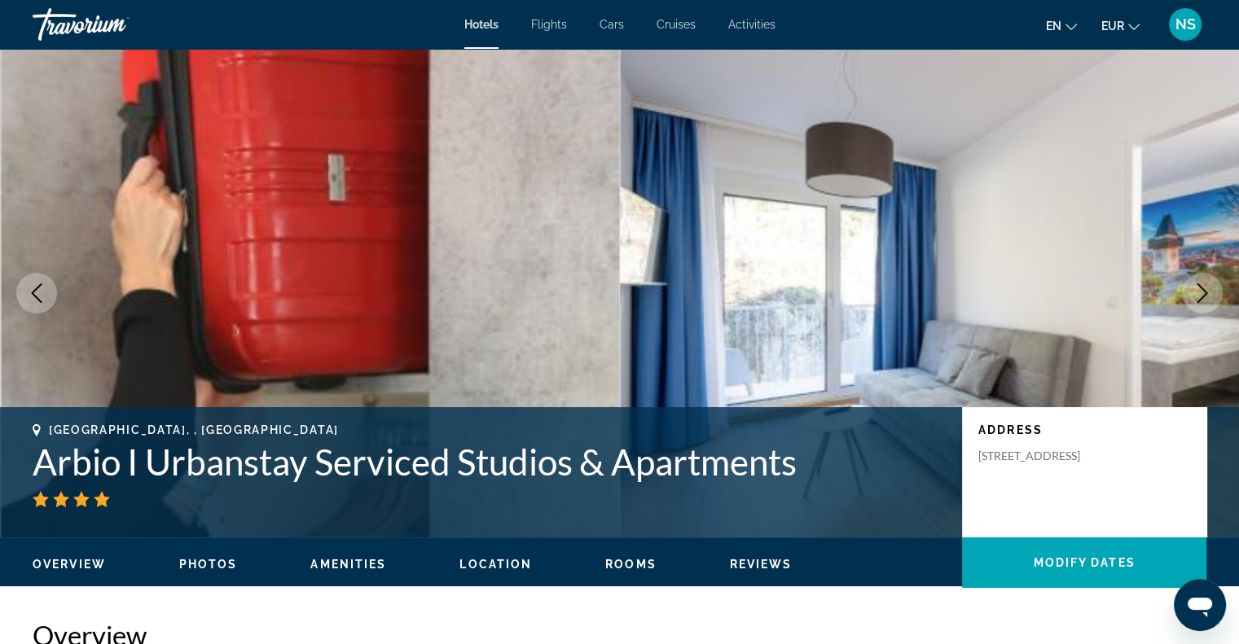
click at [1202, 298] on icon "Next image" at bounding box center [1203, 294] width 11 height 20
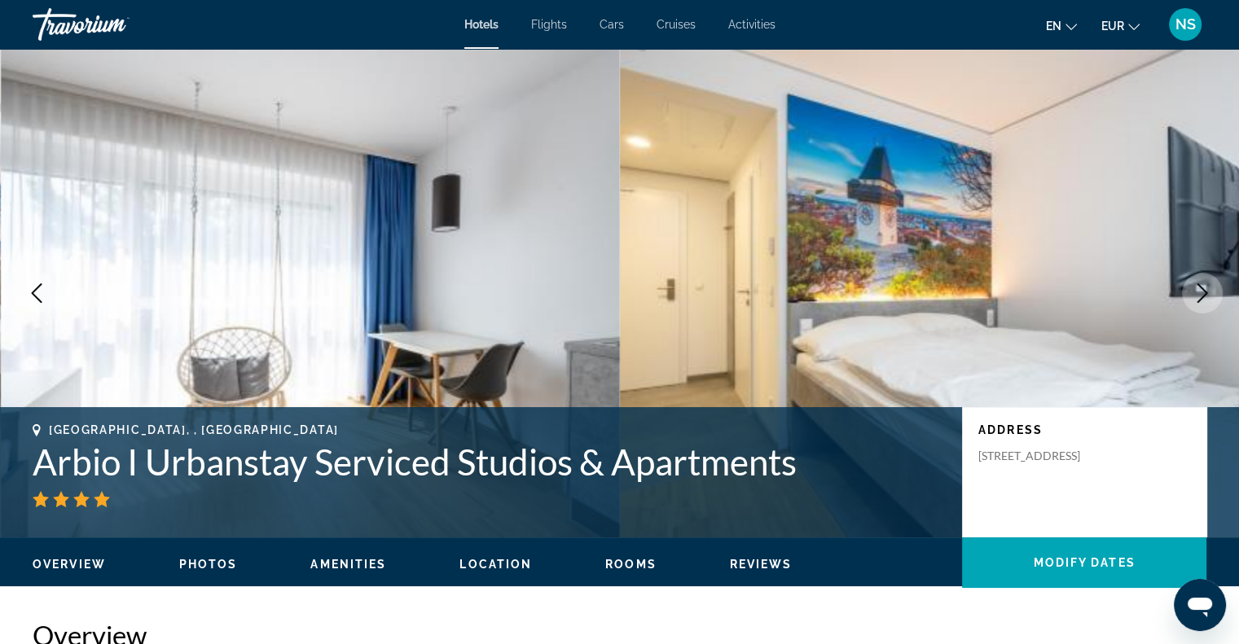
click at [1202, 298] on icon "Next image" at bounding box center [1203, 294] width 11 height 20
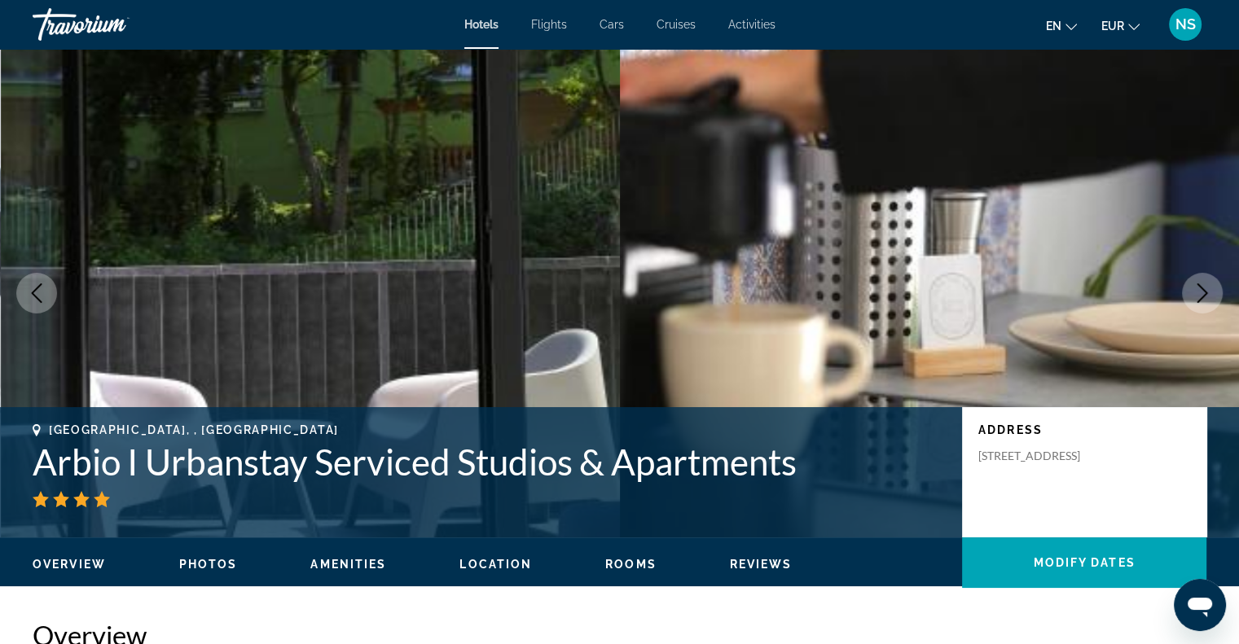
click at [1202, 298] on icon "Next image" at bounding box center [1203, 294] width 11 height 20
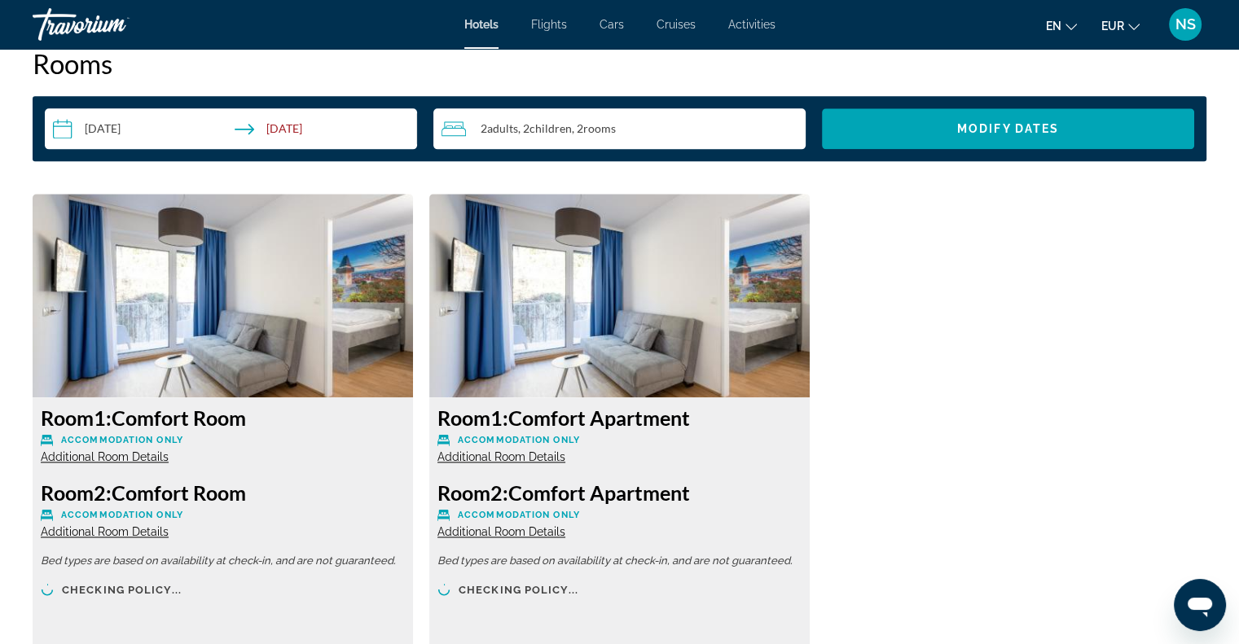
scroll to position [2118, 0]
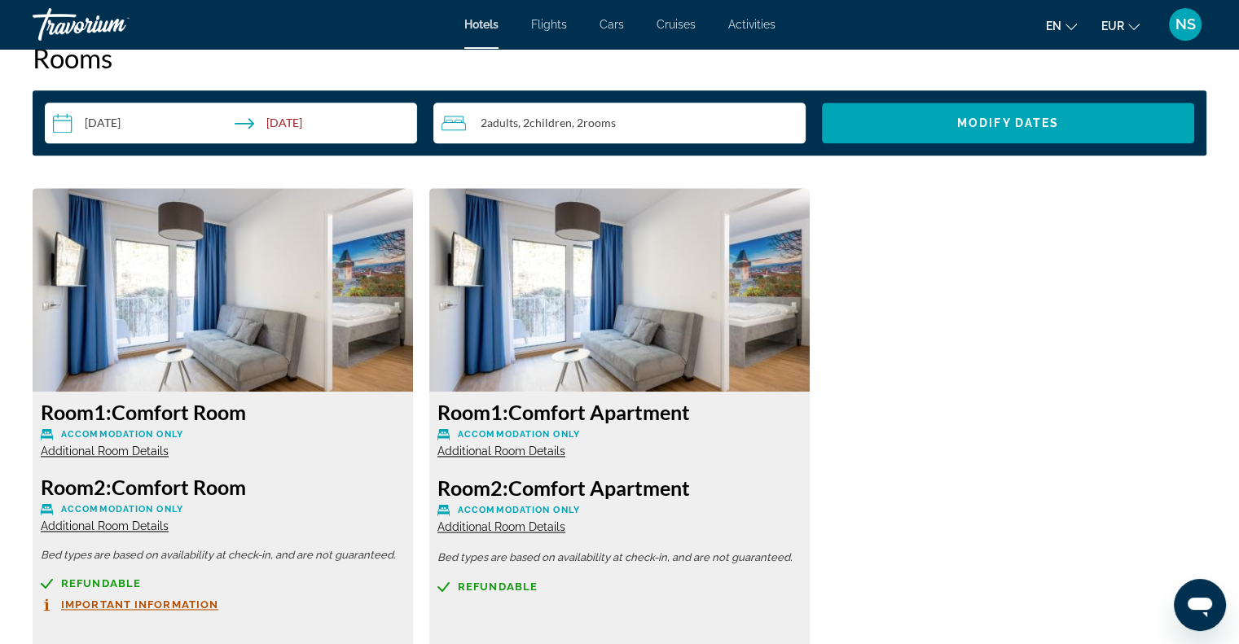
click at [555, 451] on span "Additional Room Details" at bounding box center [502, 451] width 128 height 13
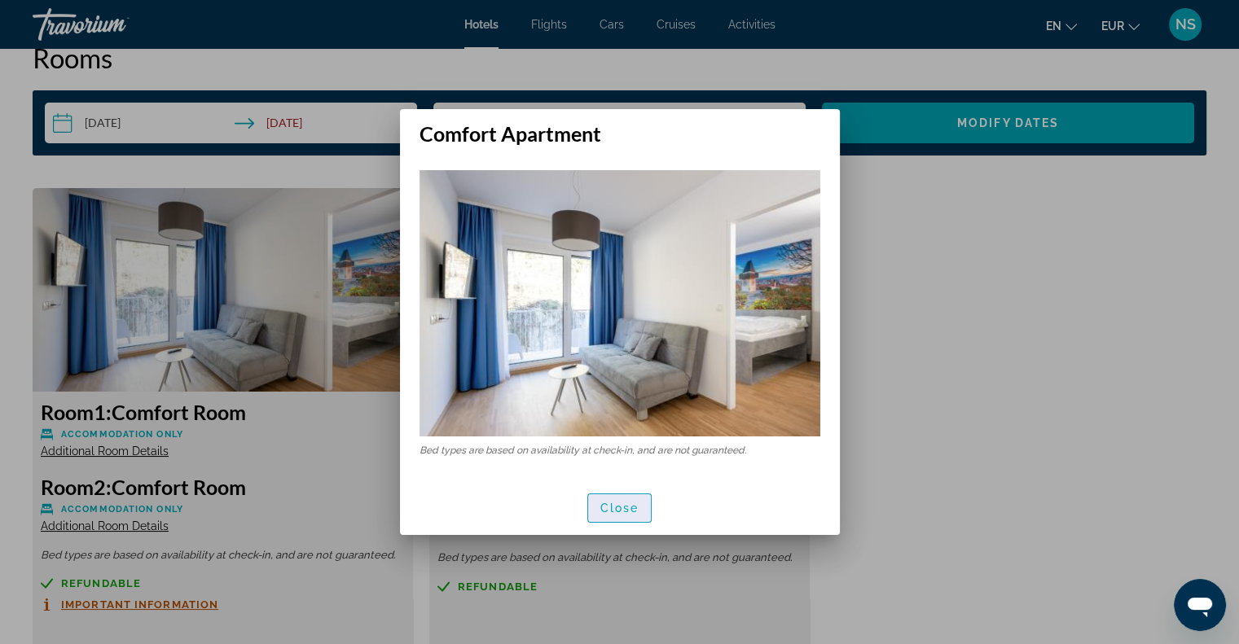
click at [596, 505] on span "button" at bounding box center [620, 508] width 64 height 39
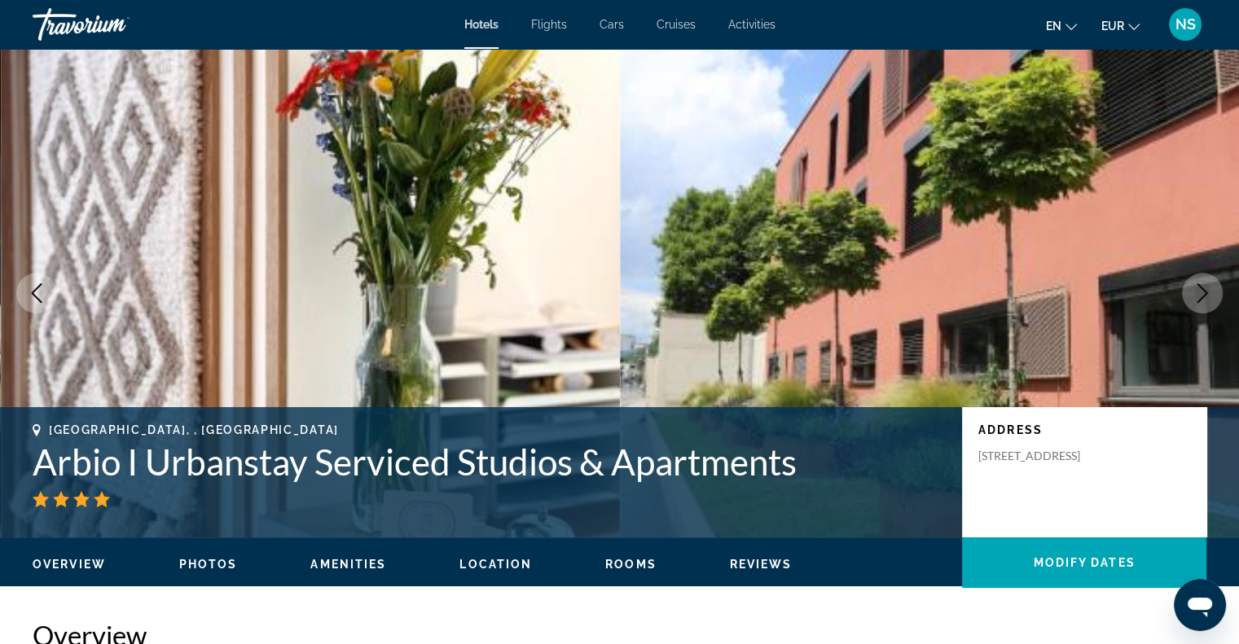
scroll to position [2118, 0]
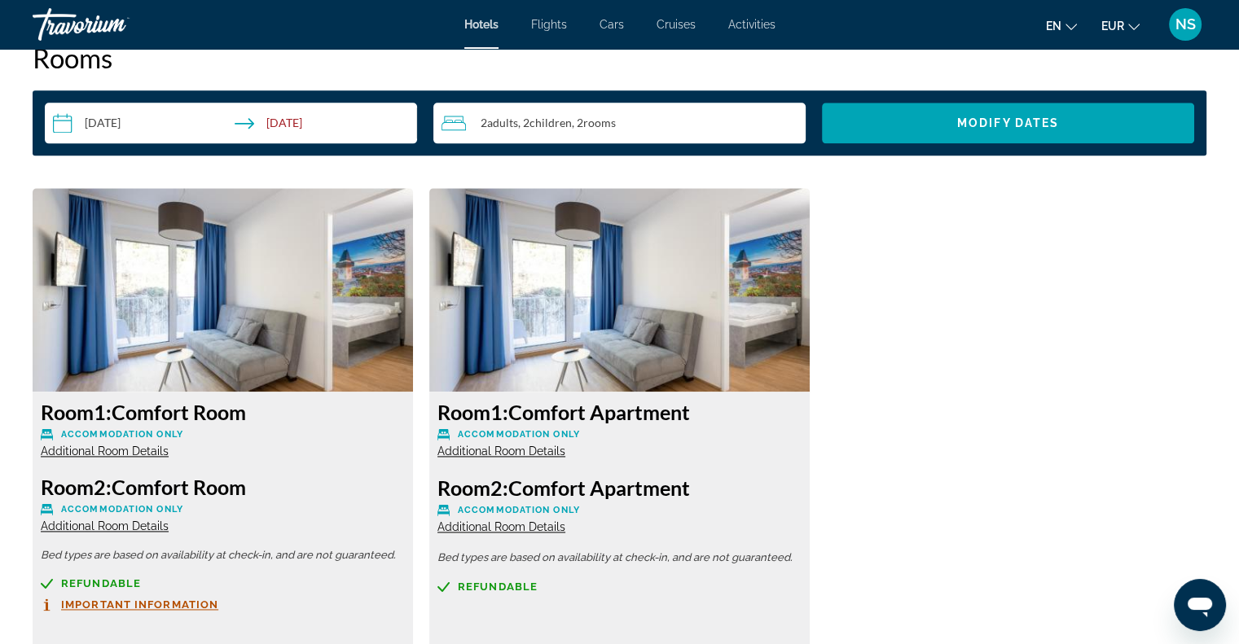
click at [544, 527] on span "Additional Room Details" at bounding box center [502, 527] width 128 height 13
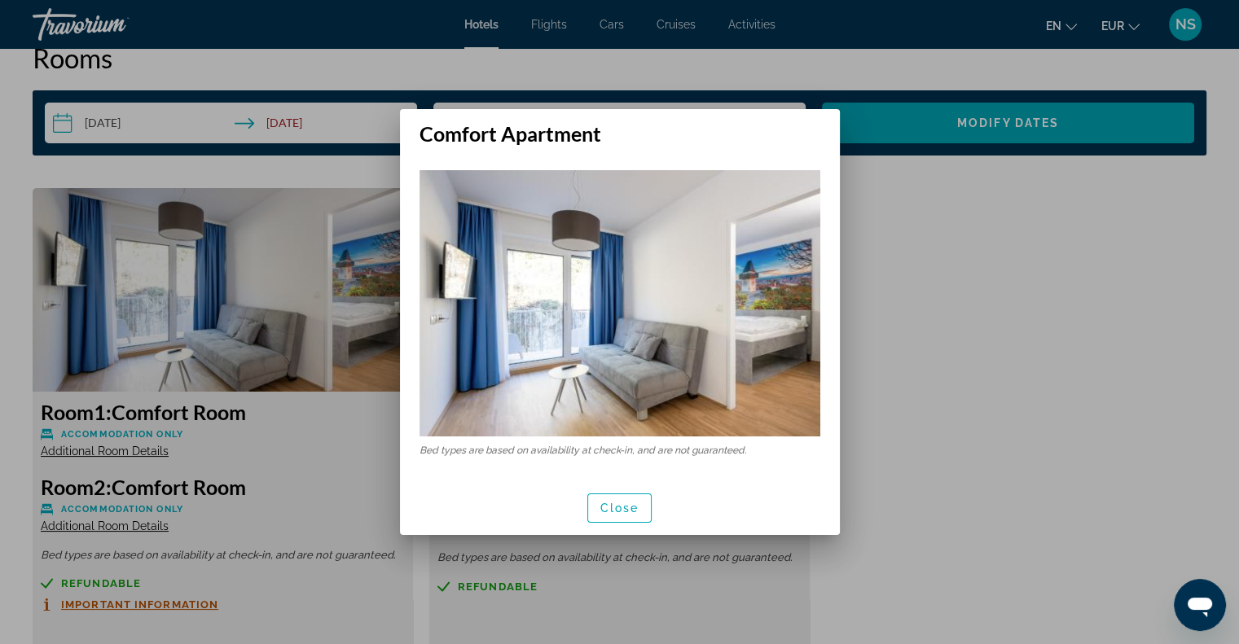
scroll to position [0, 0]
click at [606, 512] on span "Close" at bounding box center [619, 508] width 39 height 13
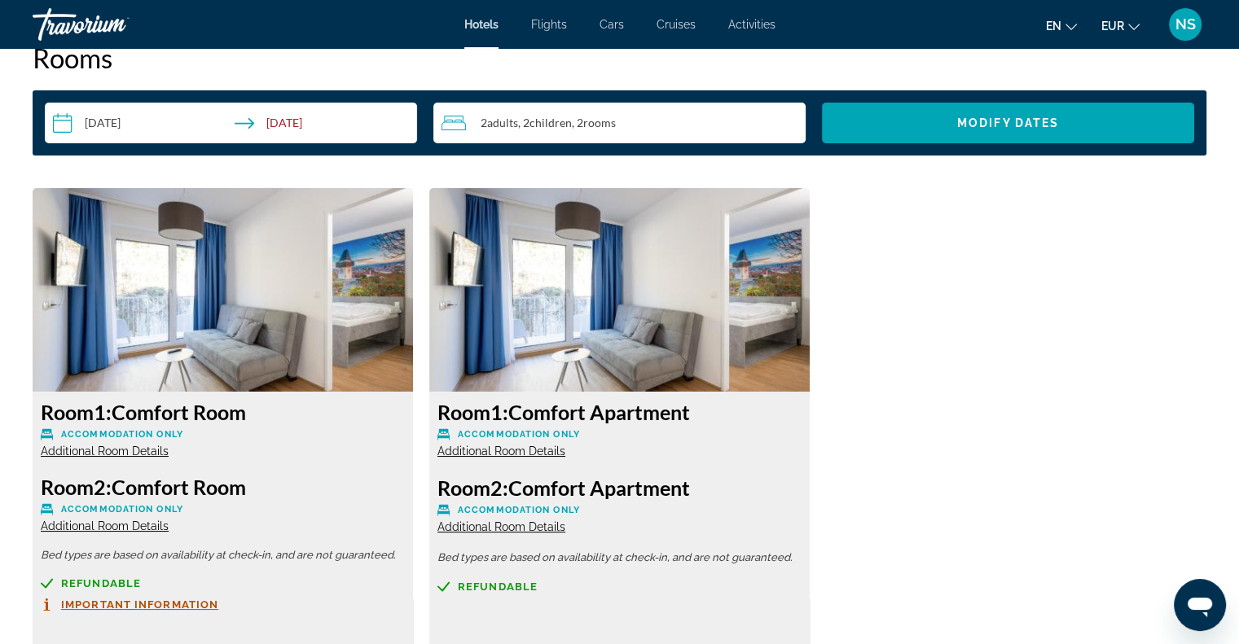
scroll to position [2118, 0]
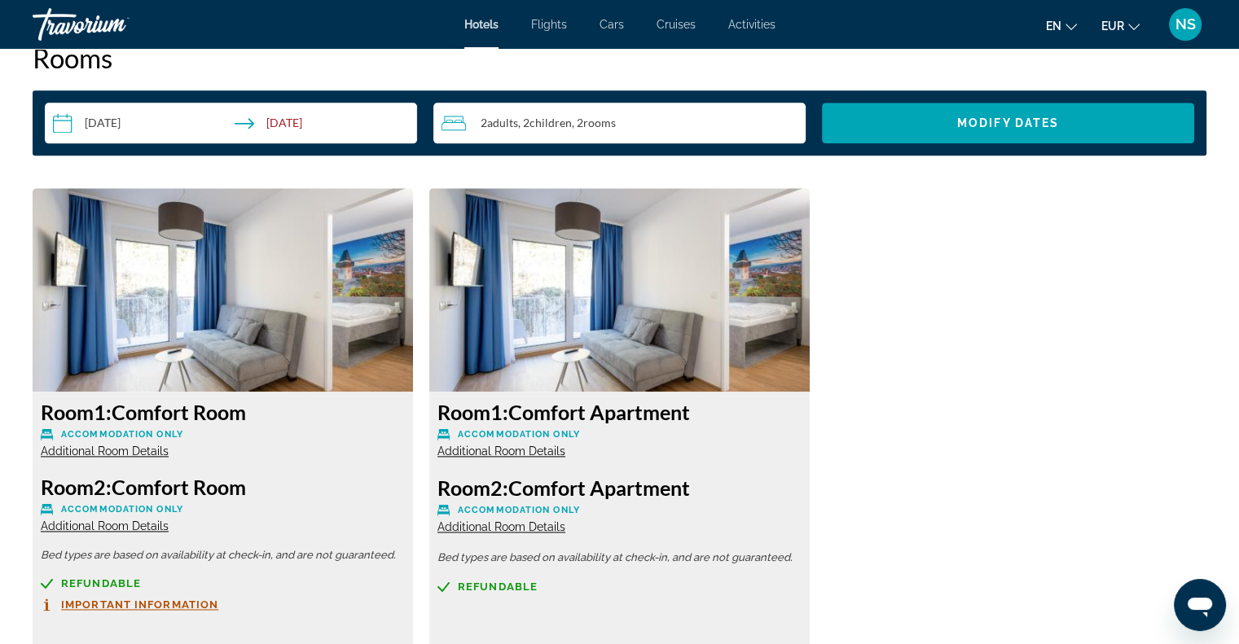
click at [152, 445] on span "Additional Room Details" at bounding box center [105, 451] width 128 height 13
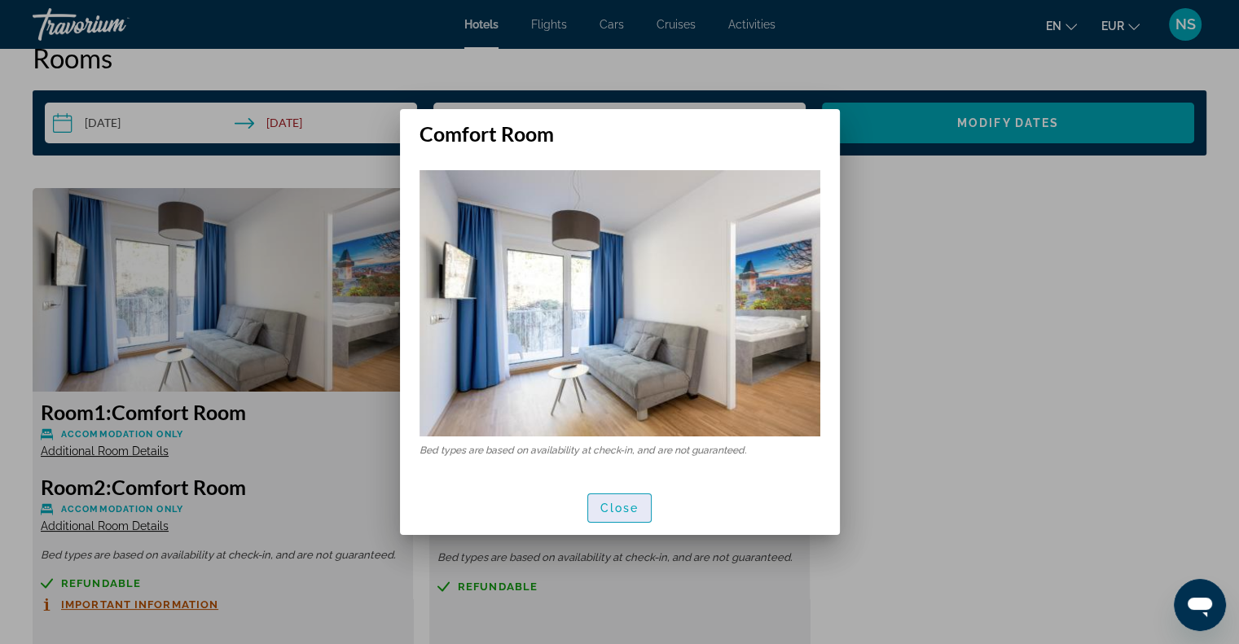
click at [645, 512] on span "button" at bounding box center [620, 508] width 64 height 39
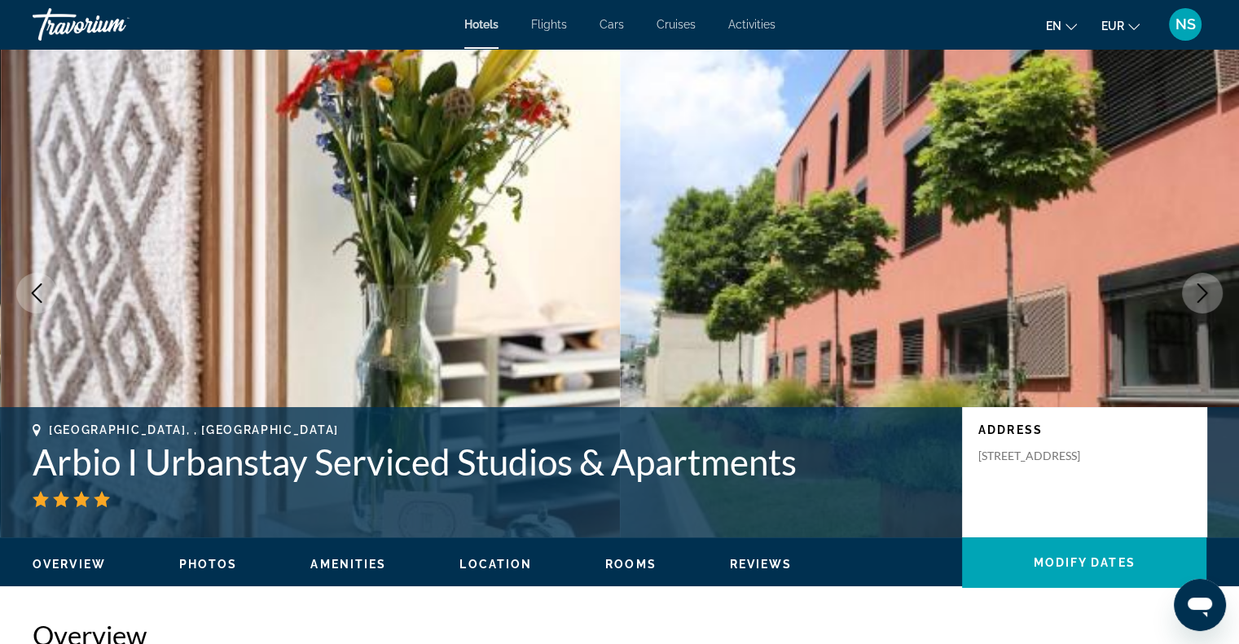
scroll to position [2118, 0]
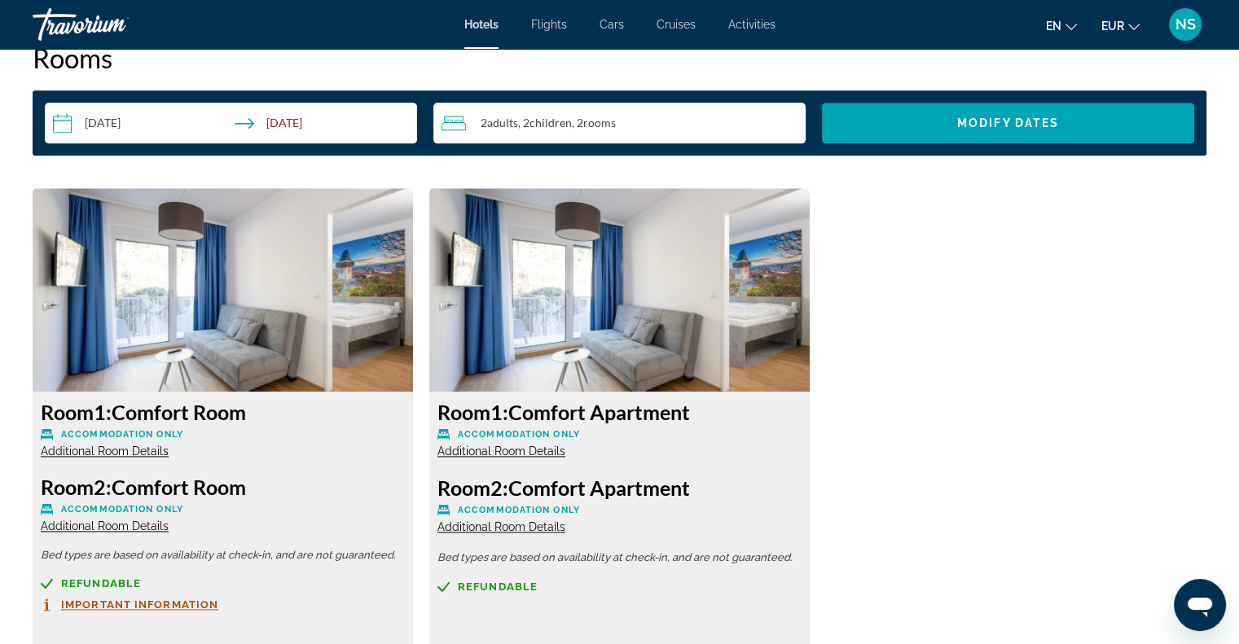
click at [147, 520] on span "Additional Room Details" at bounding box center [105, 526] width 128 height 13
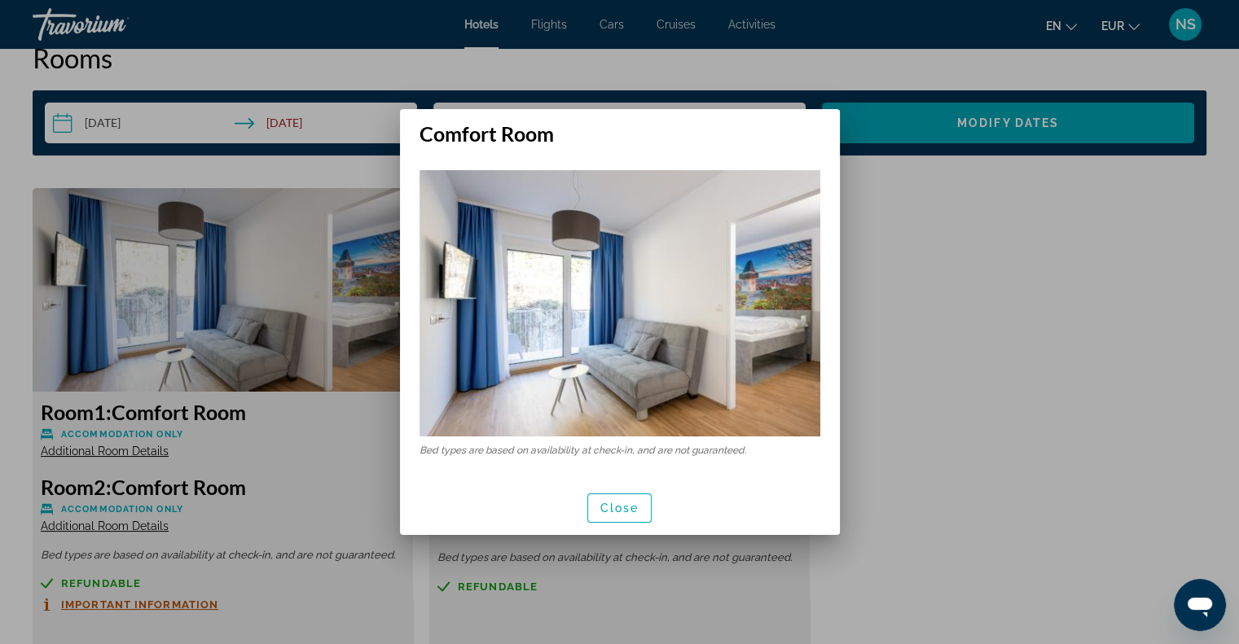
scroll to position [0, 0]
click at [631, 513] on span "Close" at bounding box center [619, 508] width 39 height 13
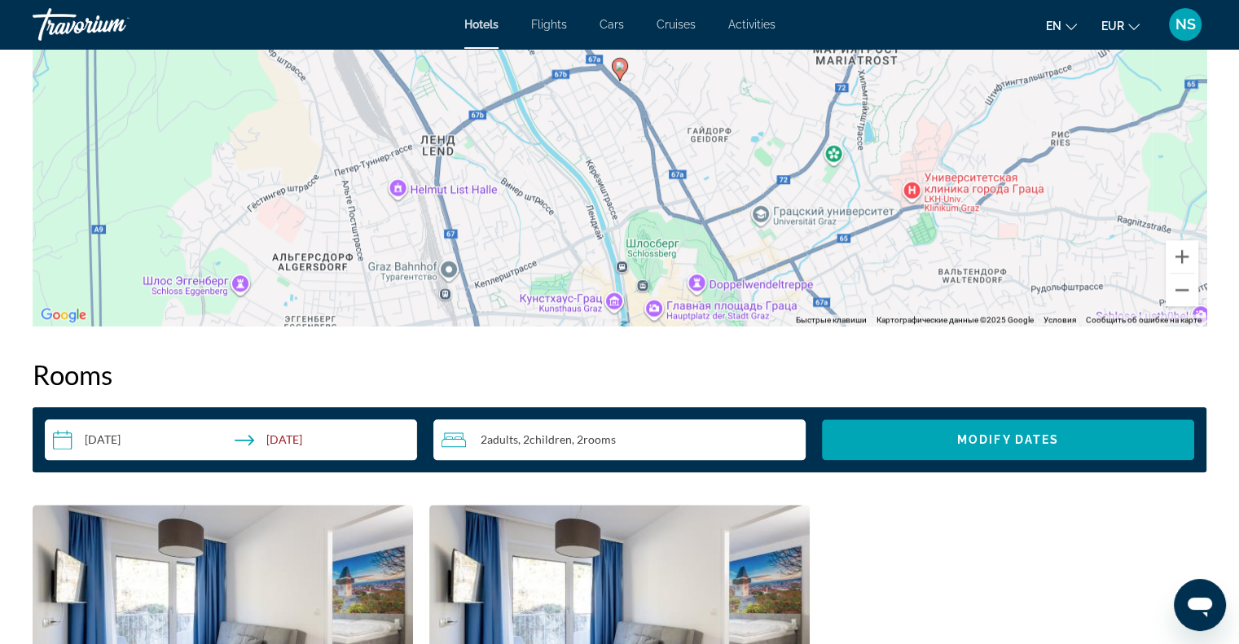
scroll to position [1599, 0]
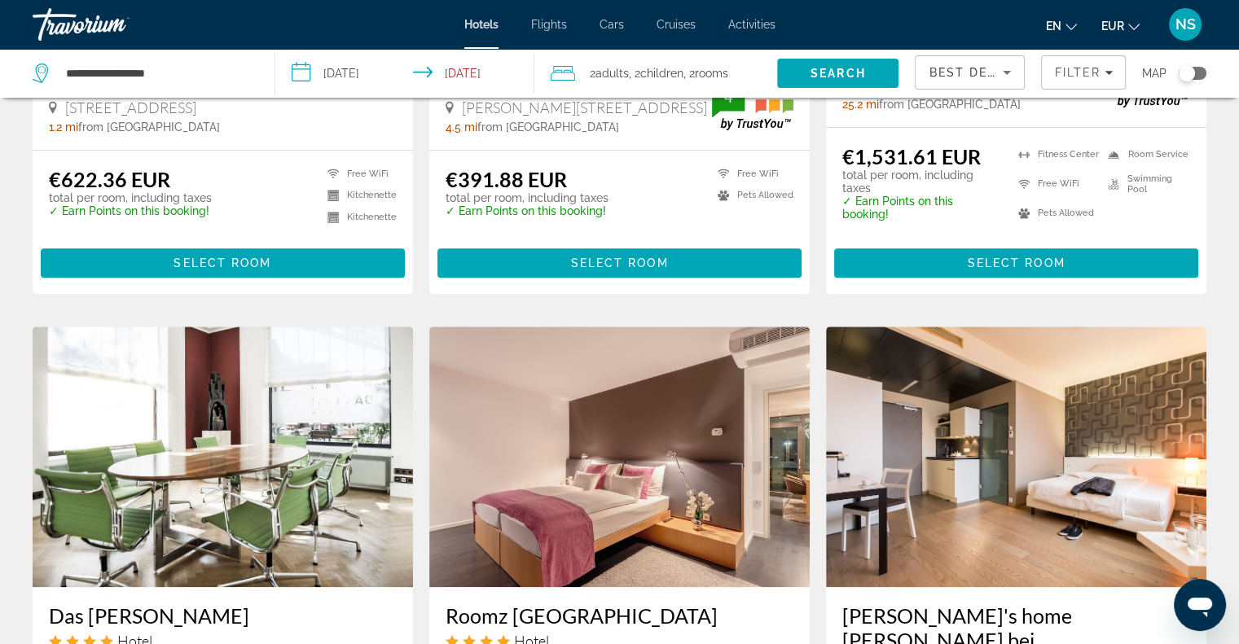
scroll to position [1222, 0]
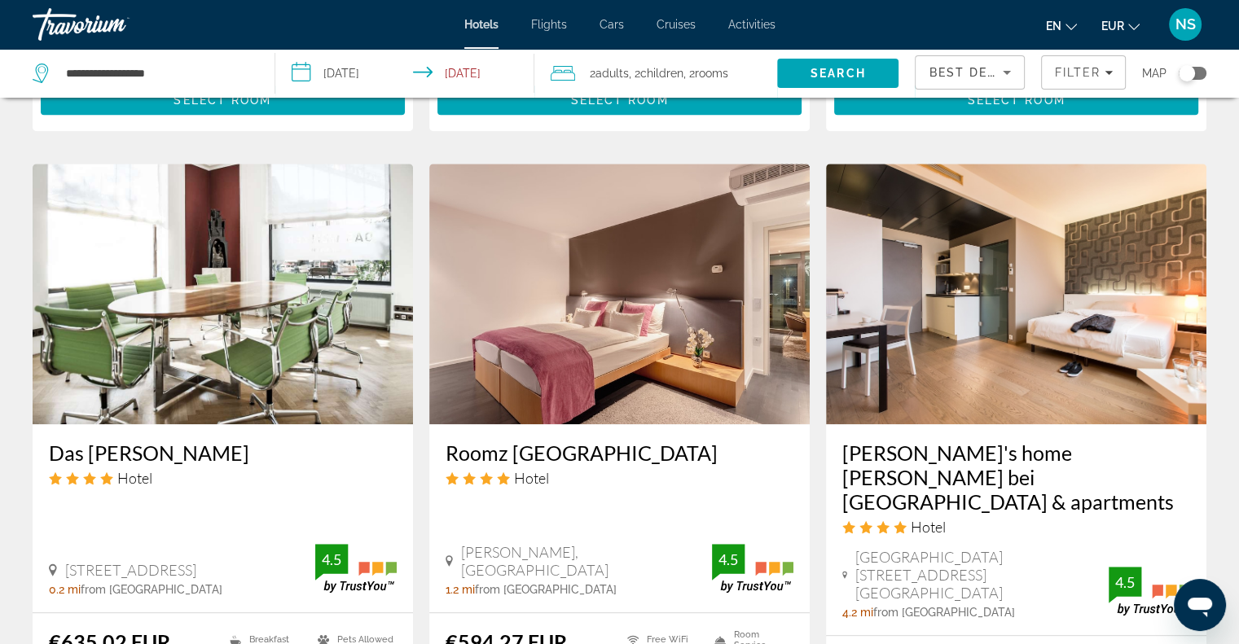
click at [1001, 399] on img "Main content" at bounding box center [1016, 294] width 380 height 261
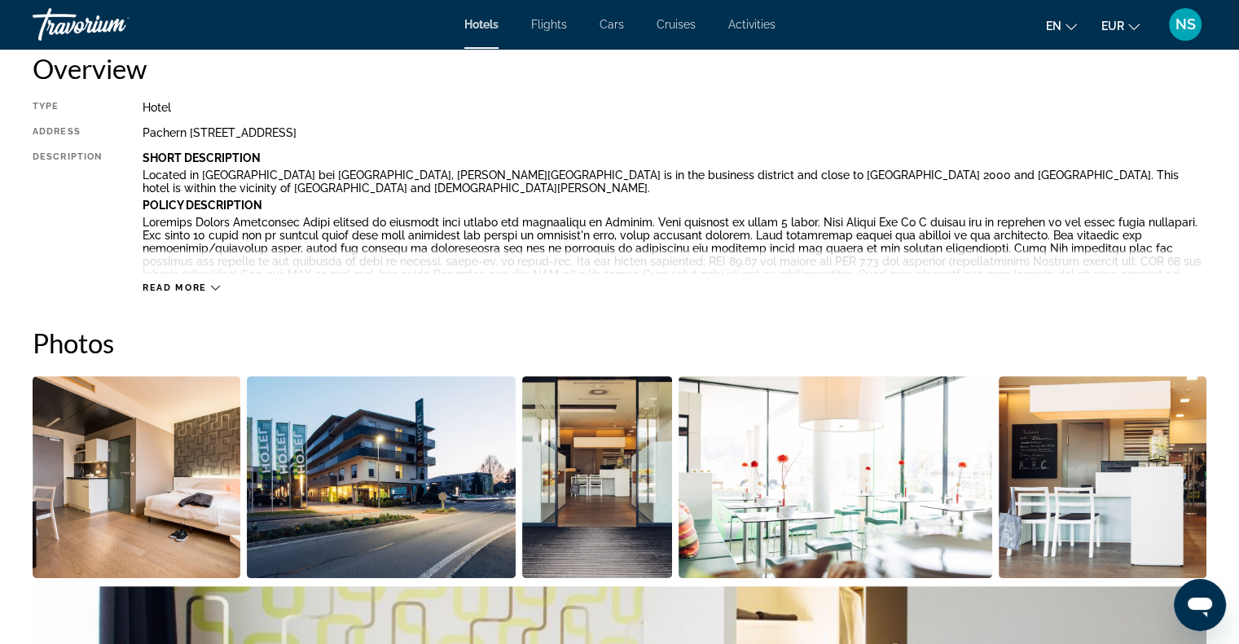
scroll to position [570, 0]
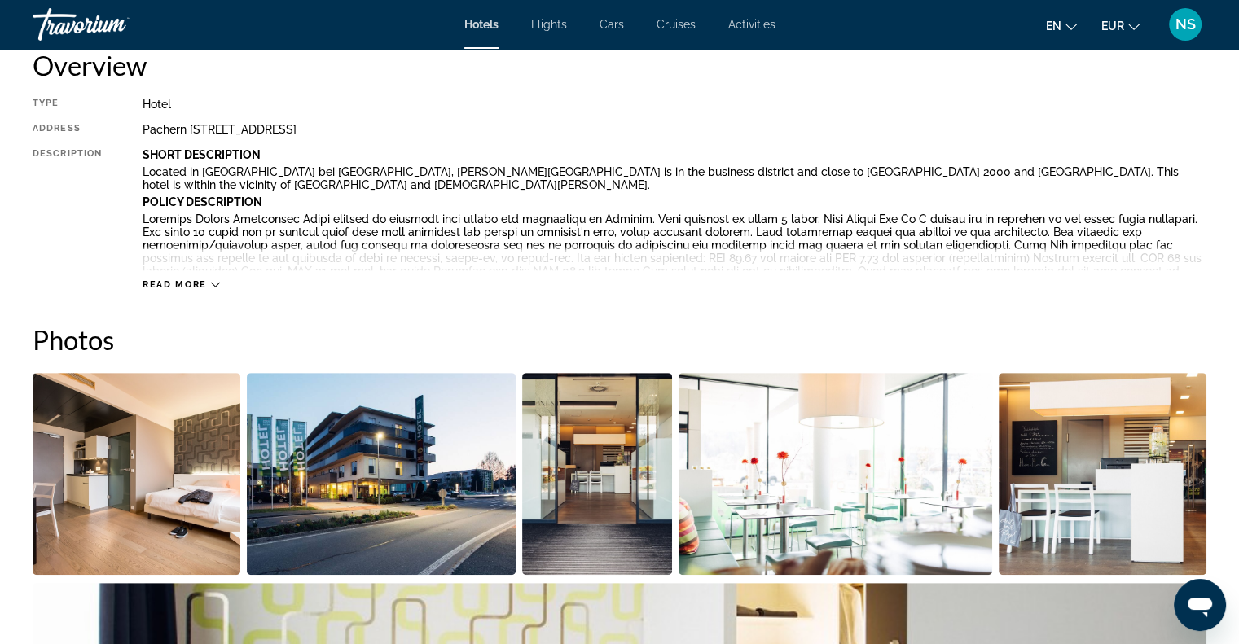
click at [212, 289] on div "Read more" at bounding box center [181, 284] width 77 height 11
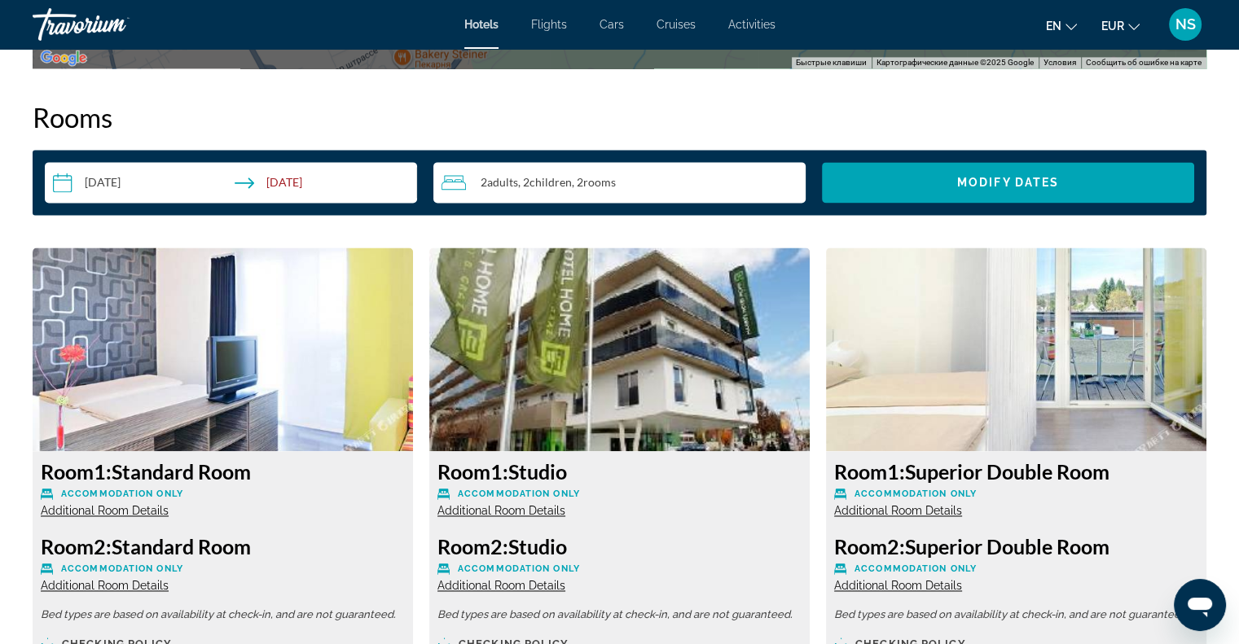
scroll to position [2526, 0]
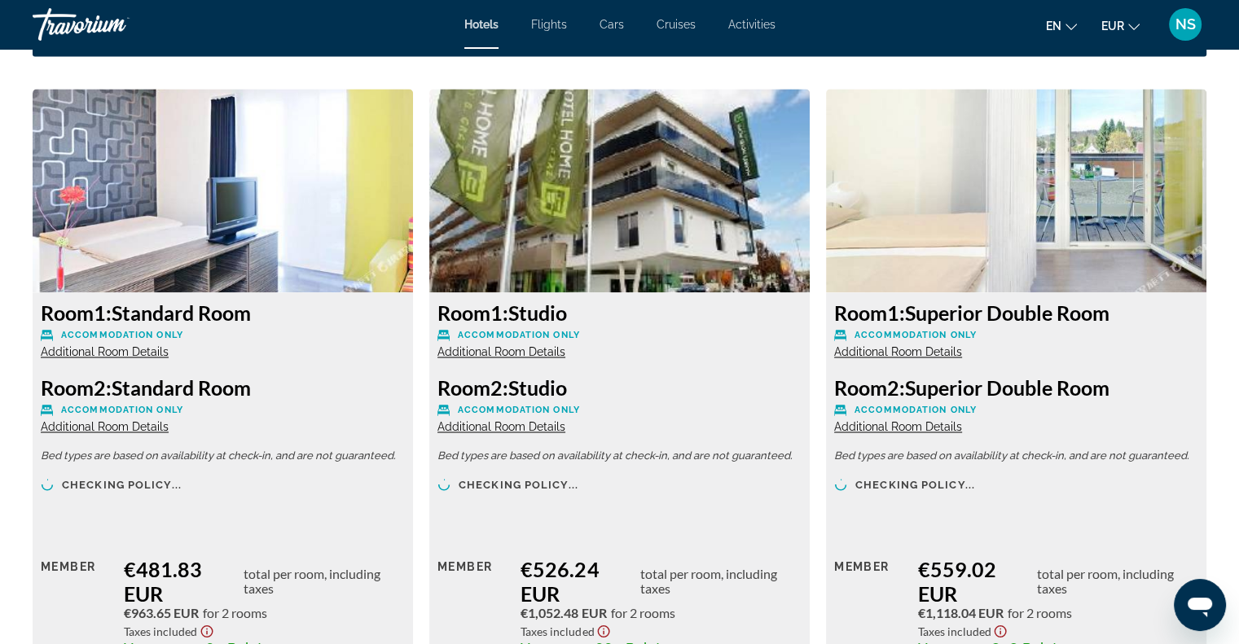
click at [161, 352] on span "Additional Room Details" at bounding box center [105, 351] width 128 height 13
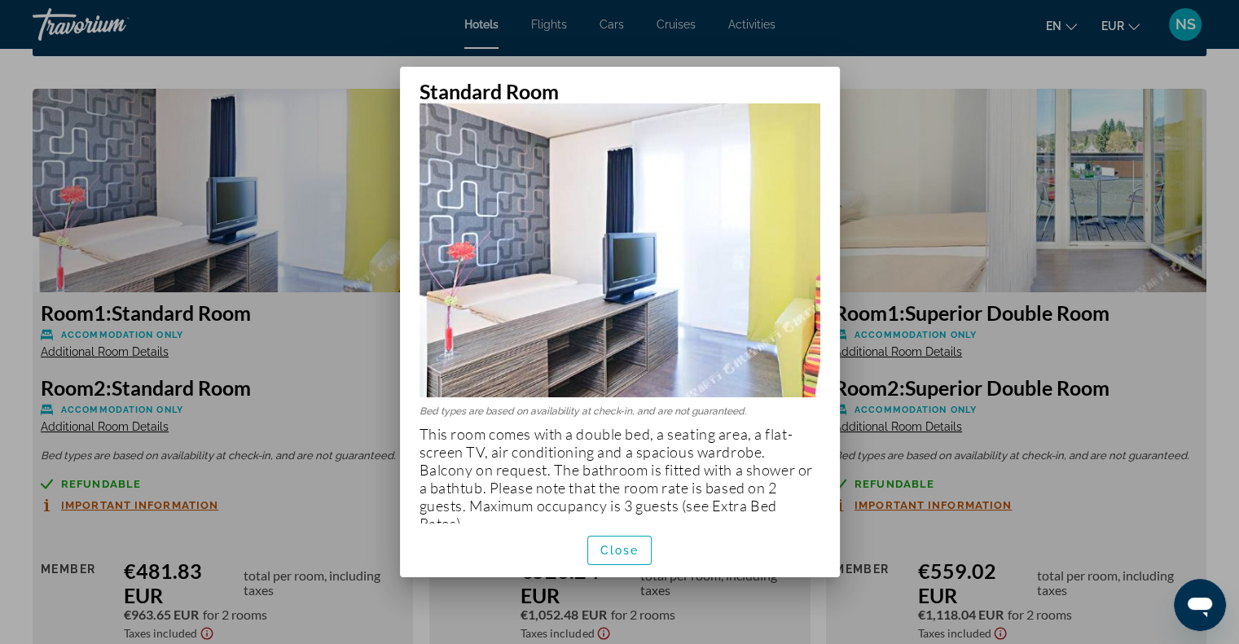
scroll to position [47, 0]
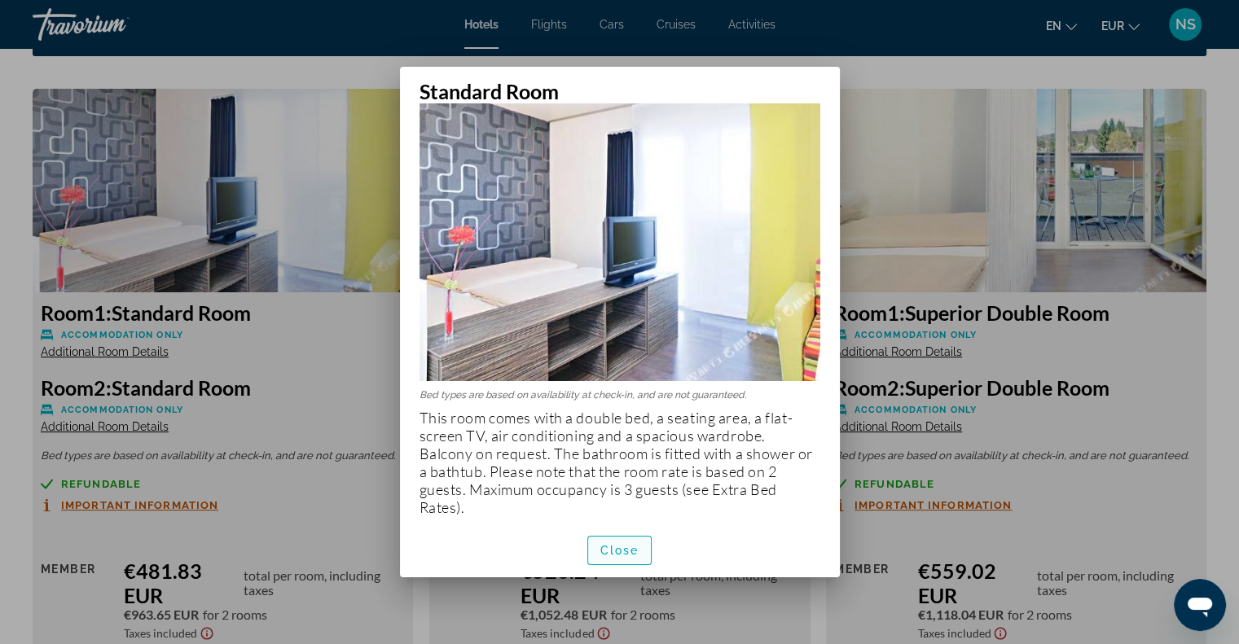
click at [641, 552] on span "button" at bounding box center [620, 550] width 64 height 39
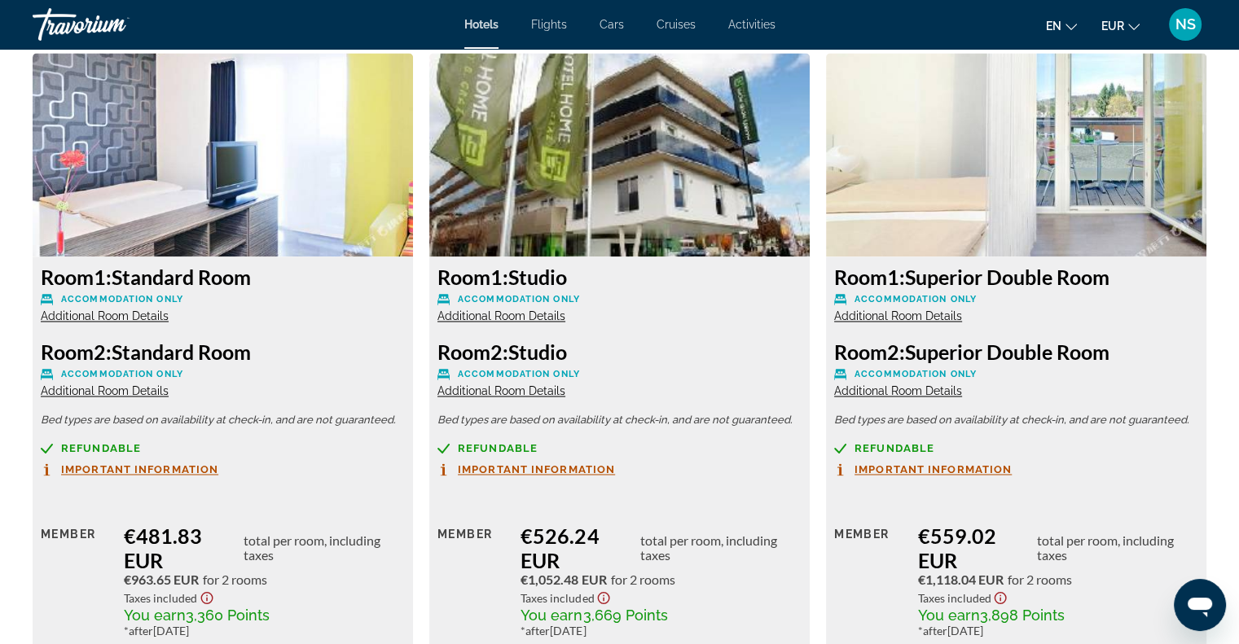
scroll to position [2526, 0]
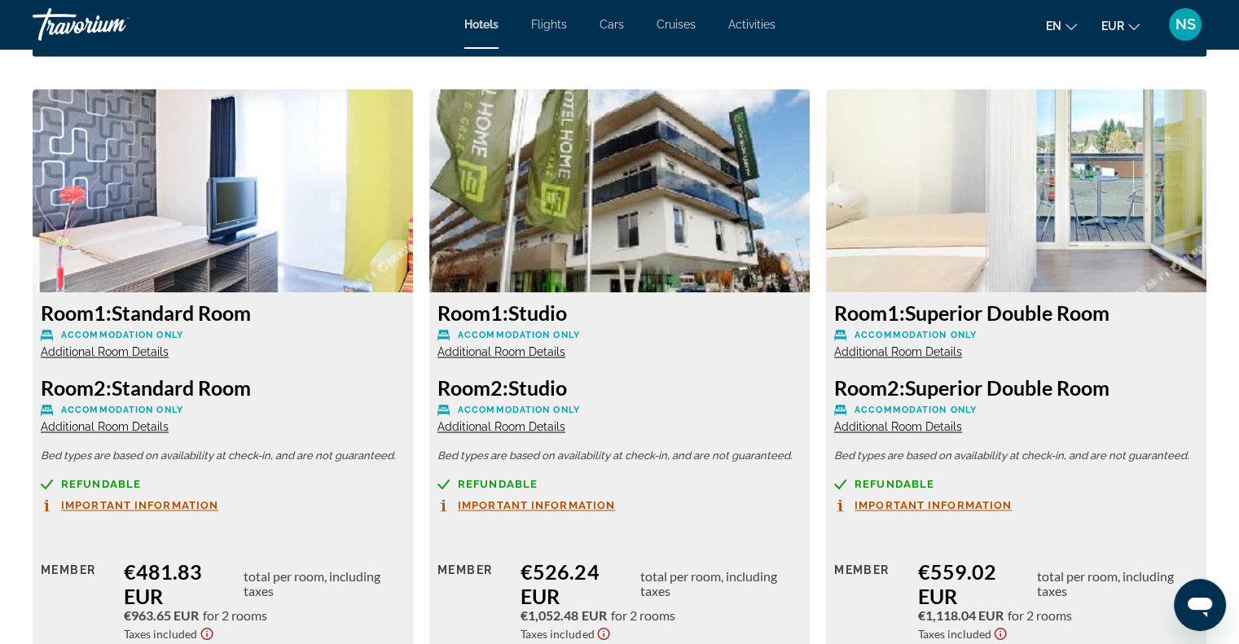
click at [922, 352] on span "Additional Room Details" at bounding box center [898, 351] width 128 height 13
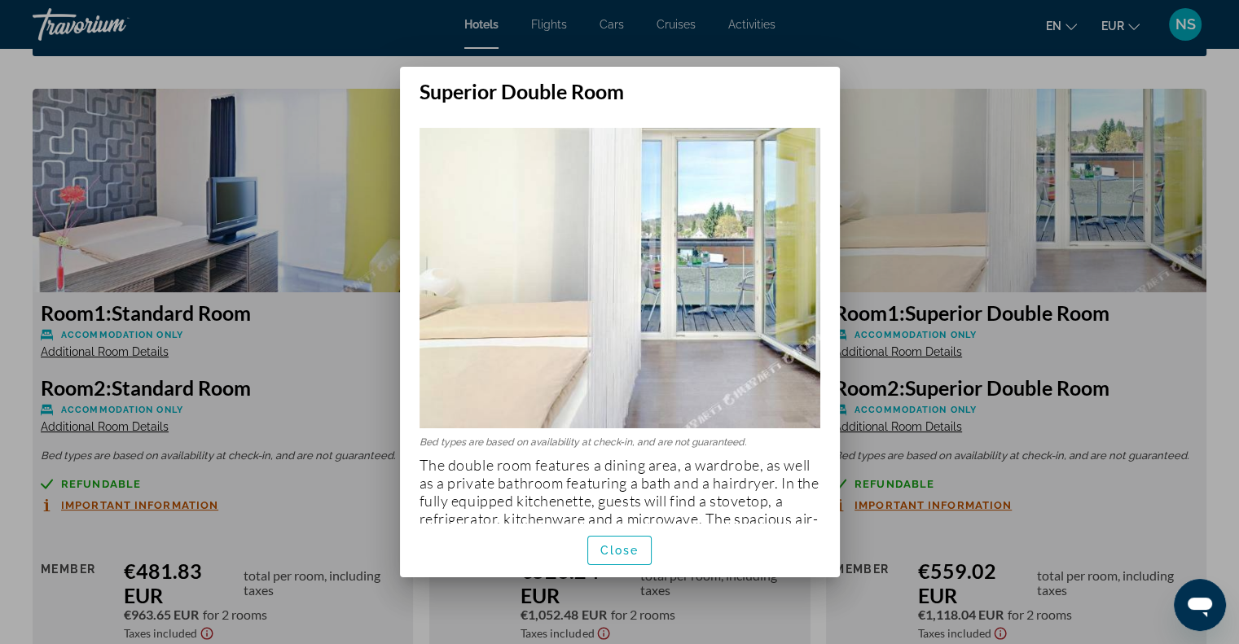
scroll to position [83, 0]
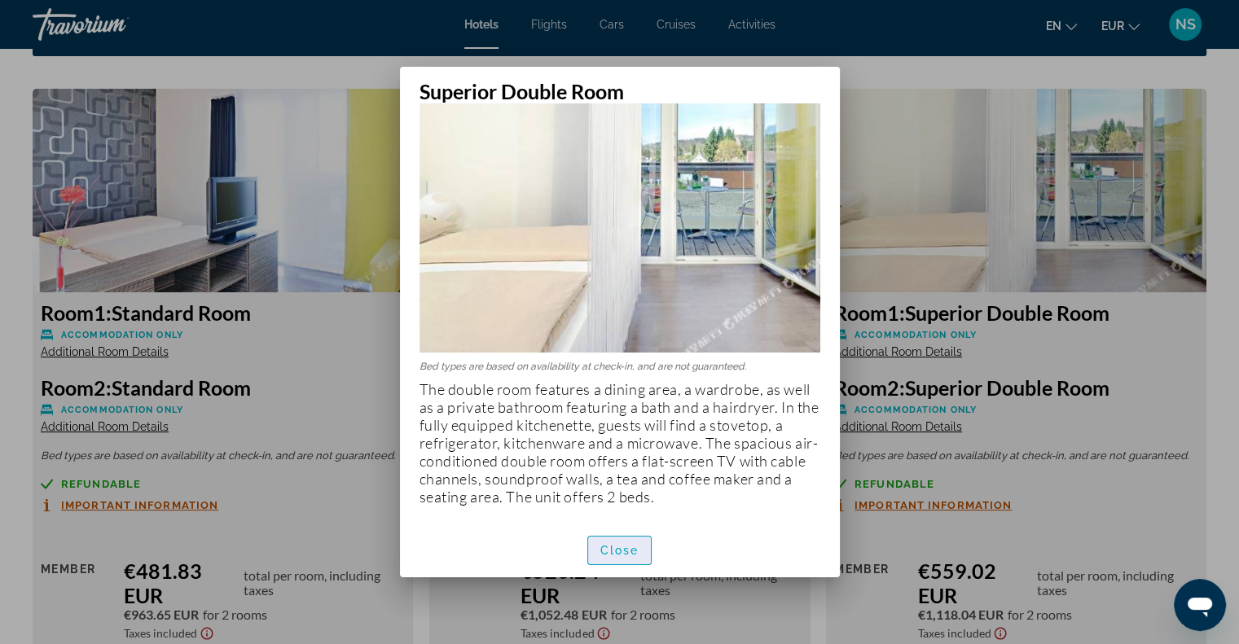
click at [644, 556] on span "button" at bounding box center [620, 550] width 64 height 39
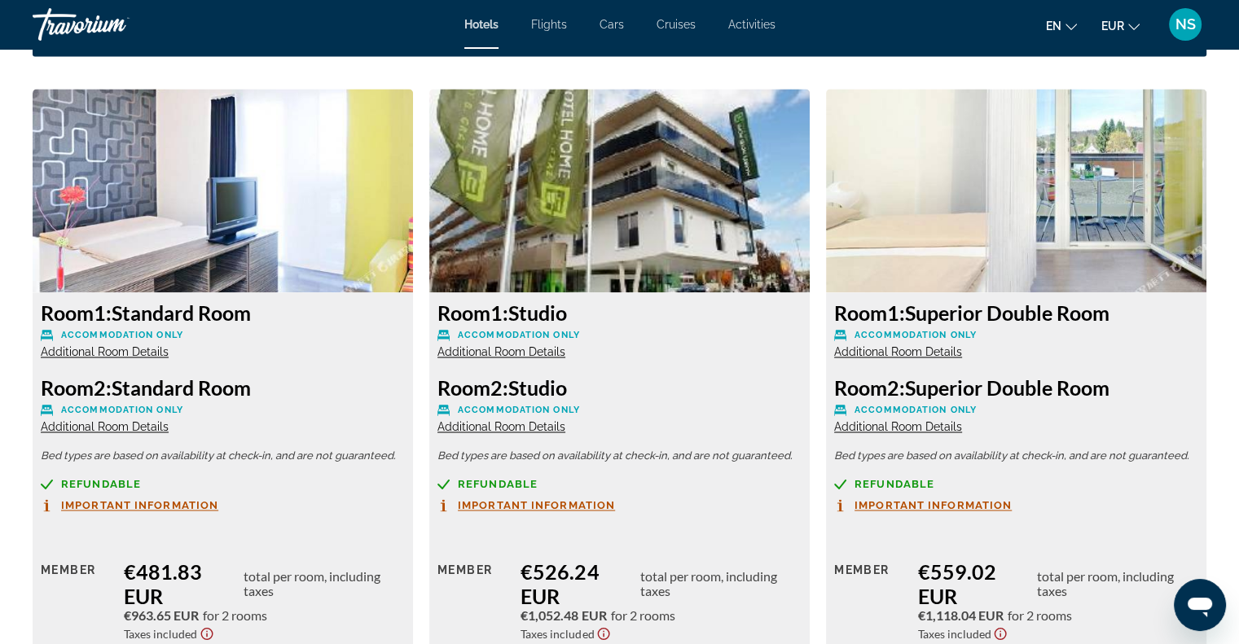
click at [955, 428] on span "Additional Room Details" at bounding box center [898, 426] width 128 height 13
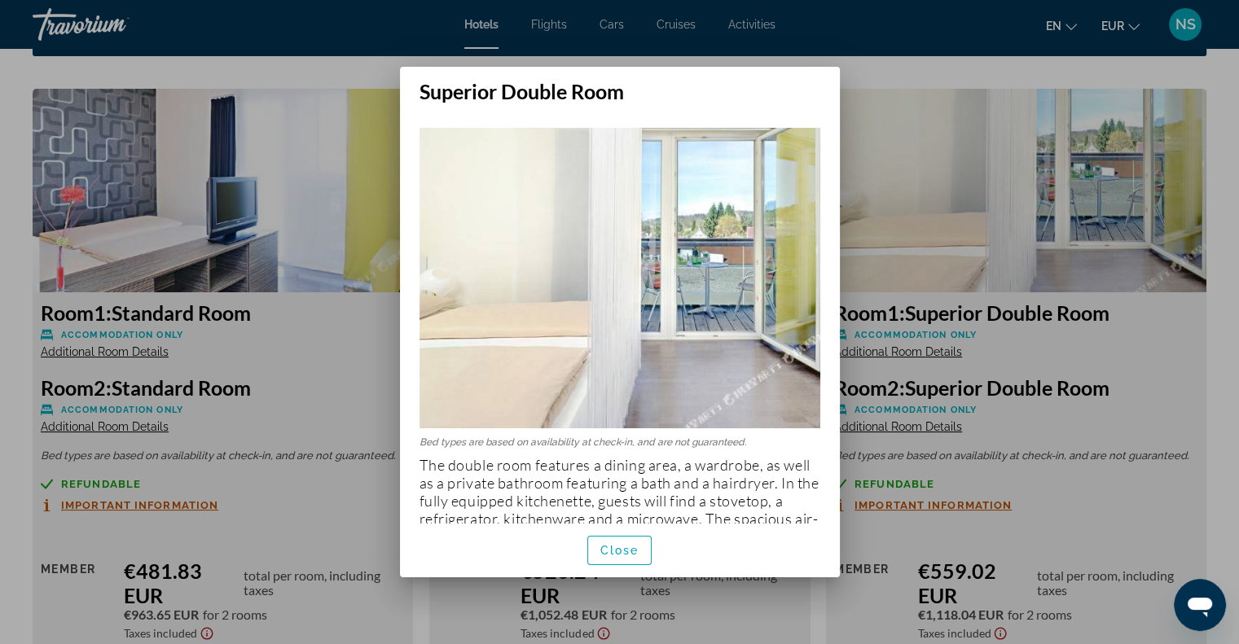
scroll to position [83, 0]
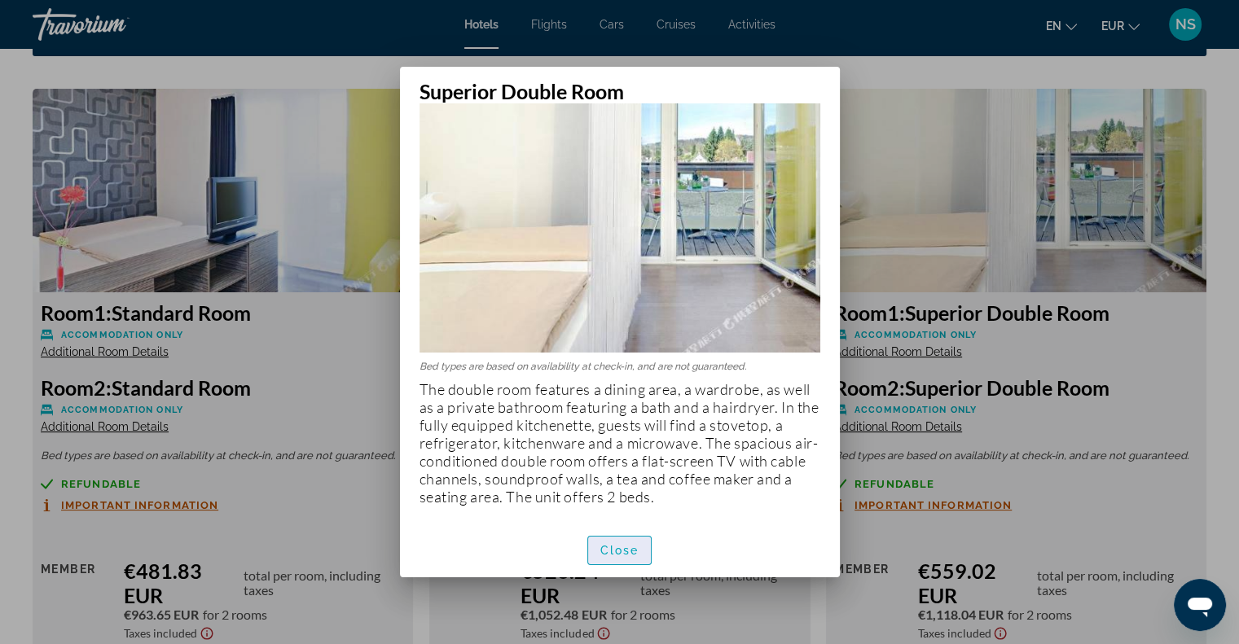
click at [622, 552] on span "Close" at bounding box center [619, 550] width 39 height 13
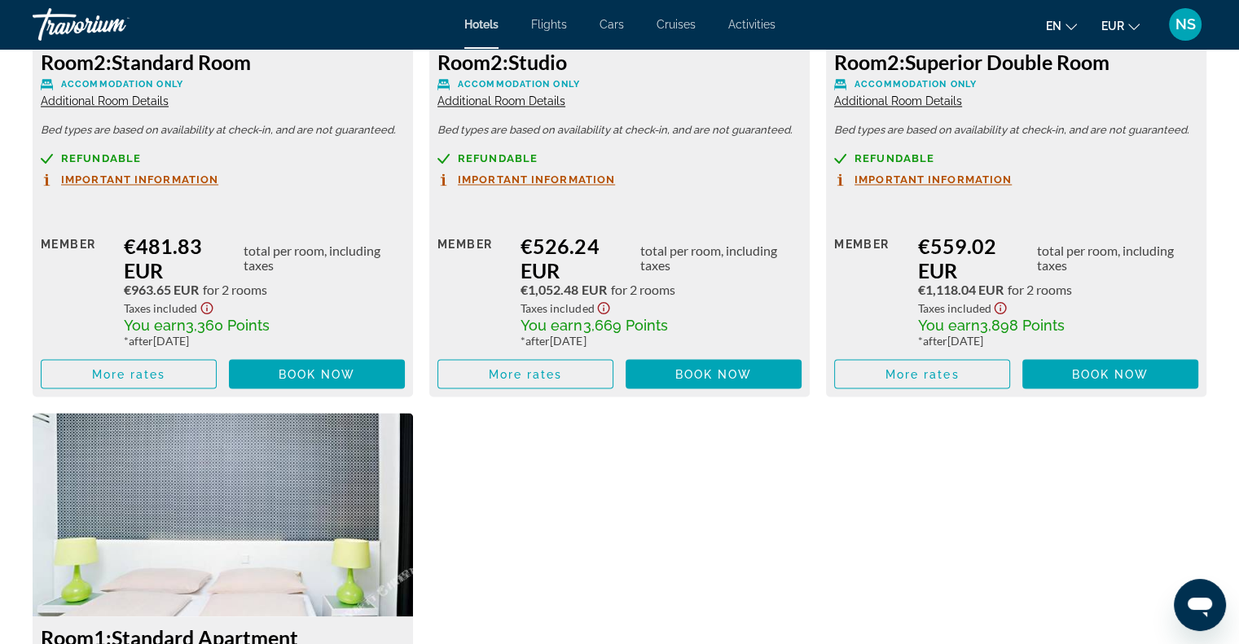
scroll to position [3096, 0]
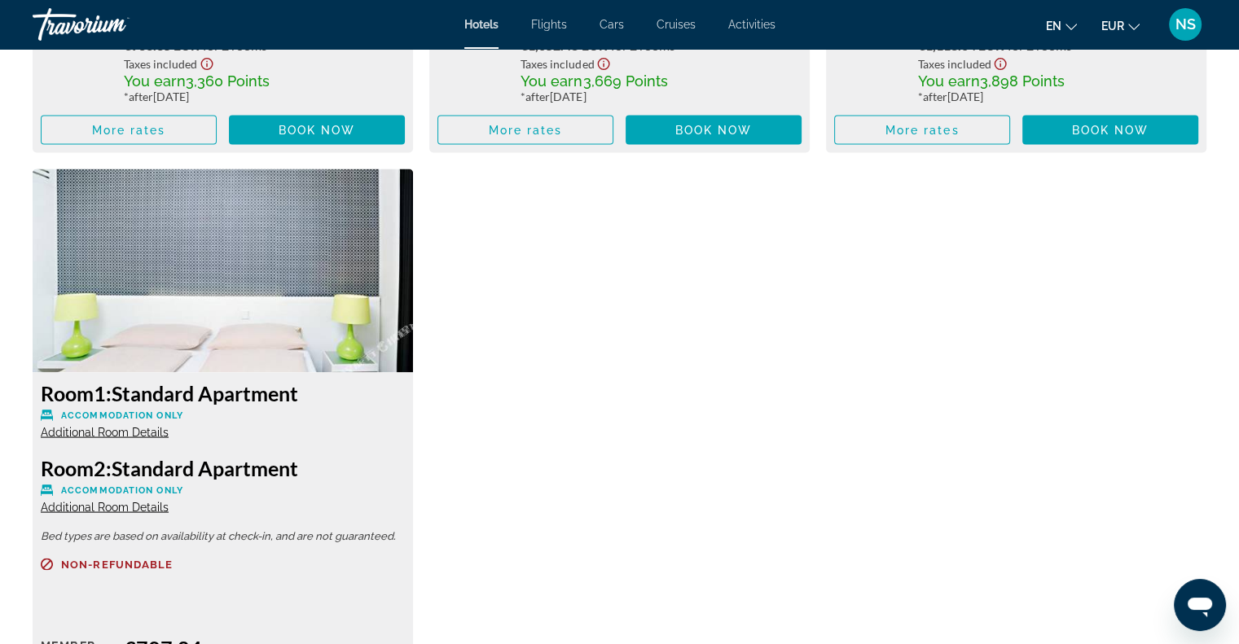
click at [120, 426] on span "Additional Room Details" at bounding box center [105, 431] width 128 height 13
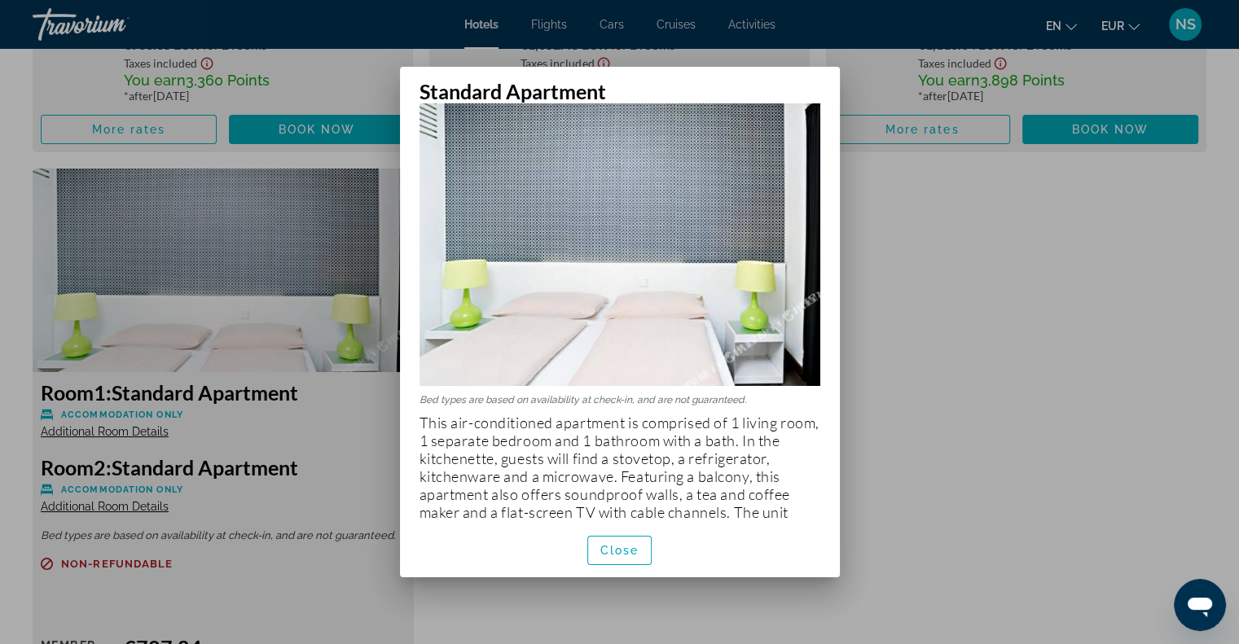
scroll to position [65, 0]
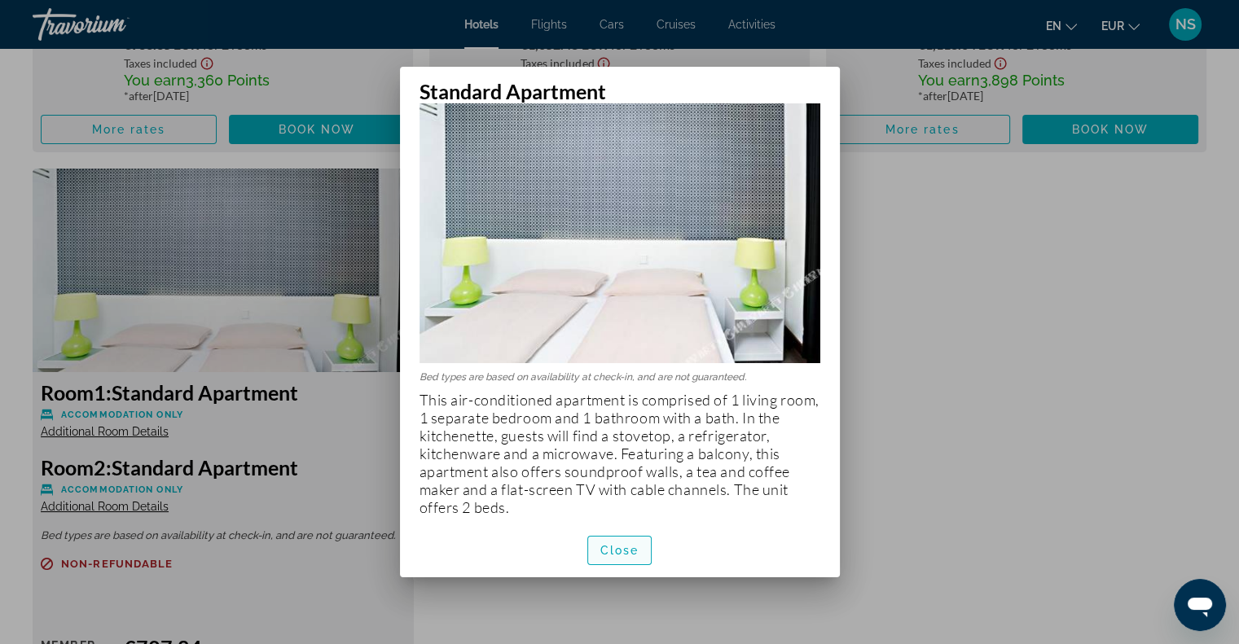
click at [634, 556] on span "button" at bounding box center [620, 550] width 64 height 39
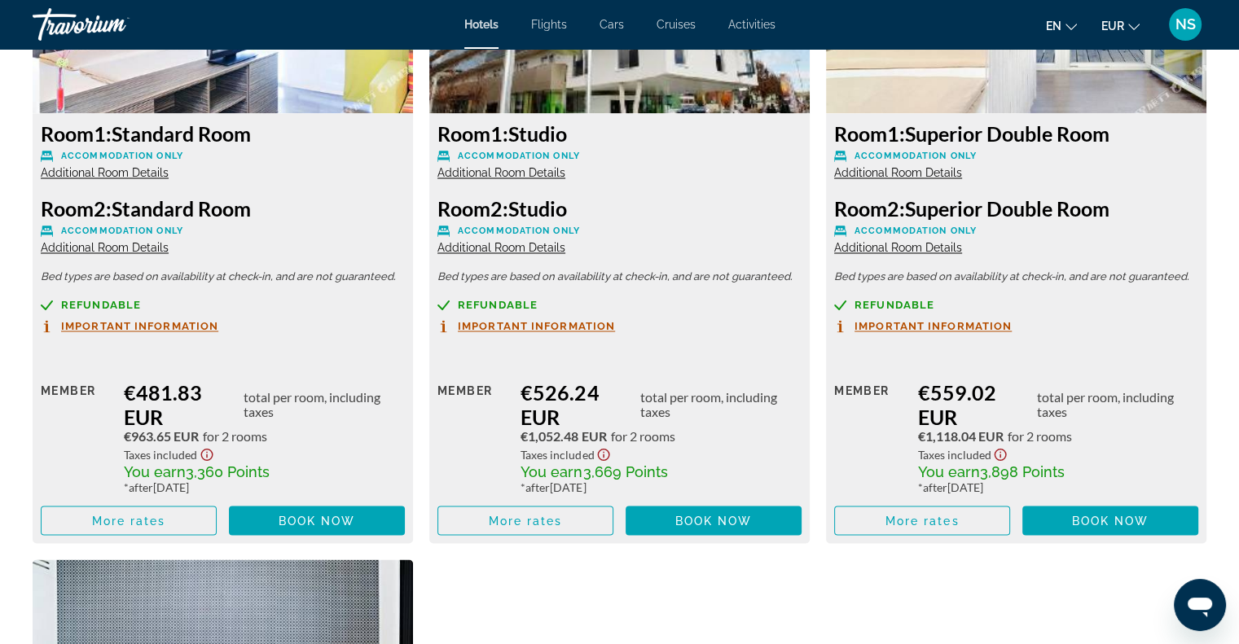
scroll to position [2526, 0]
